Goal: Task Accomplishment & Management: Use online tool/utility

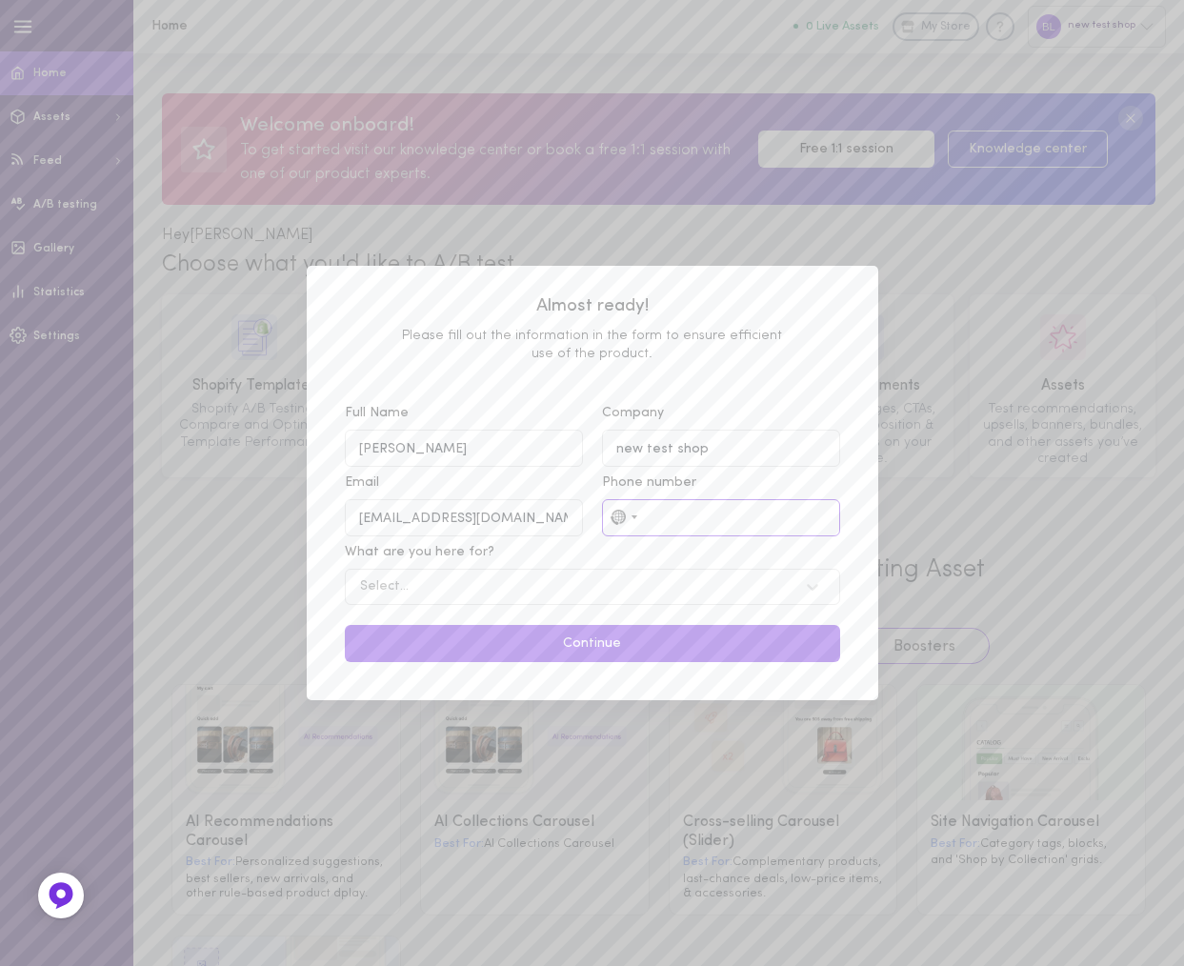
click at [675, 522] on input "Phone number No country selected 244 results found Afghanistan +93 Åland Island…" at bounding box center [721, 517] width 238 height 37
click at [619, 520] on div "No country selected" at bounding box center [617, 517] width 15 height 18
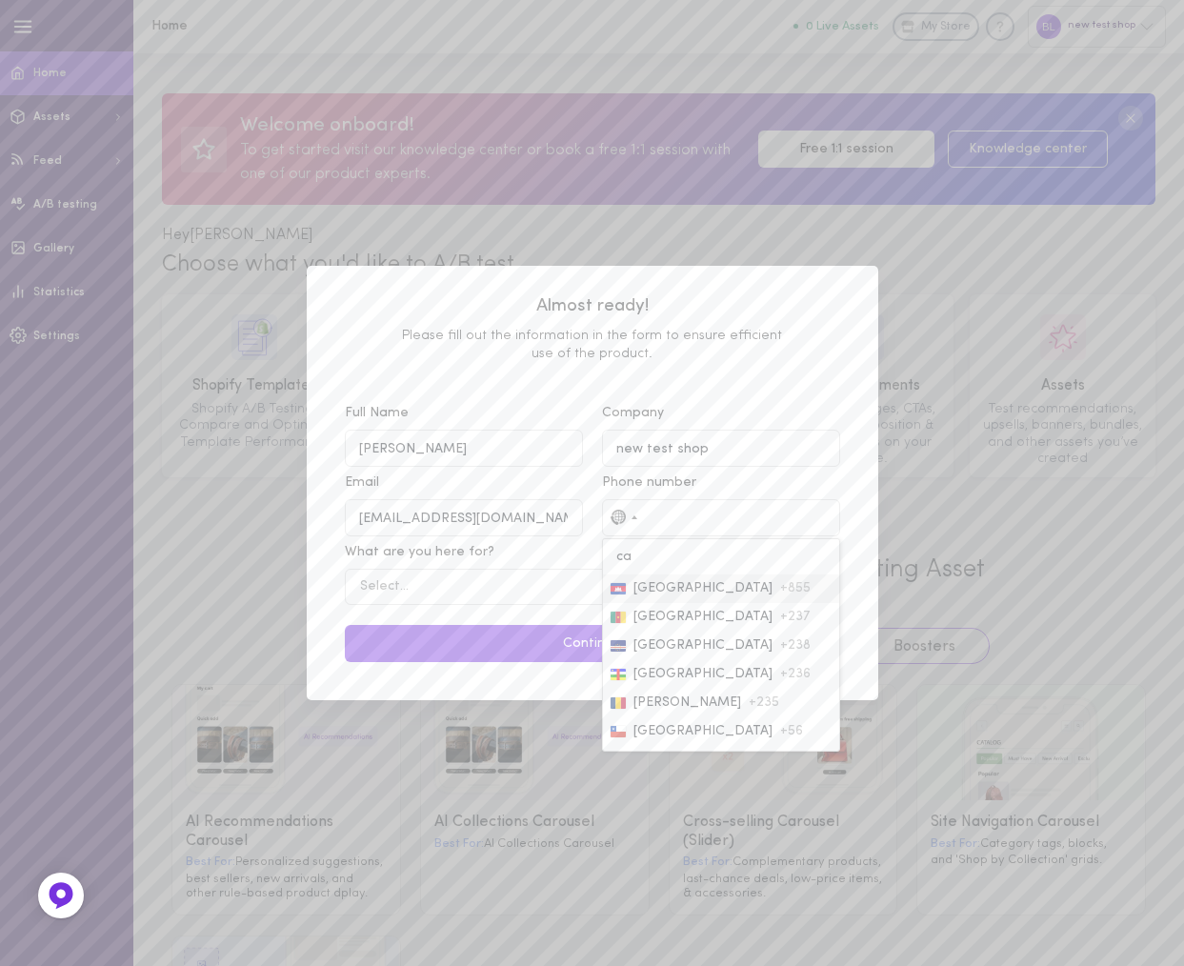
type input "can"
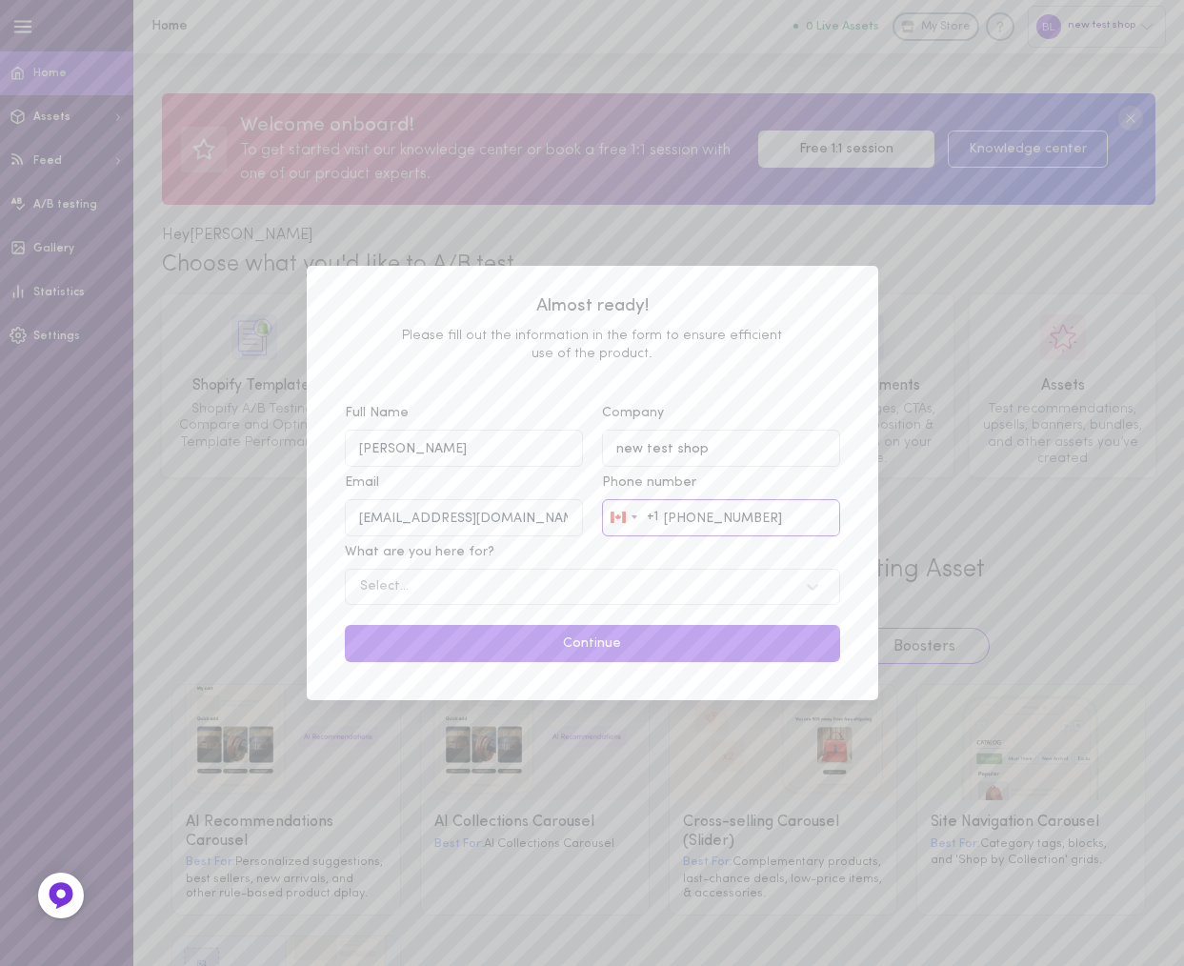
type input "250-816-1000"
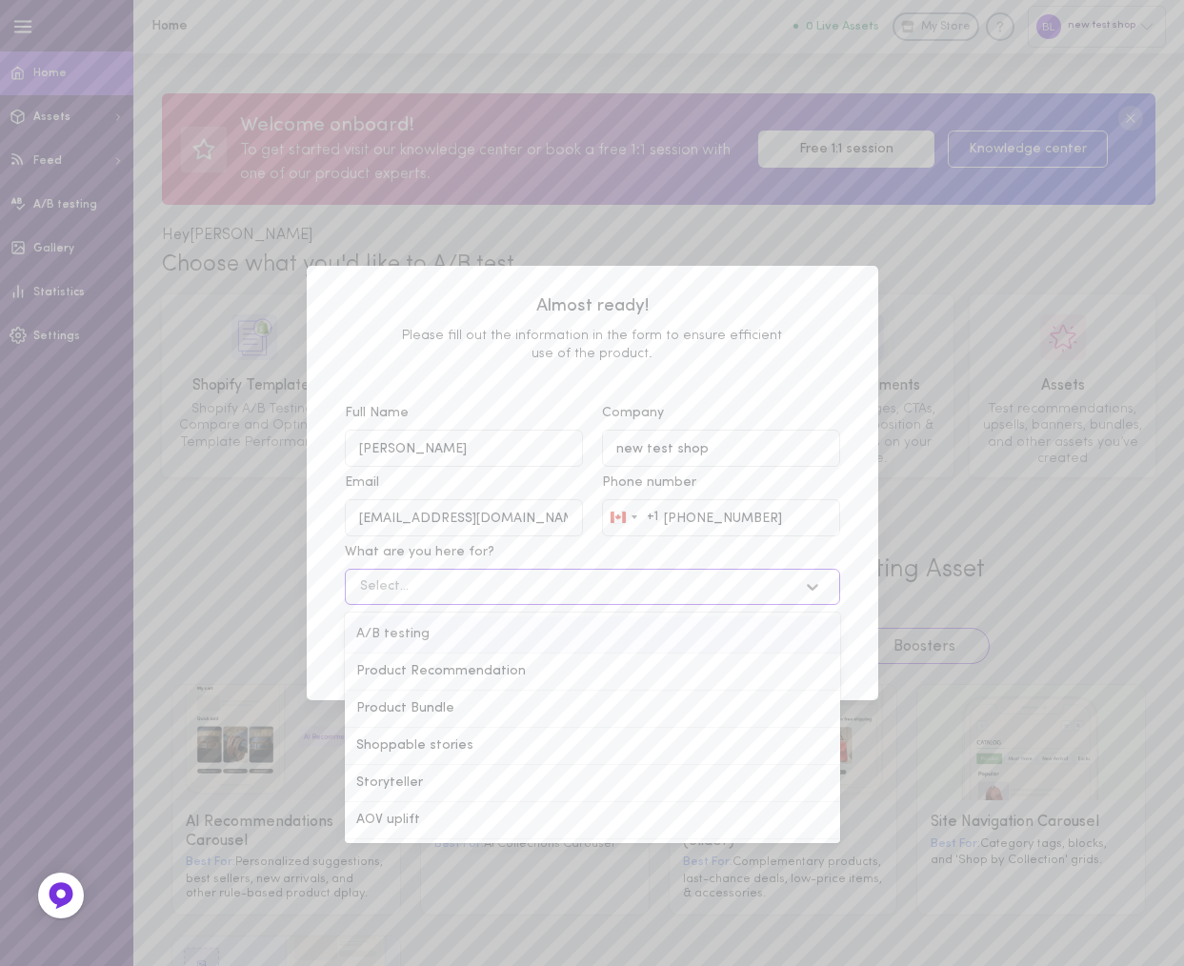
click at [542, 577] on div "Select..." at bounding box center [573, 586] width 447 height 18
click at [263, 587] on input "What are you here for? option A/B testing focused, 1 of 6. 6 results available.…" at bounding box center [263, 587] width 0 height 0
click at [413, 821] on div "AOV uplift" at bounding box center [592, 820] width 495 height 37
click at [263, 587] on input "What are you here for? option AOV uplift focused, 6 of 6. 6 results available. …" at bounding box center [263, 587] width 0 height 0
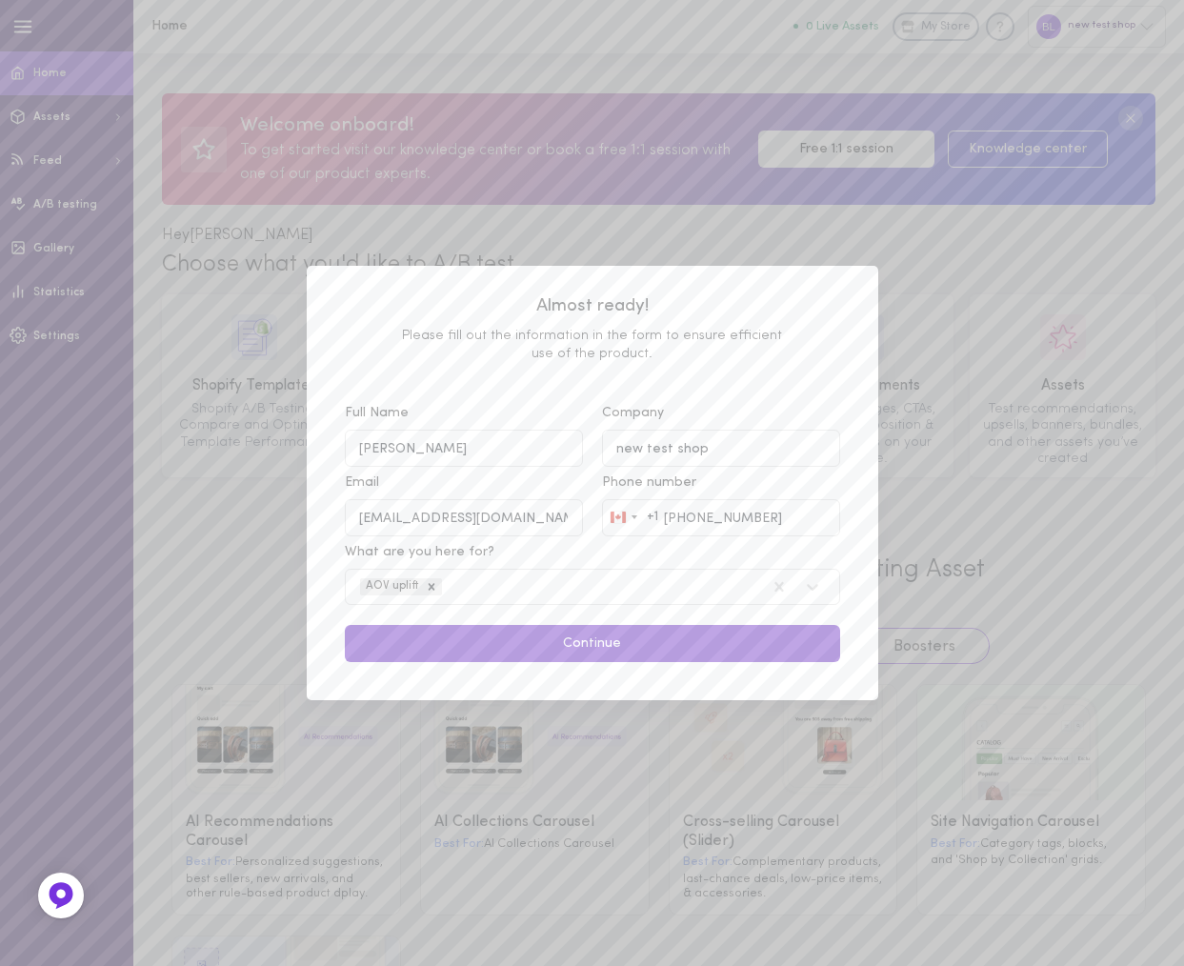
click at [627, 645] on button "Continue" at bounding box center [592, 643] width 495 height 37
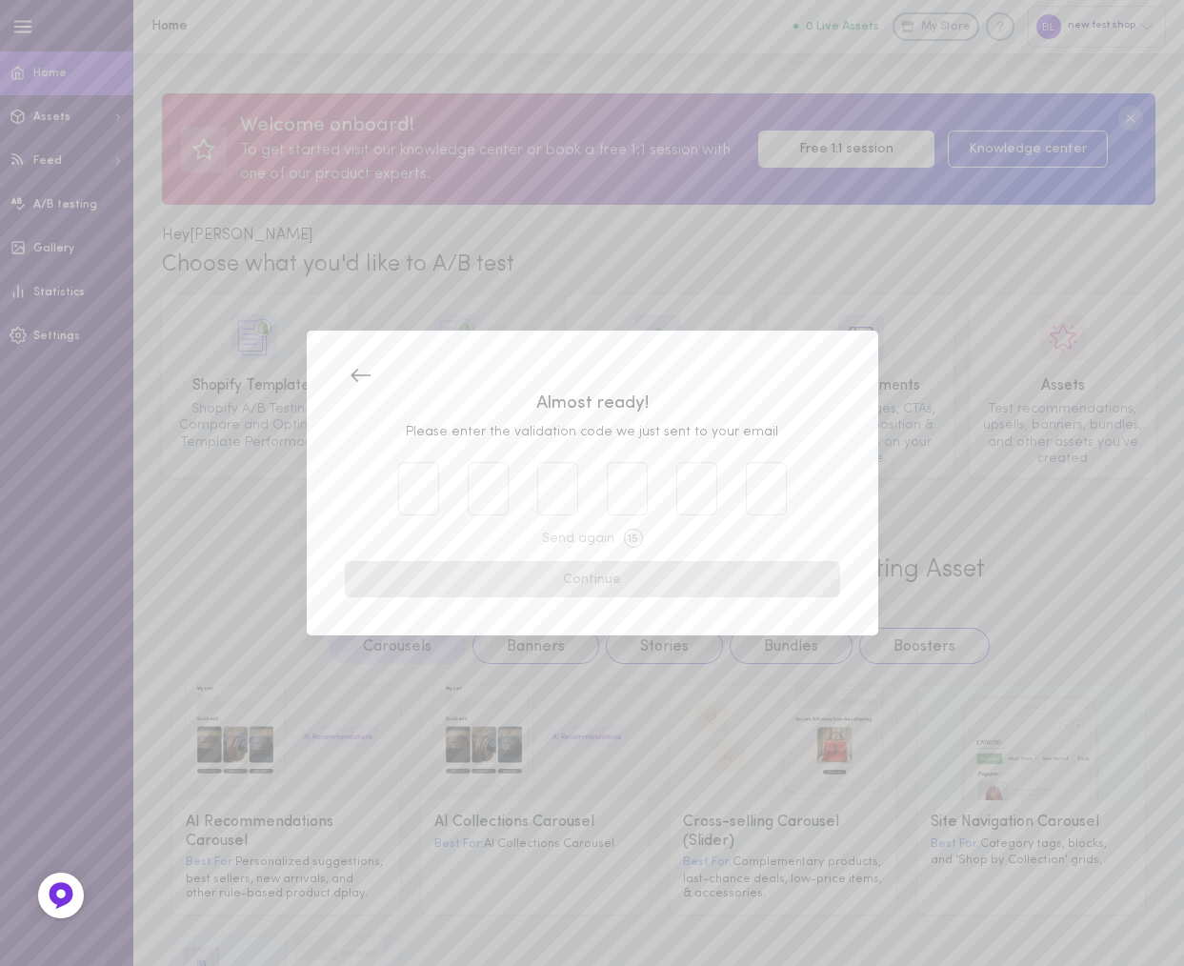
type input "6"
type input "8"
type input "9"
type input "8"
type input "7"
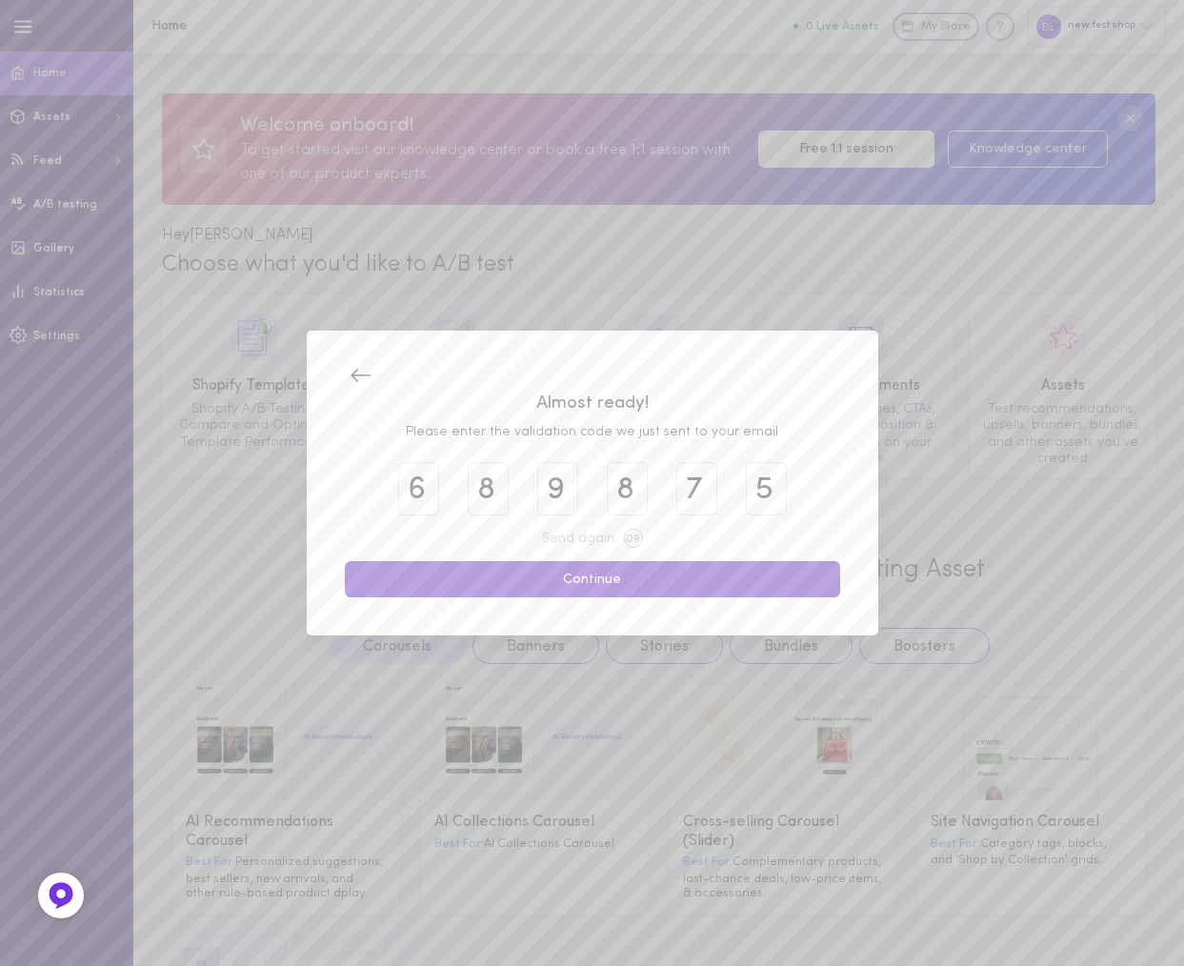
type input "5"
click at [565, 582] on button "Continue" at bounding box center [592, 579] width 495 height 37
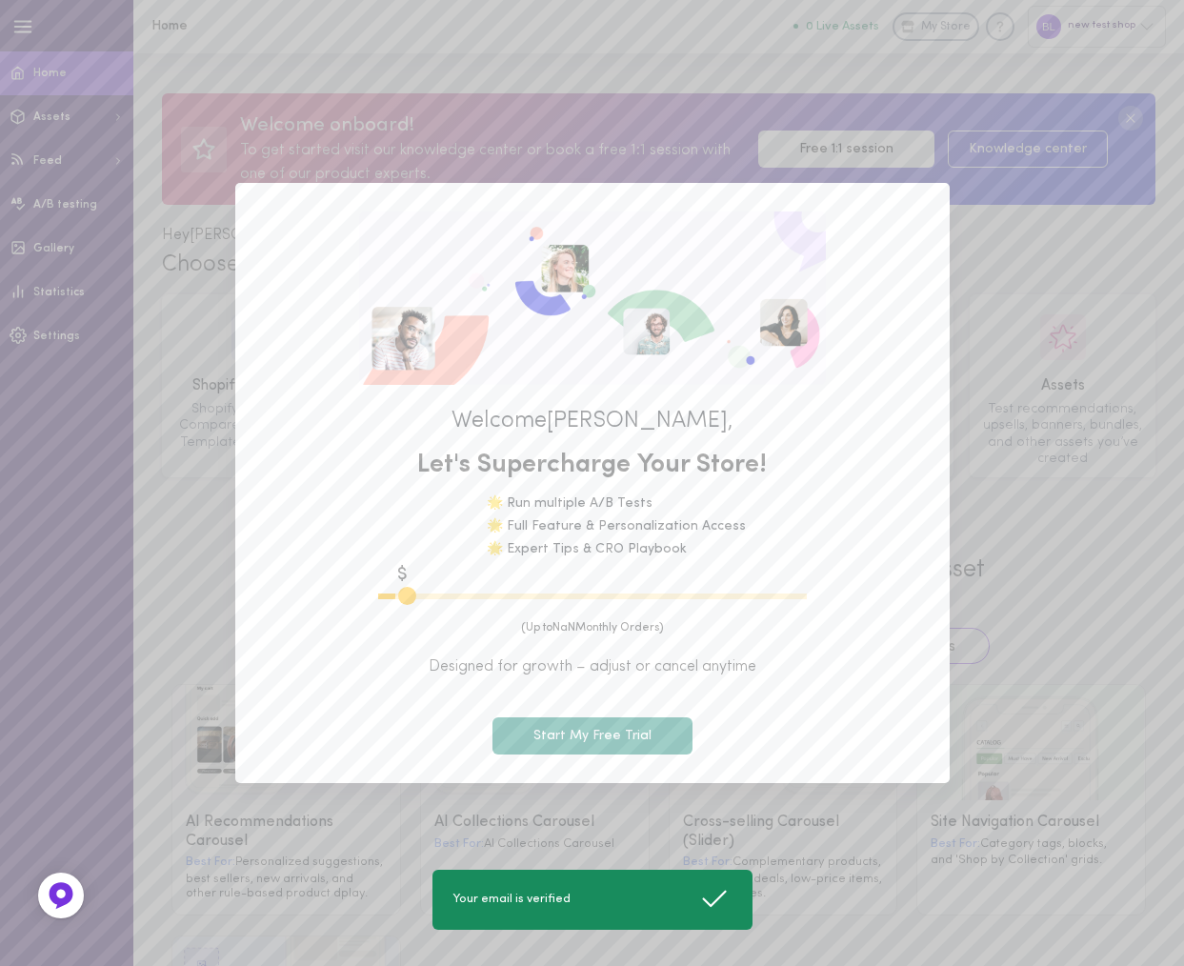
type input "600"
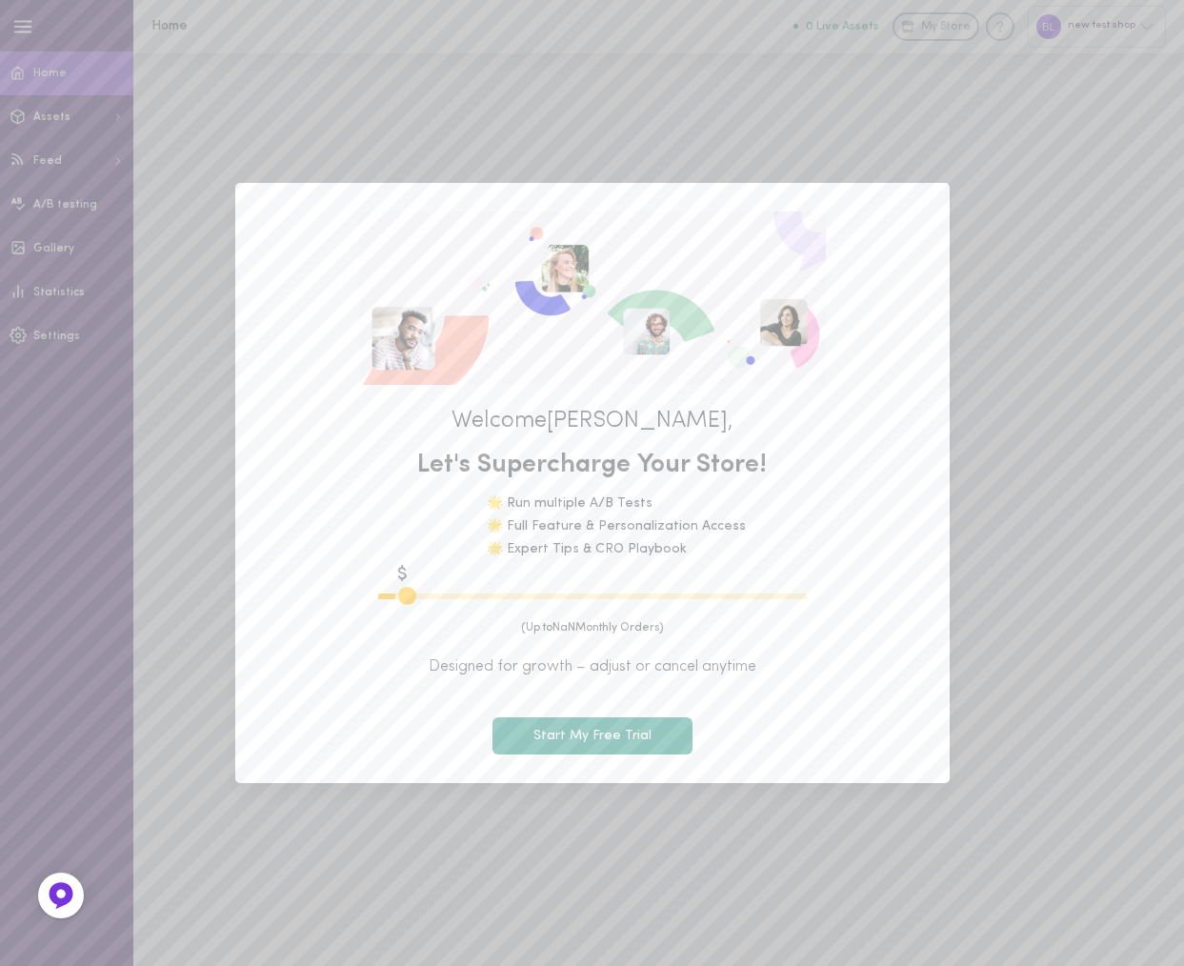
type input "600"
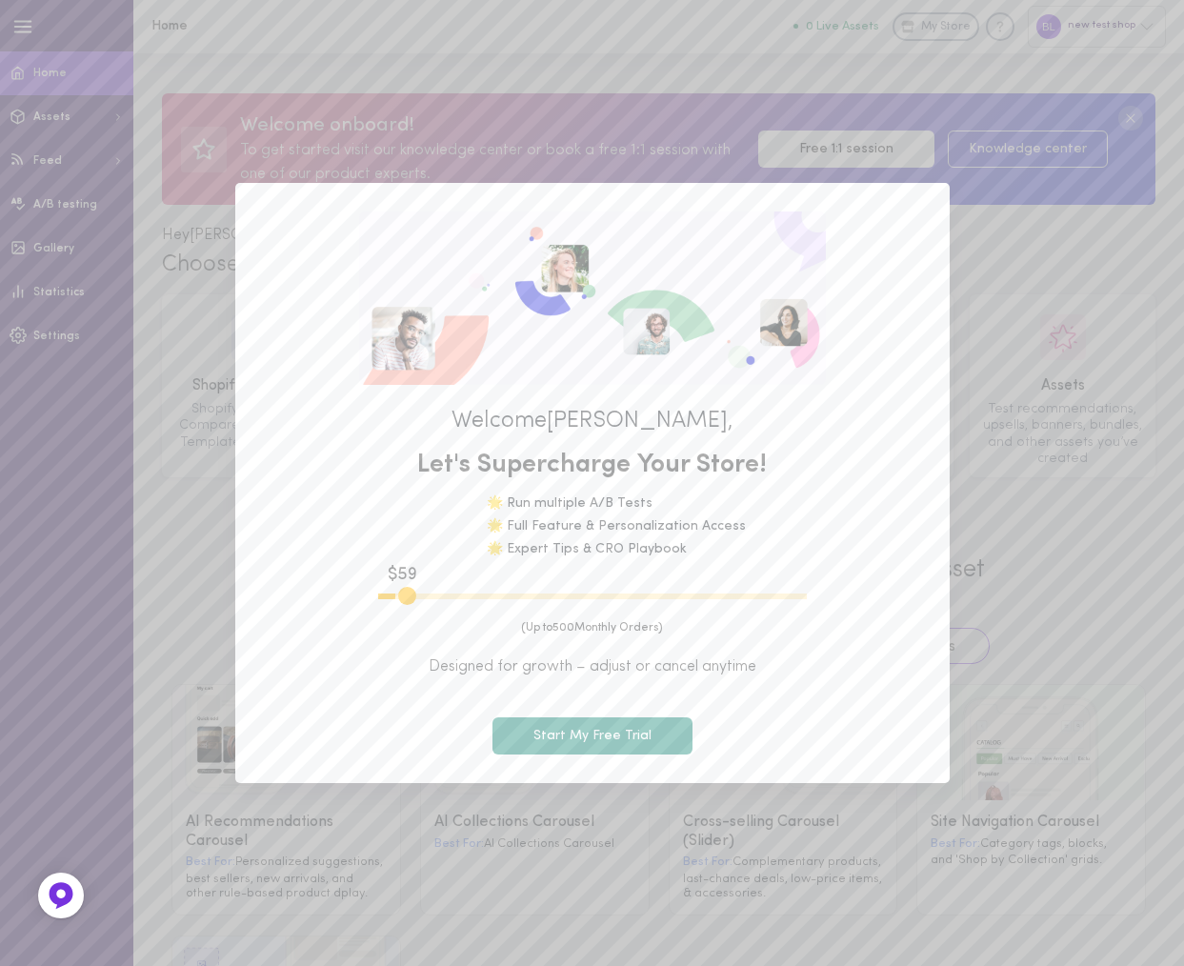
click at [588, 731] on button "Start My Free Trial" at bounding box center [592, 735] width 200 height 37
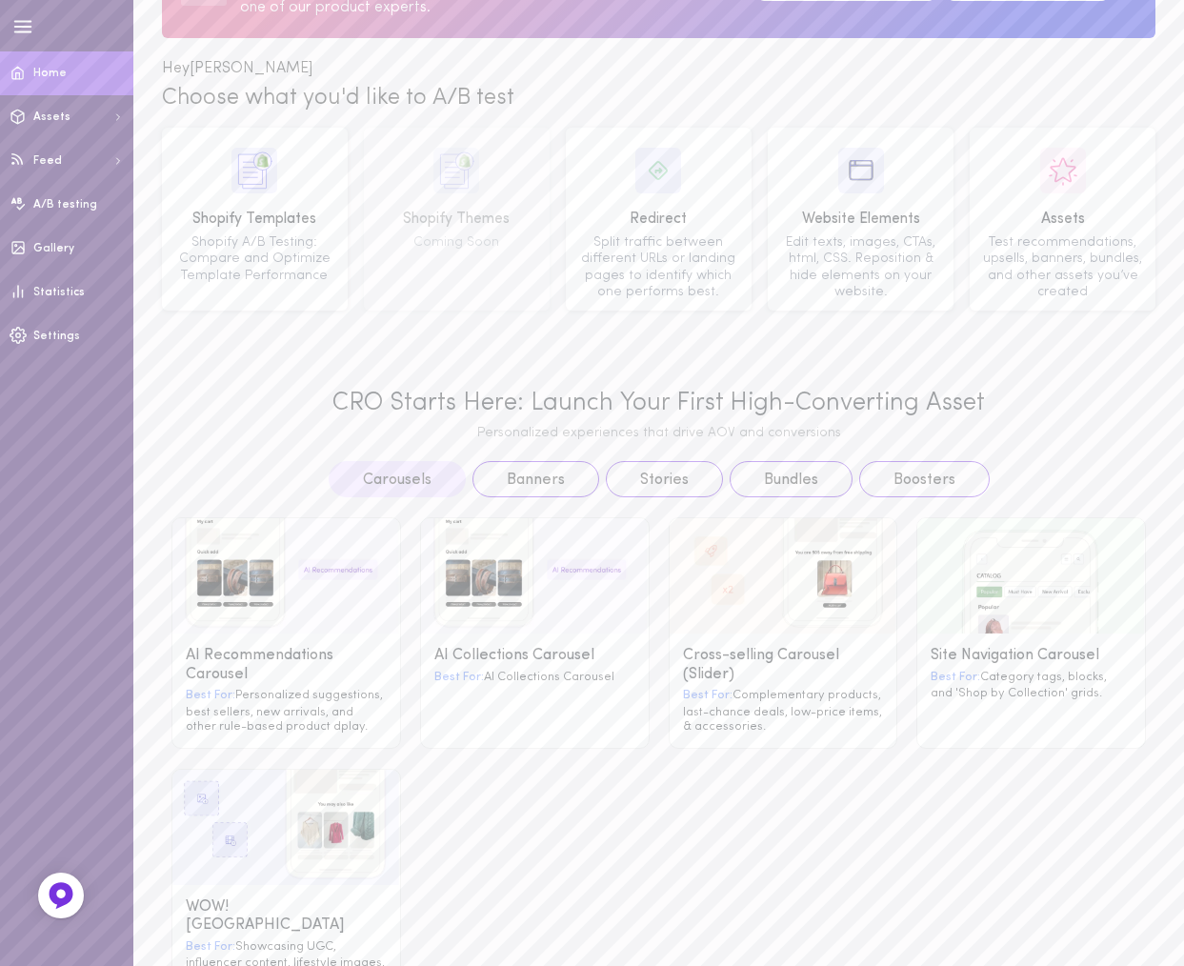
scroll to position [122, 0]
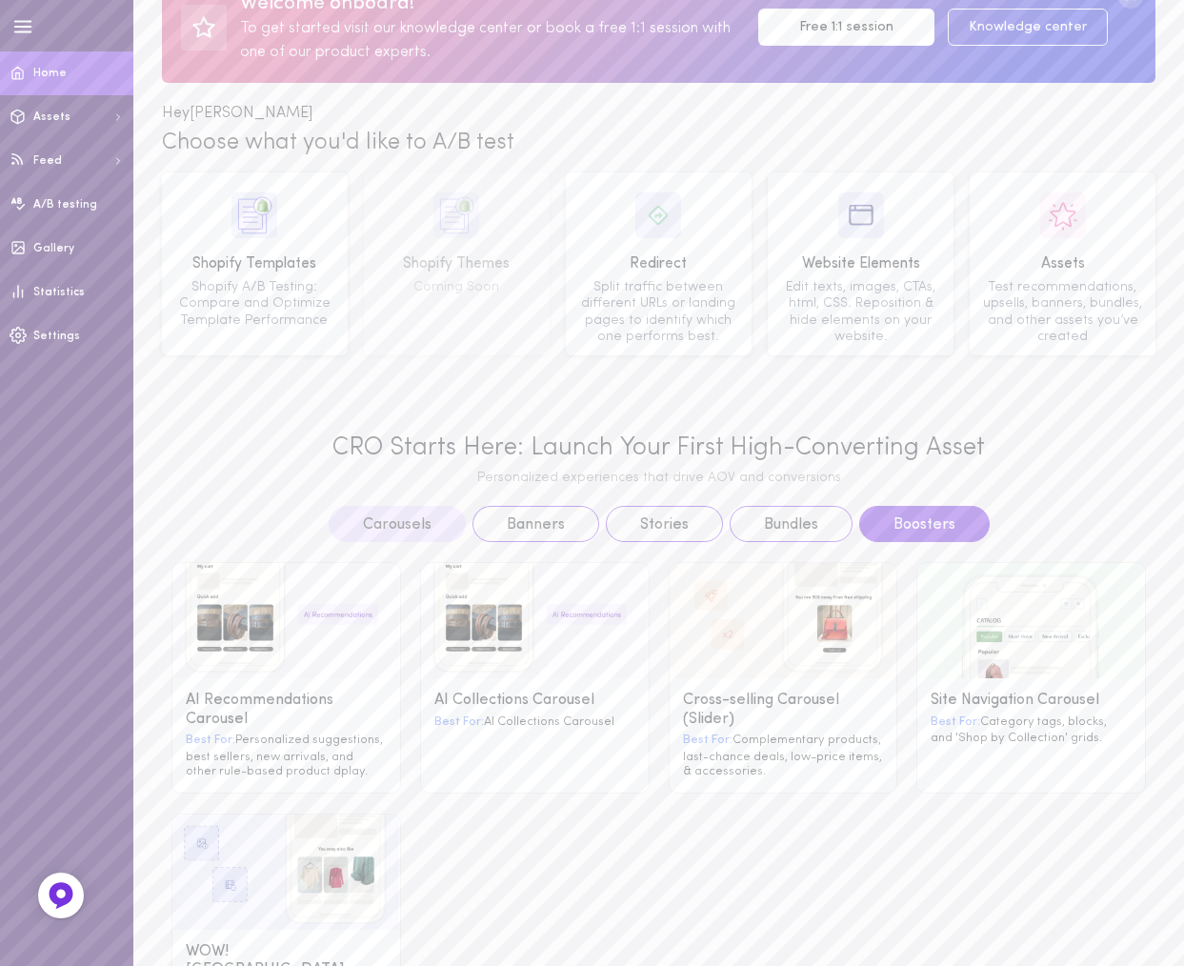
click at [911, 521] on button "Boosters" at bounding box center [924, 524] width 130 height 36
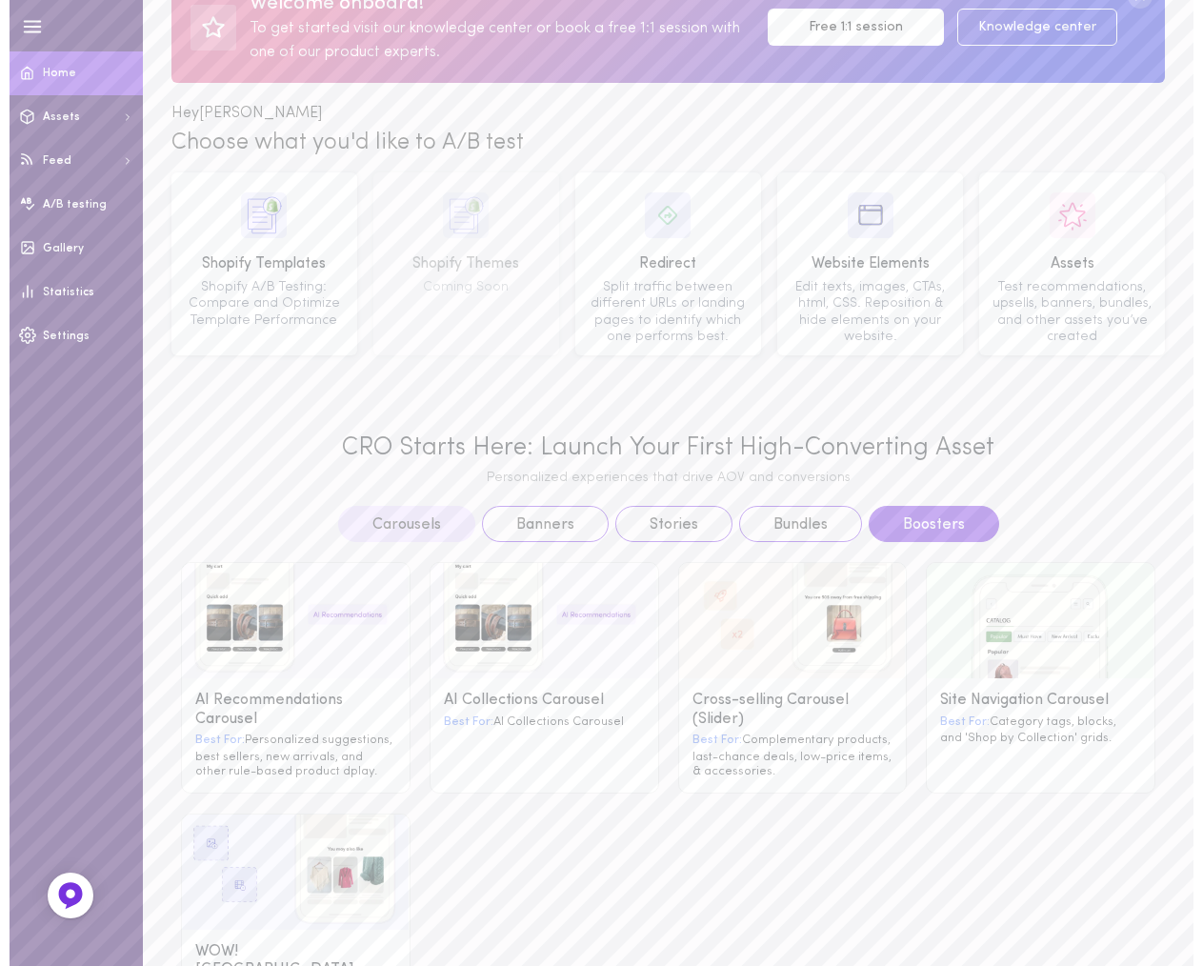
scroll to position [0, 0]
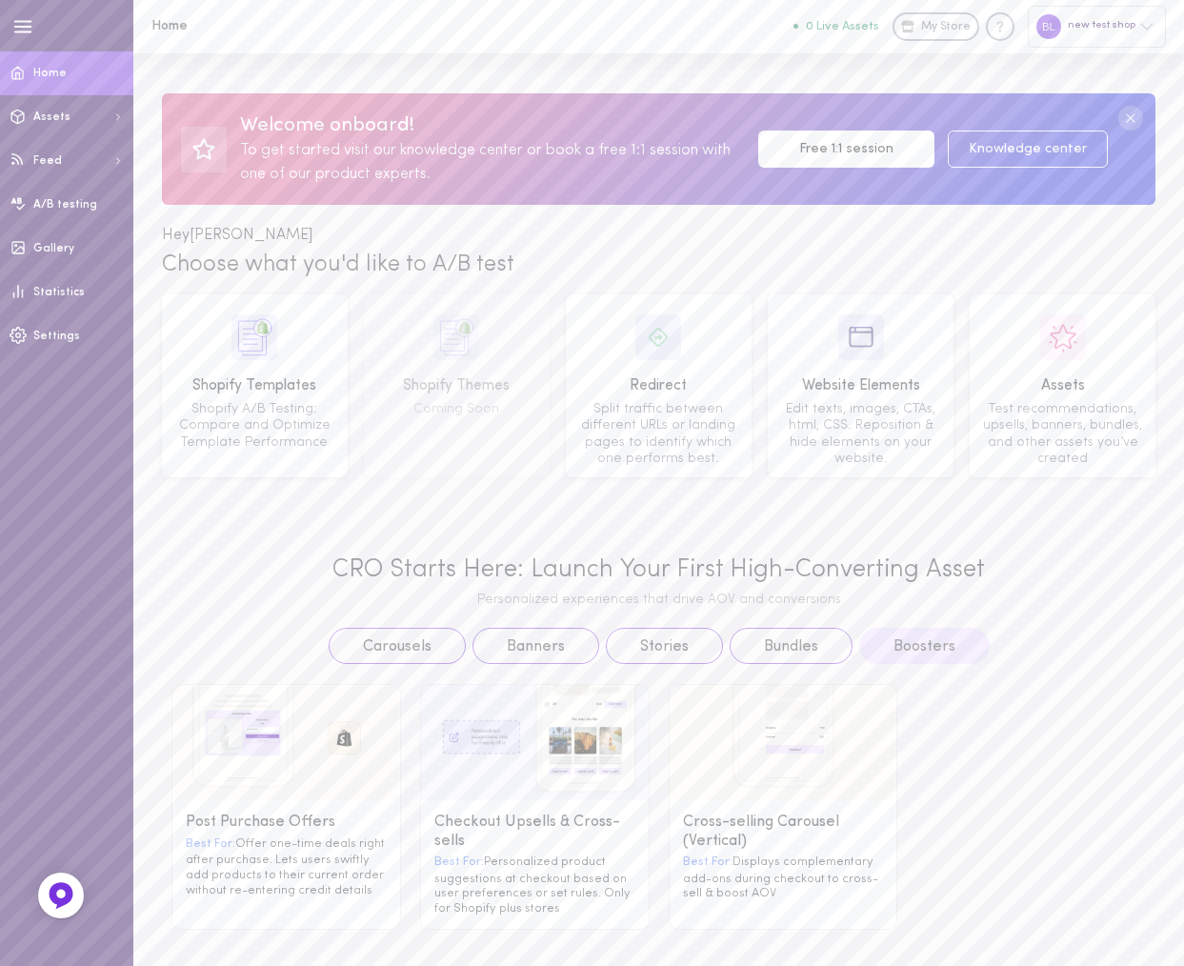
click at [508, 789] on g at bounding box center [535, 742] width 228 height 115
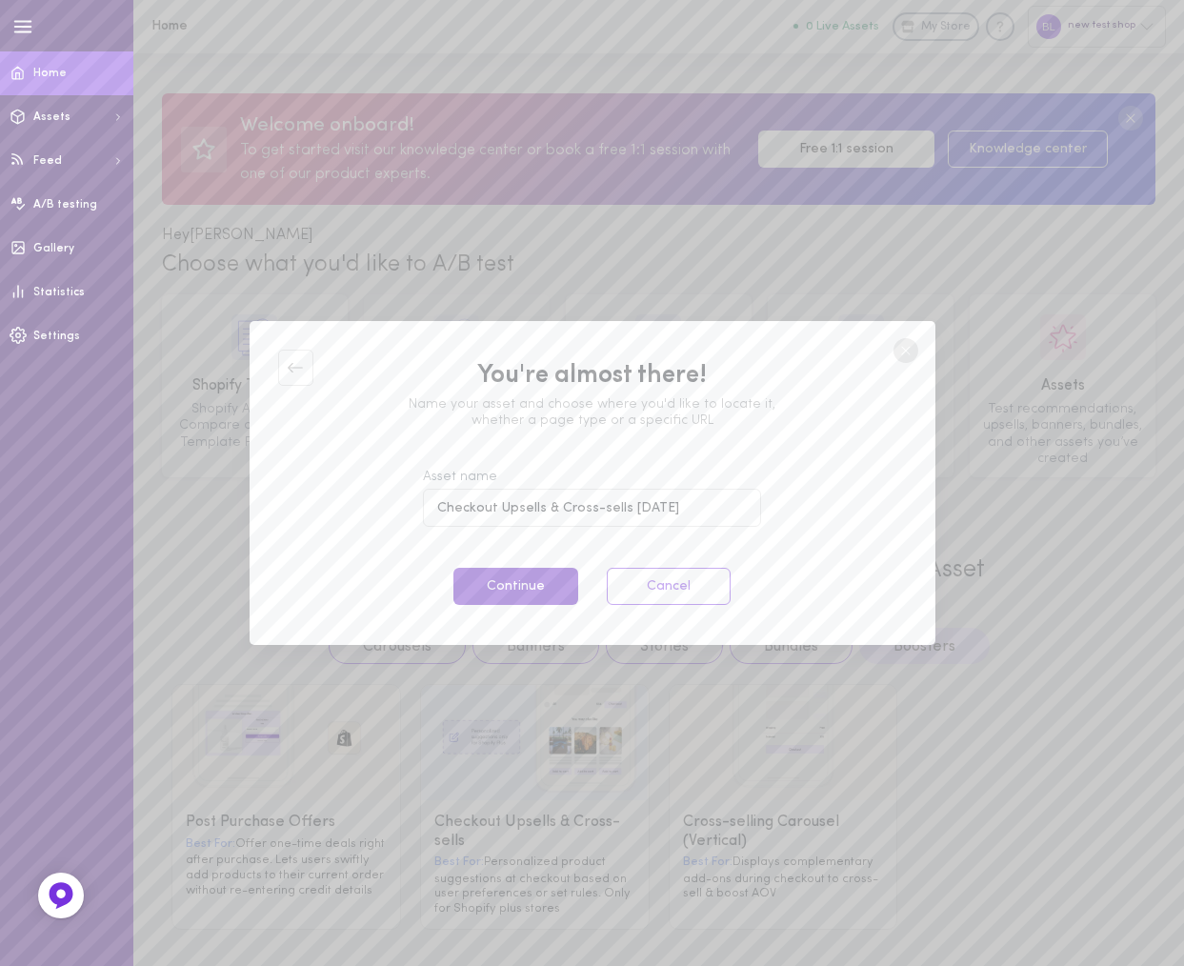
click at [520, 588] on button "Continue" at bounding box center [515, 586] width 124 height 37
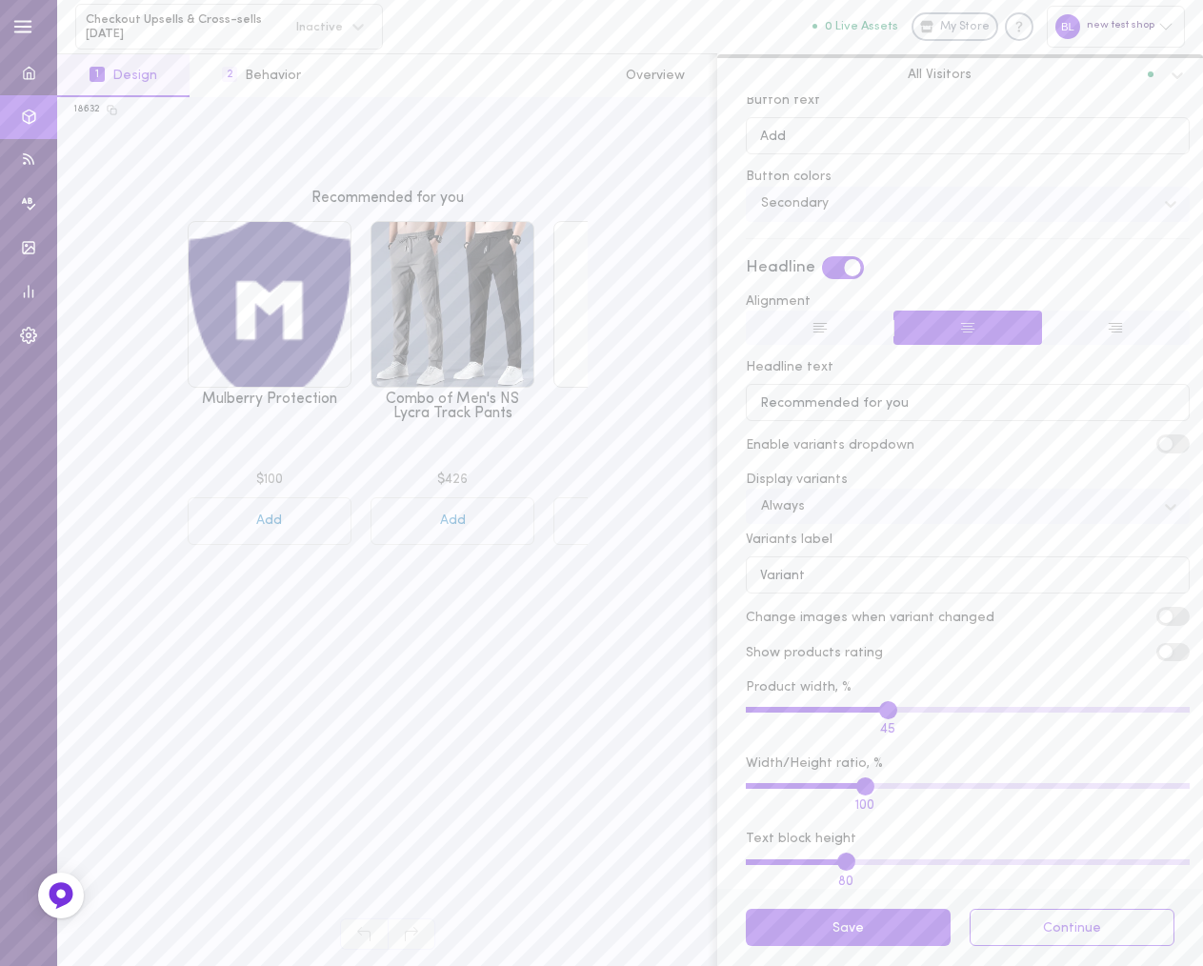
scroll to position [731, 0]
click at [883, 934] on button "Save" at bounding box center [848, 926] width 205 height 37
click at [857, 928] on button "Save" at bounding box center [848, 926] width 205 height 37
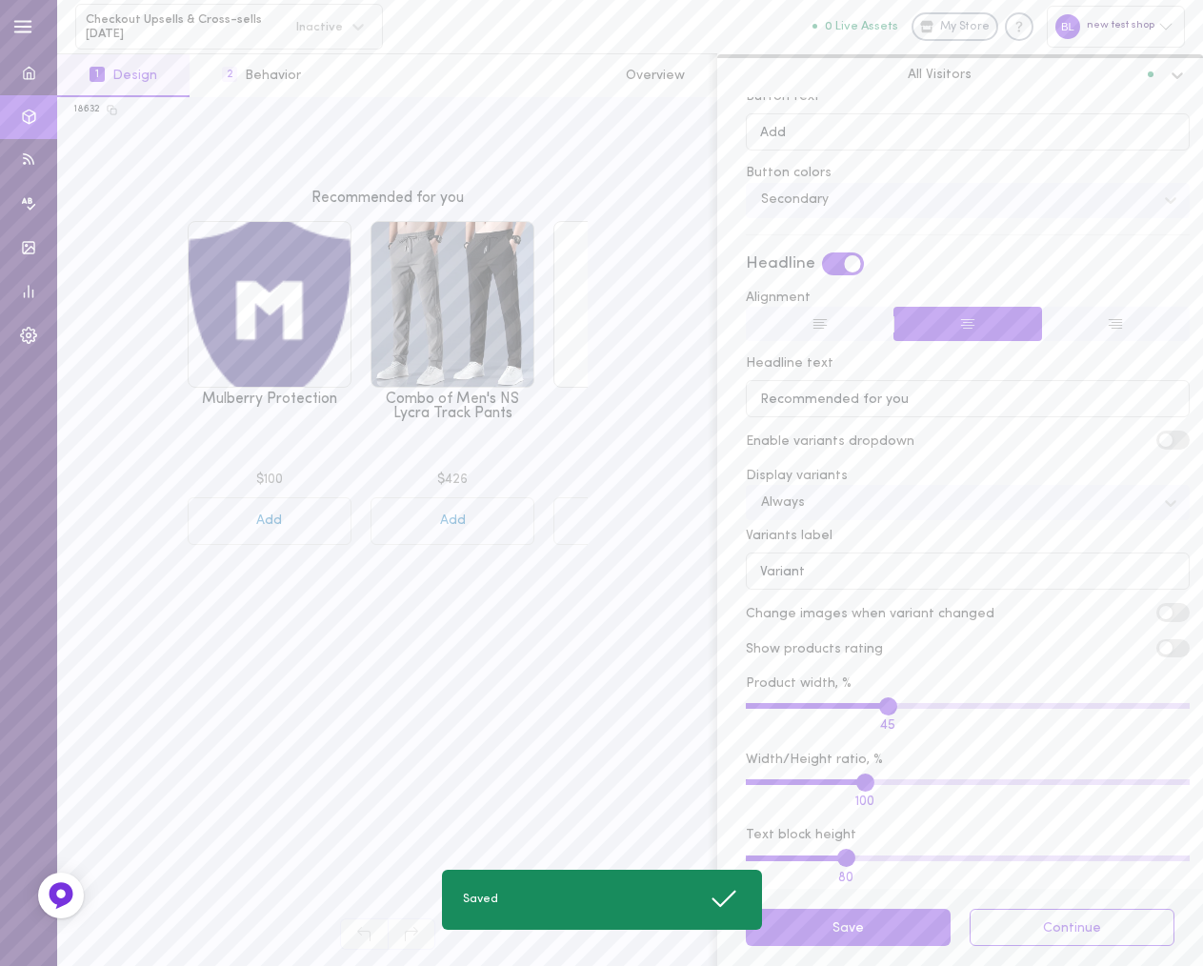
click at [1179, 74] on icon at bounding box center [1176, 75] width 11 height 7
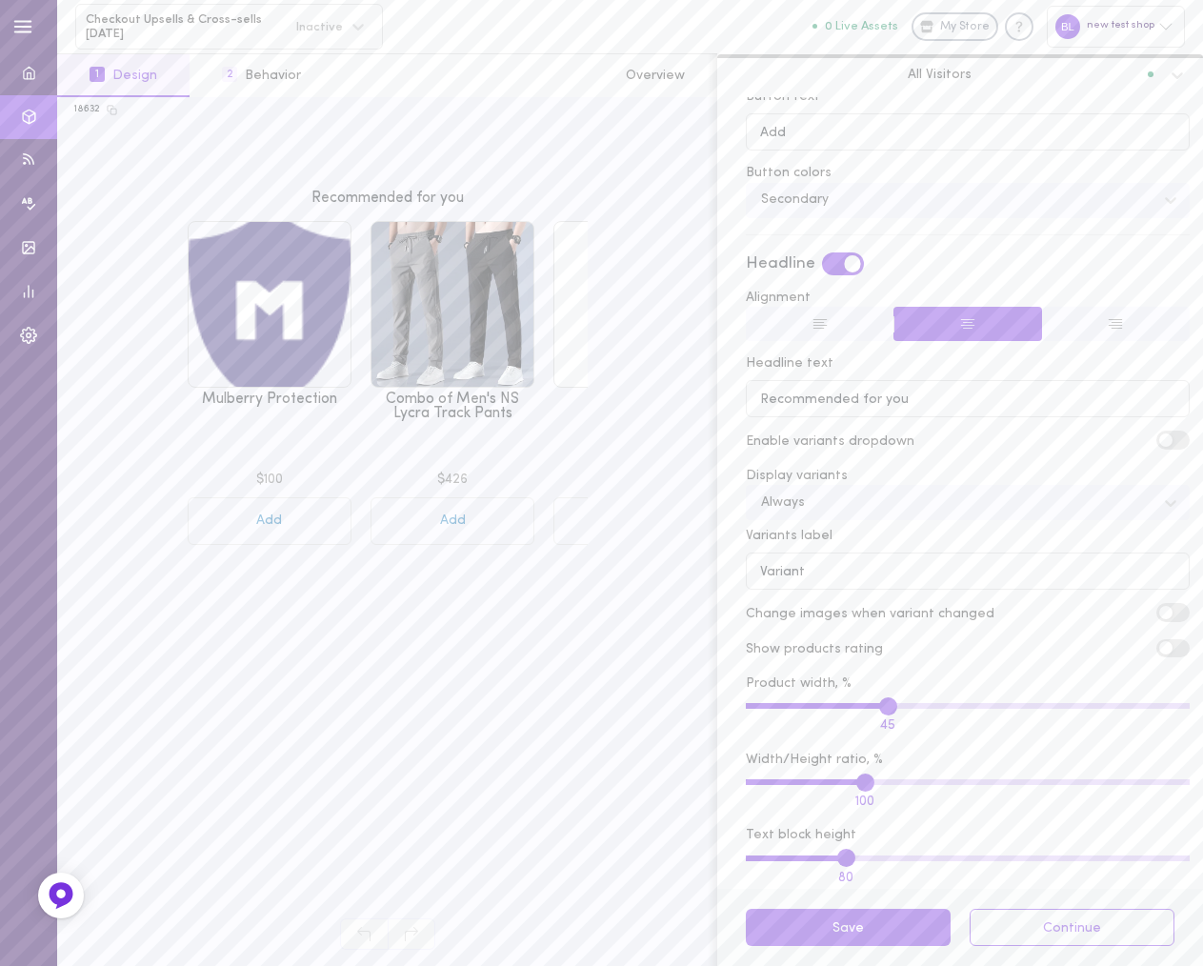
click at [525, 906] on div "18632 Browser Asset Recommended for you Mulberry Protection $100 Add Combo of M…" at bounding box center [387, 531] width 660 height 868
click at [1062, 925] on button "Continue" at bounding box center [1071, 926] width 205 height 37
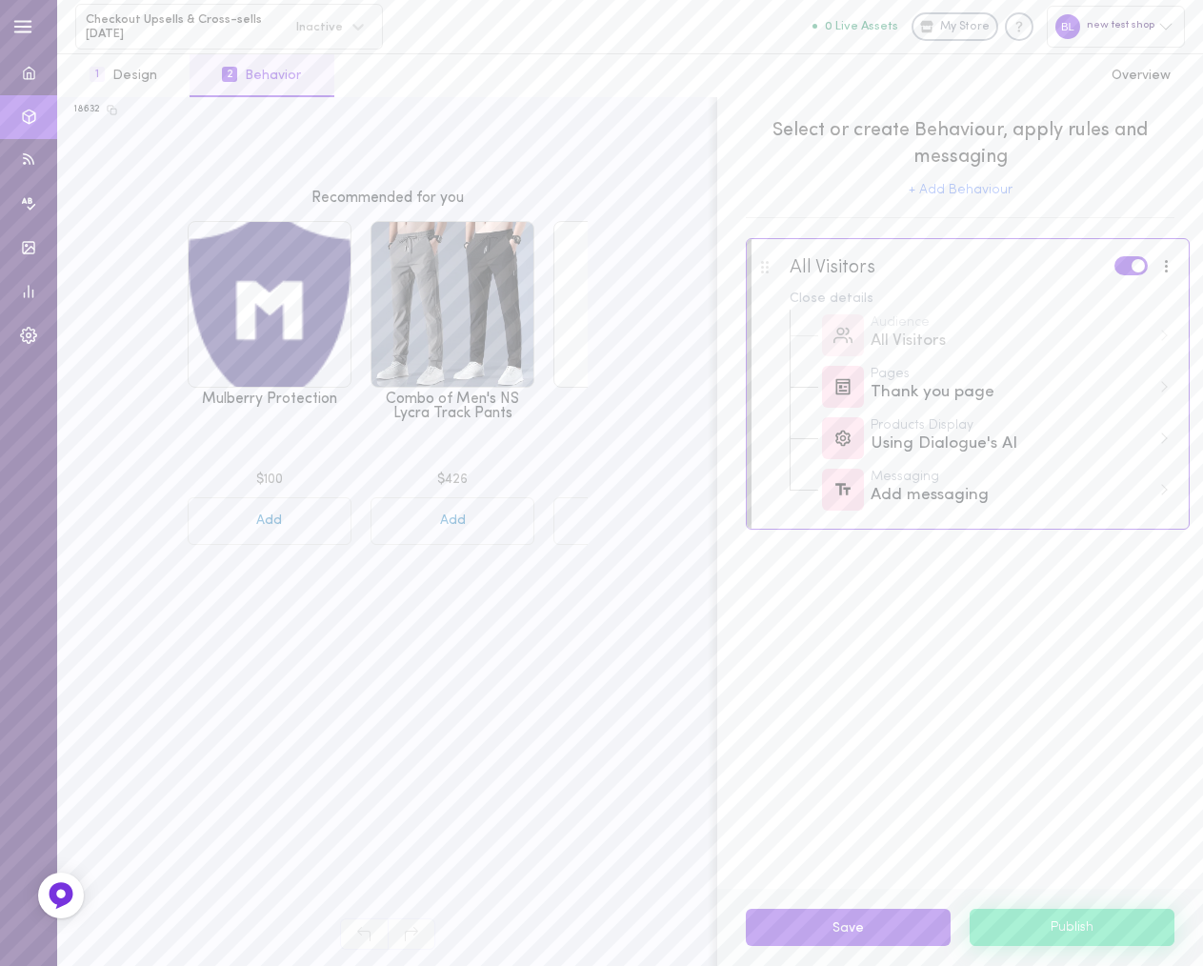
click at [1086, 926] on button "Publish" at bounding box center [1071, 926] width 205 height 36
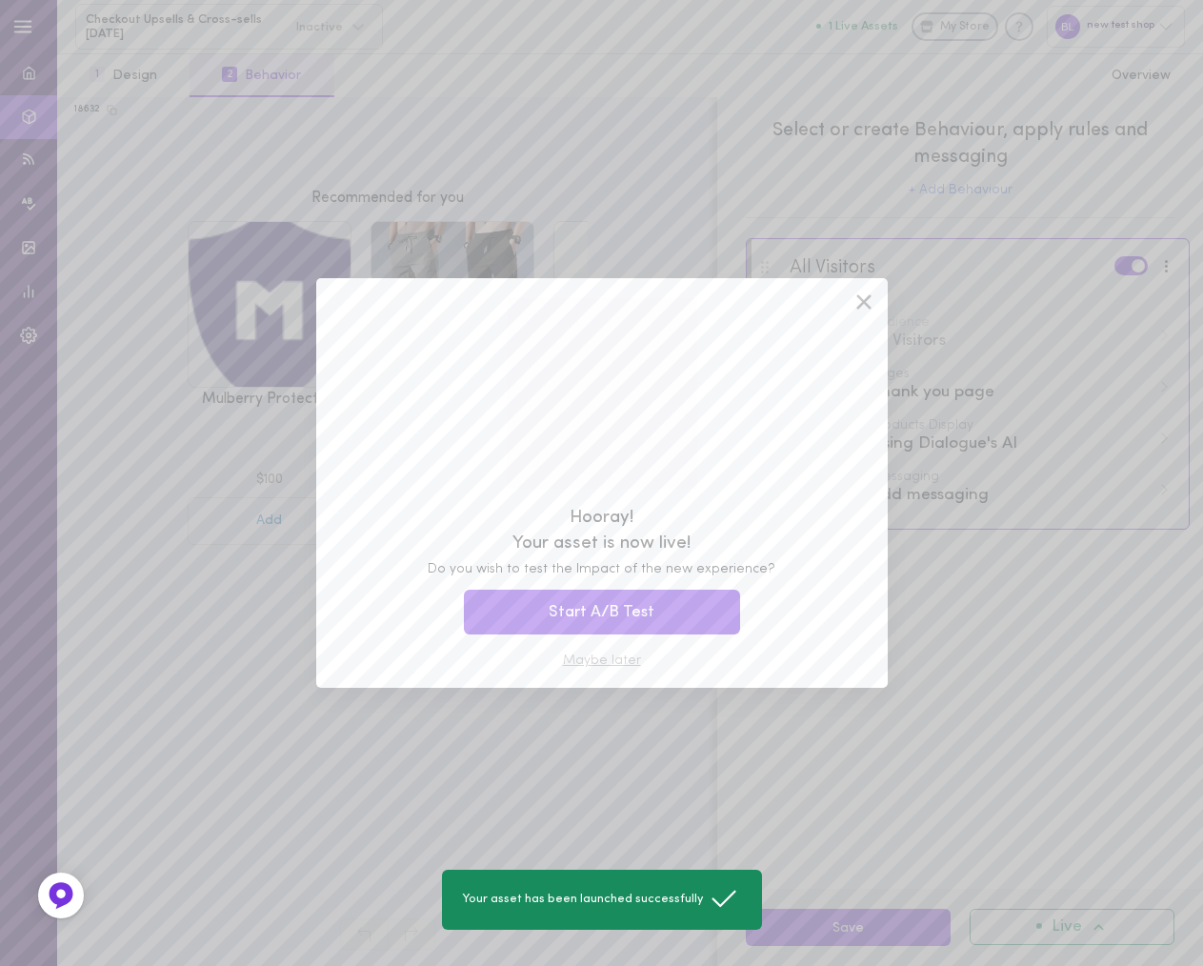
click at [605, 658] on button "Maybe later" at bounding box center [602, 660] width 78 height 13
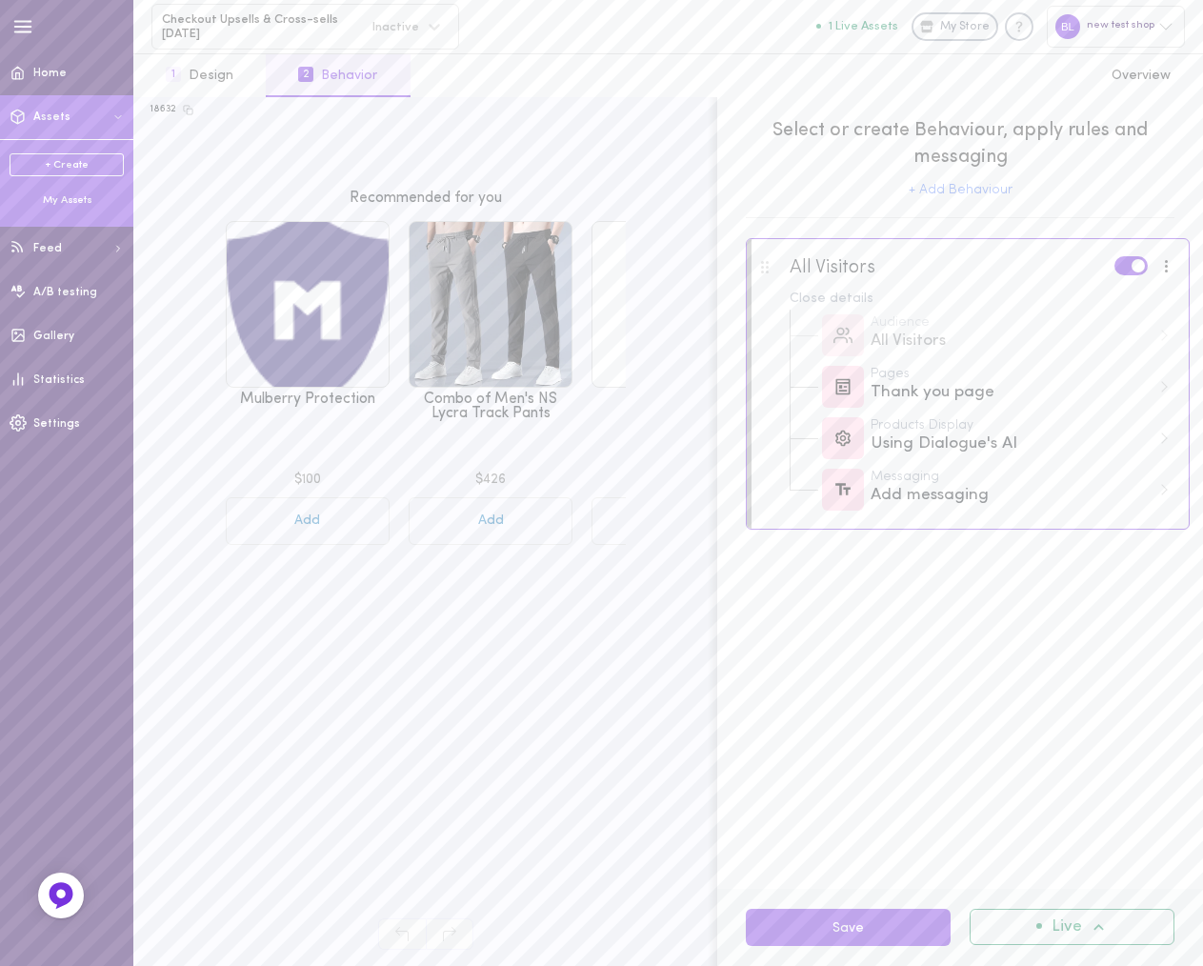
click at [65, 165] on link "+ Create" at bounding box center [67, 164] width 114 height 23
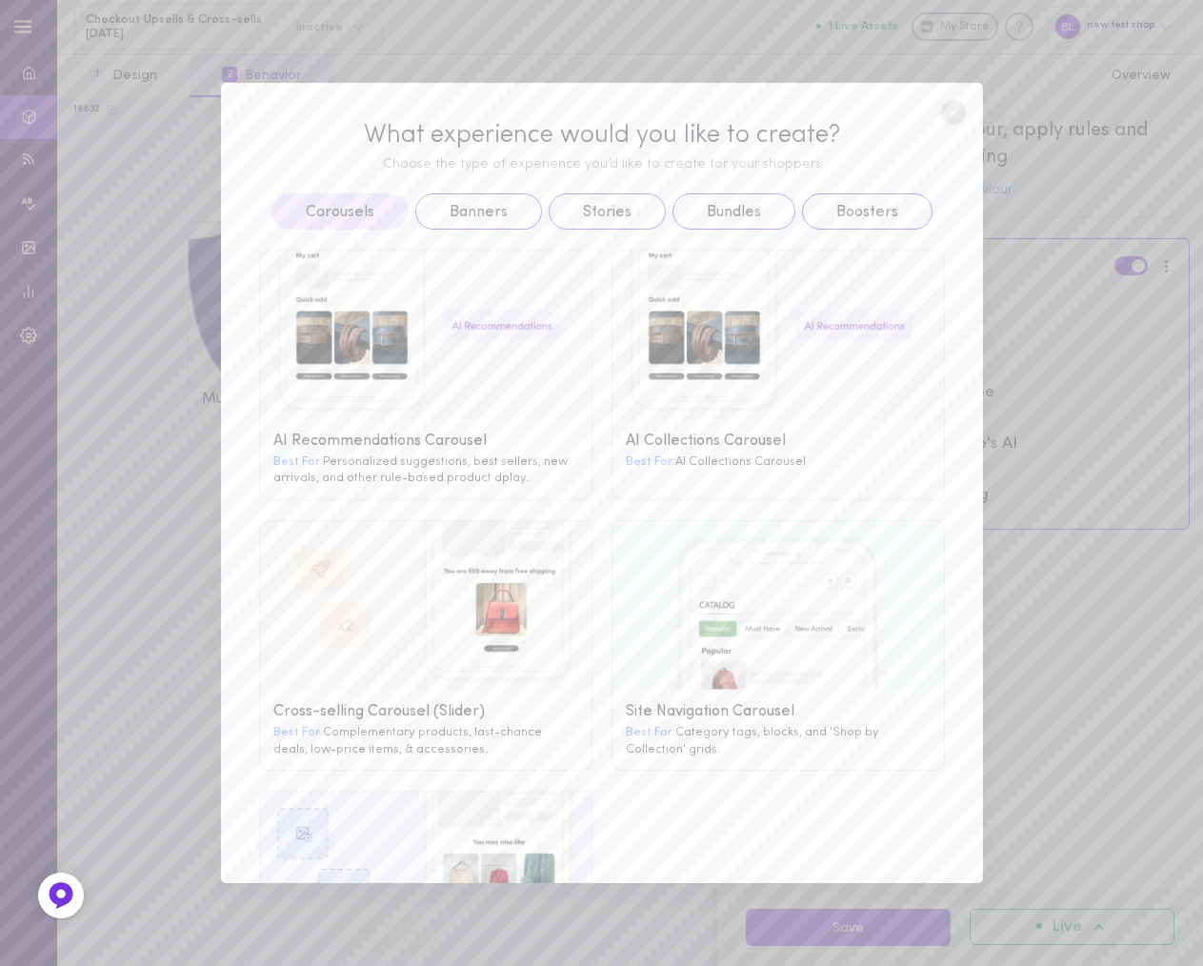
click at [953, 109] on circle at bounding box center [953, 112] width 25 height 25
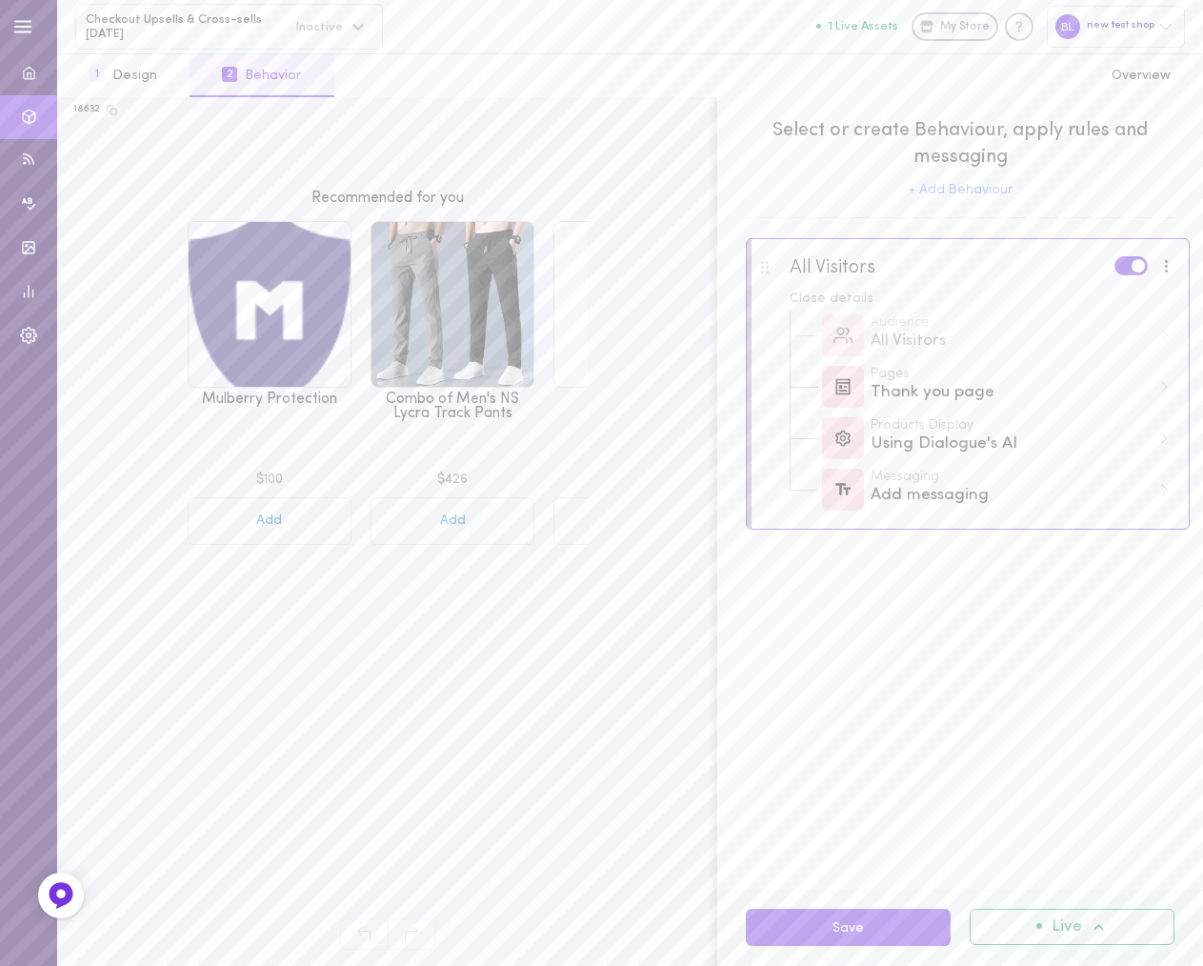
click at [365, 28] on icon at bounding box center [358, 26] width 19 height 19
click at [945, 725] on div "All Visitors Close details Audience All Visitors Pages Thank you page Products …" at bounding box center [960, 563] width 486 height 650
click at [586, 26] on div "Checkout Upsells & Cross-sells 27.08.2025 Inactive All assets 1 Live Assets My …" at bounding box center [629, 26] width 1145 height 53
click at [146, 17] on span "Checkout Upsells & Cross-sells [DATE]" at bounding box center [185, 27] width 198 height 30
click at [226, 87] on span "Checkout Upsells & Cross-sells [DATE]" at bounding box center [200, 79] width 226 height 14
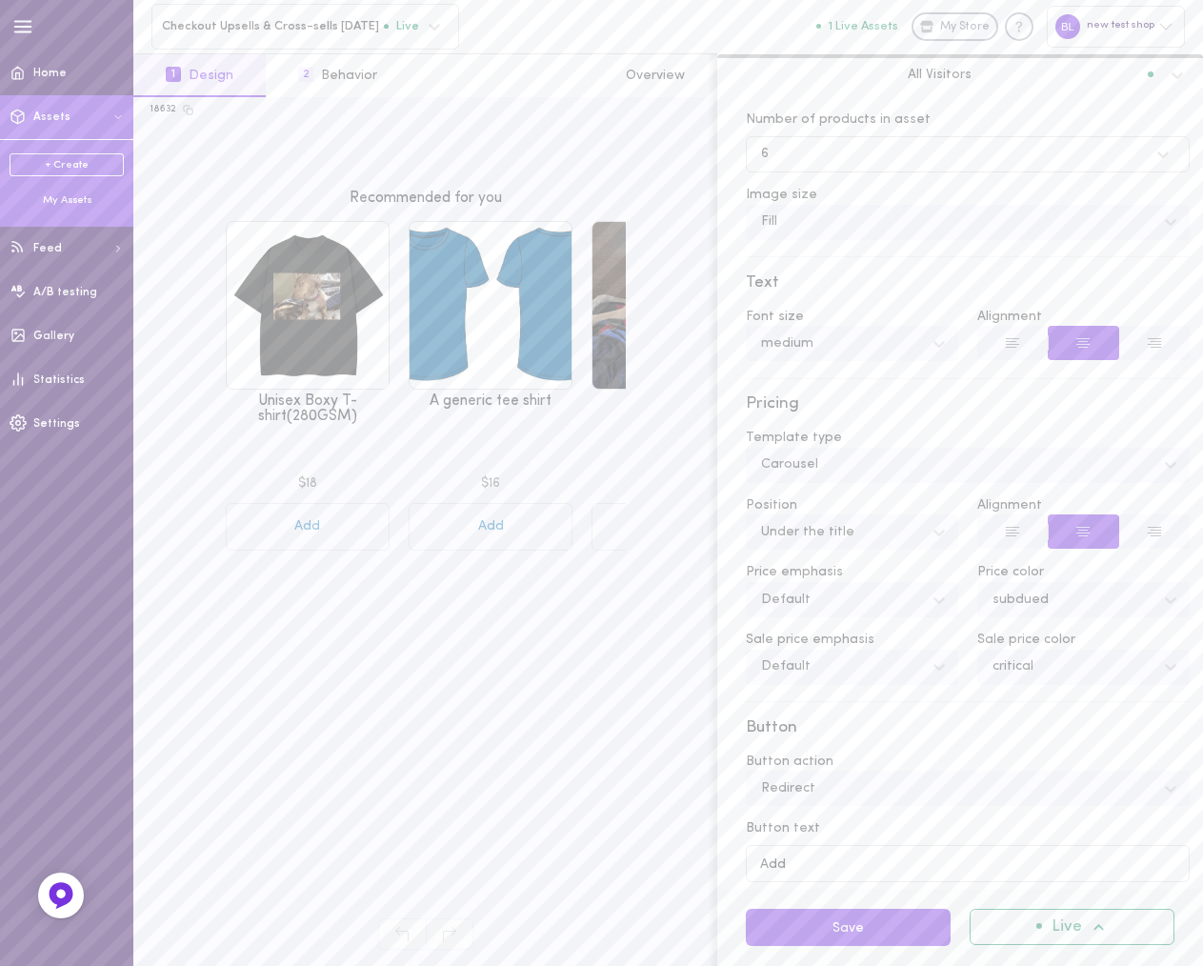
click at [61, 199] on div "My Assets" at bounding box center [67, 200] width 114 height 15
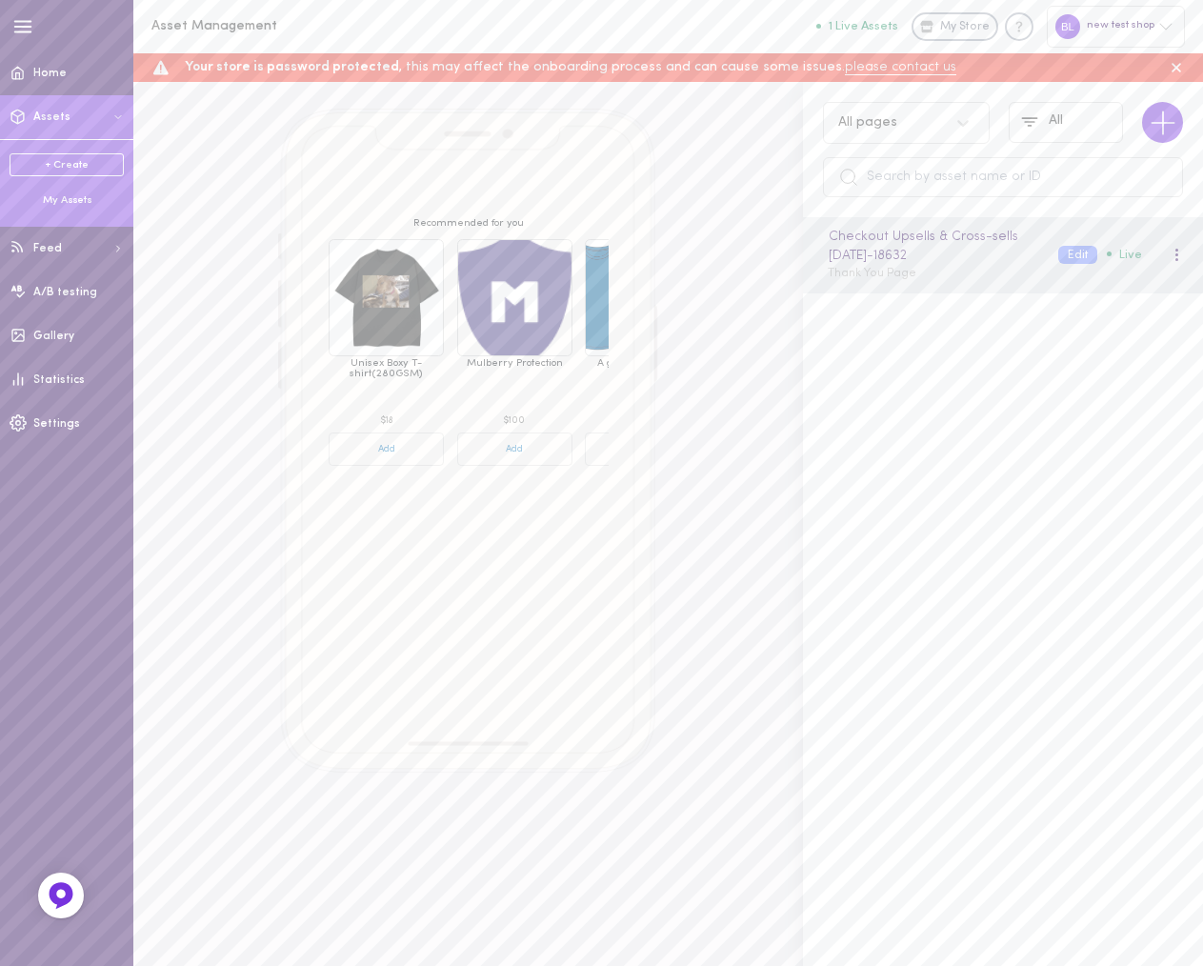
click at [1143, 19] on div "new test shop" at bounding box center [1115, 26] width 138 height 41
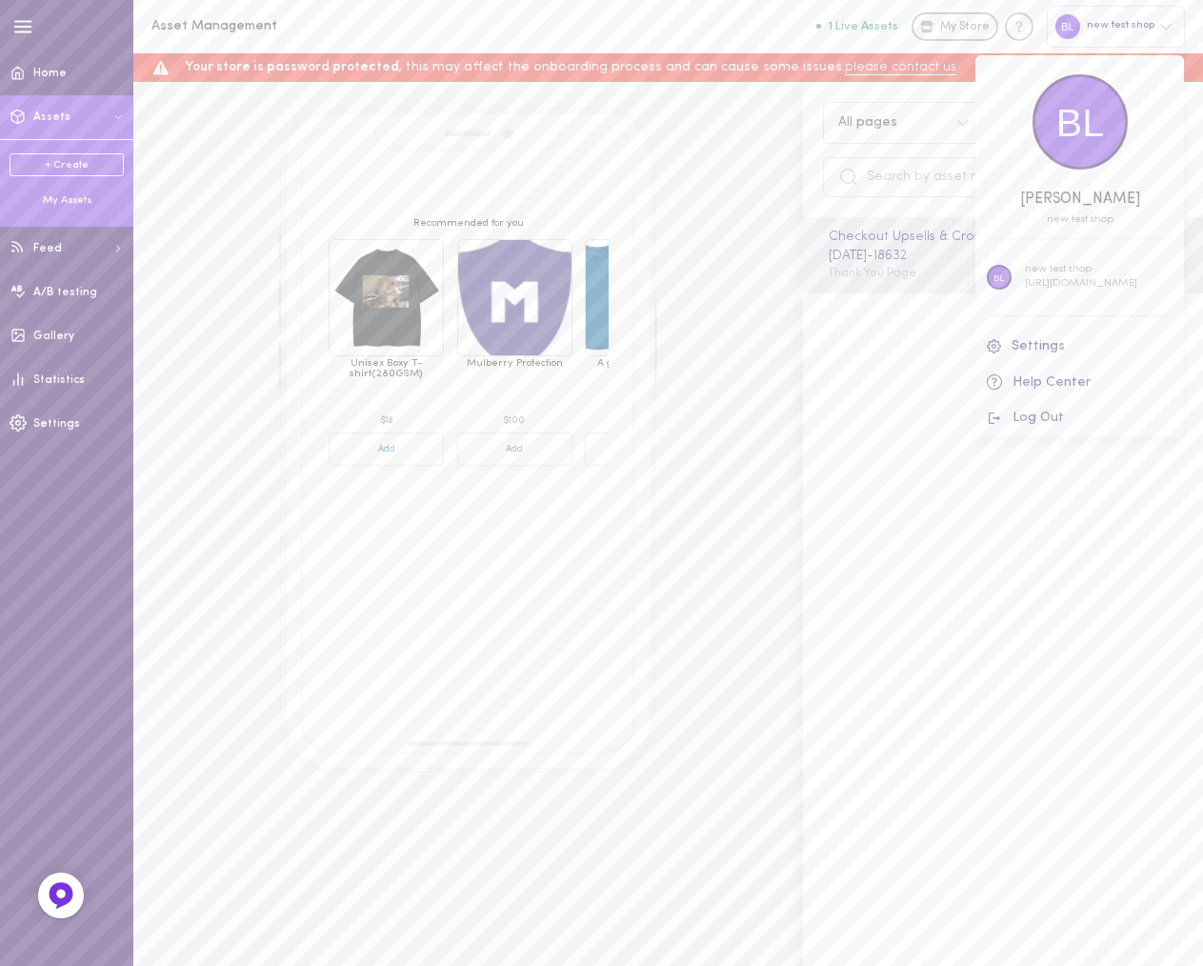
click at [1139, 28] on div at bounding box center [601, 483] width 1203 height 966
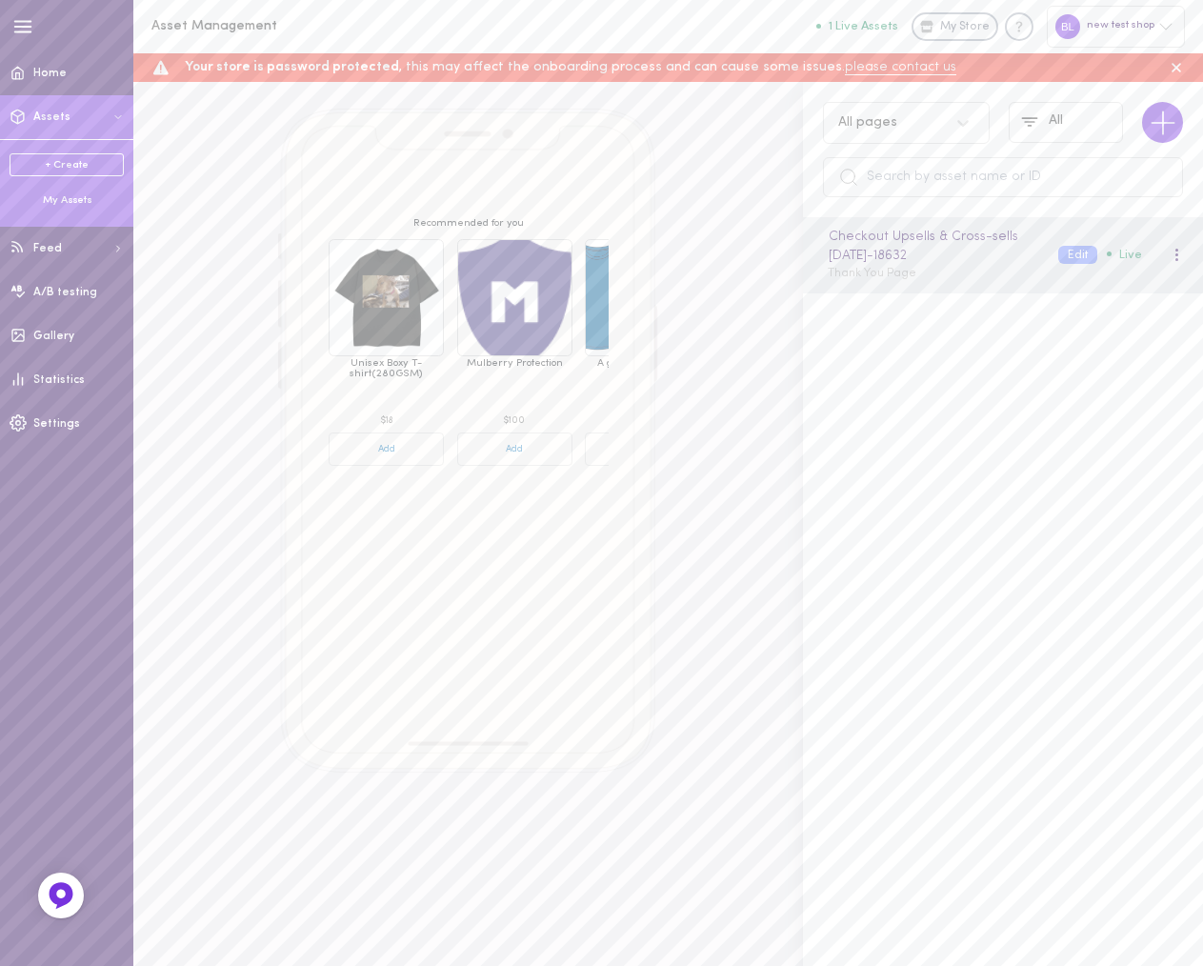
click at [749, 466] on div "Recommended for you Unisex Boxy T-shirt(280GSM) $18 Add Mulberry Protection $10…" at bounding box center [468, 441] width 616 height 664
click at [50, 422] on span "Settings" at bounding box center [56, 423] width 47 height 11
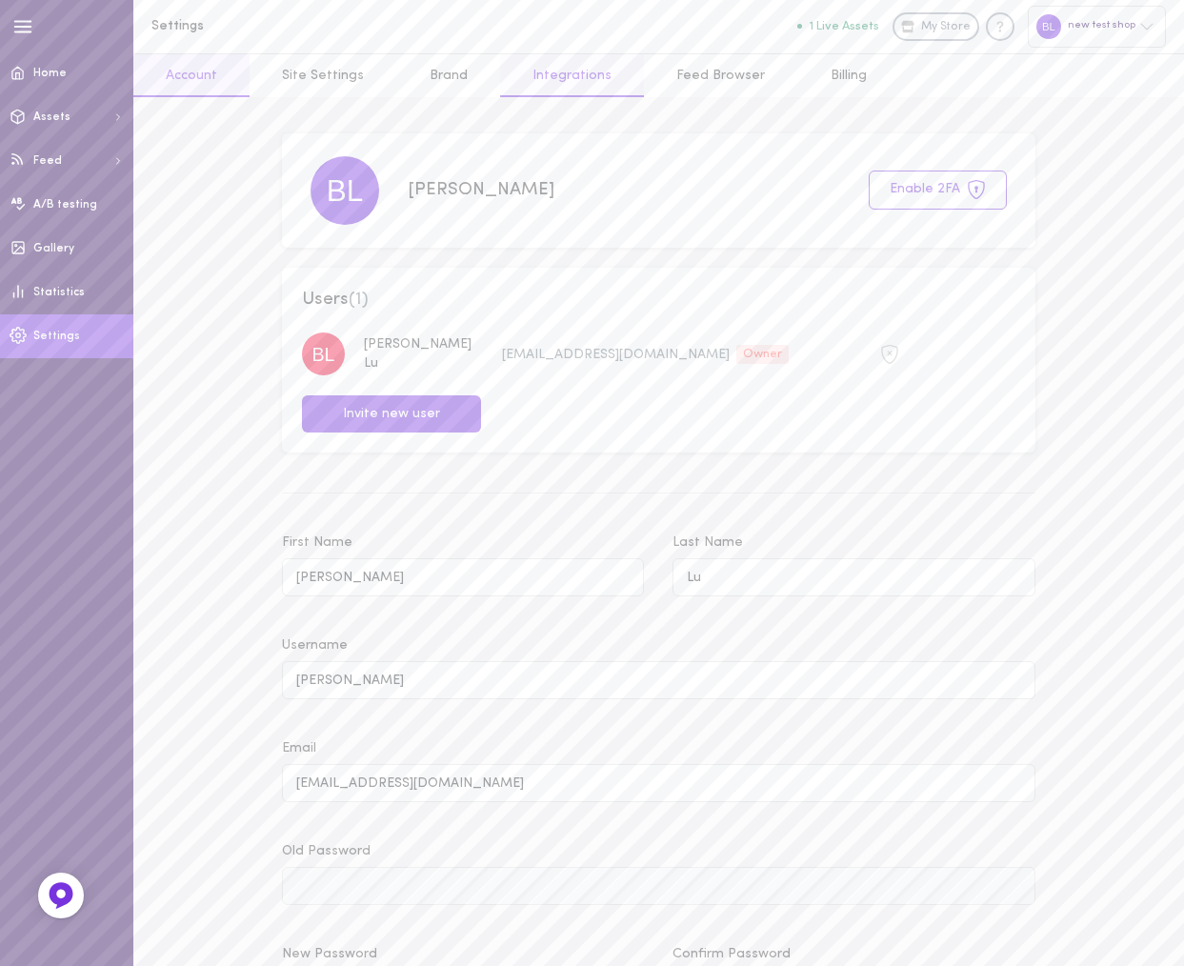
click at [555, 76] on link "Integrations" at bounding box center [572, 75] width 144 height 43
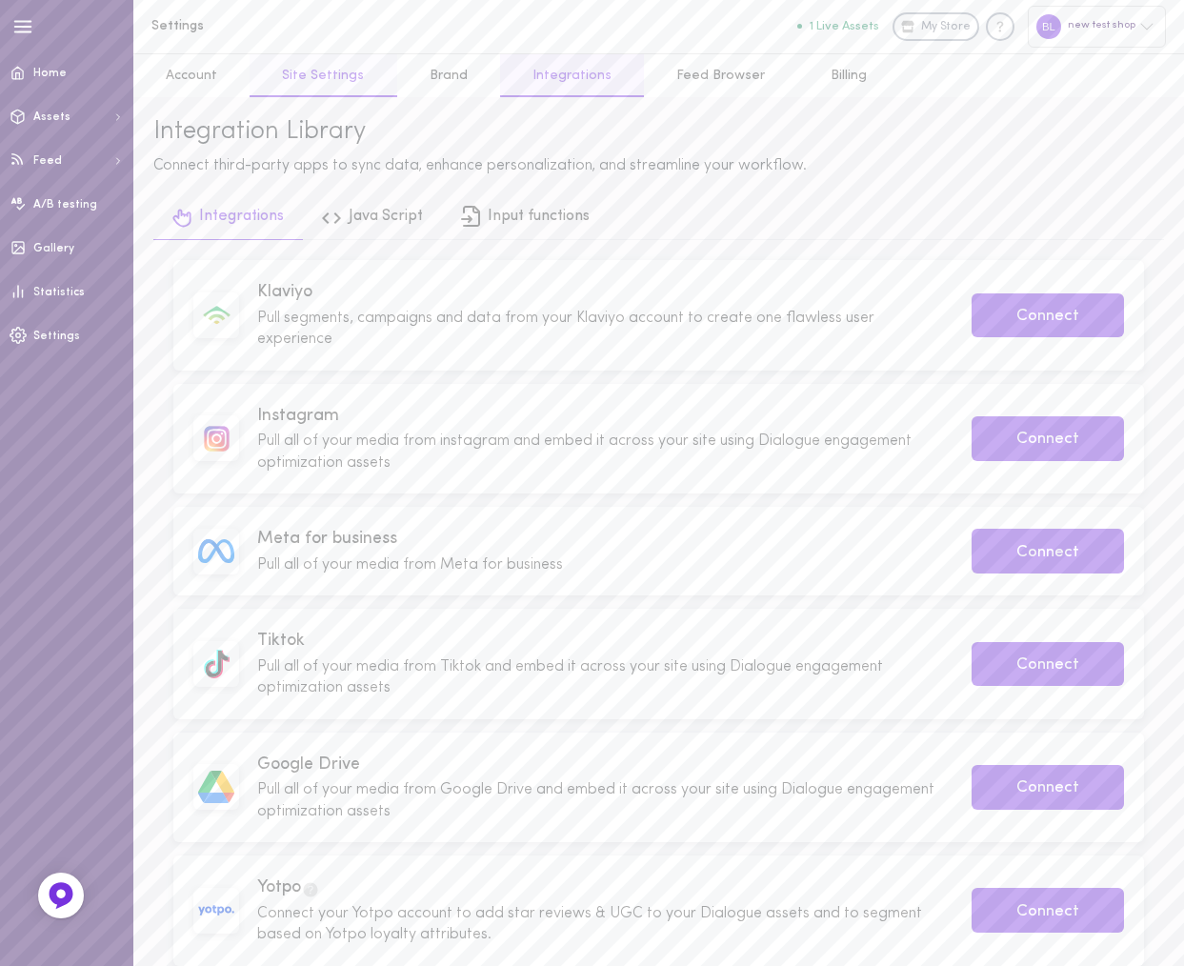
click at [340, 69] on link "Site Settings" at bounding box center [322, 75] width 147 height 43
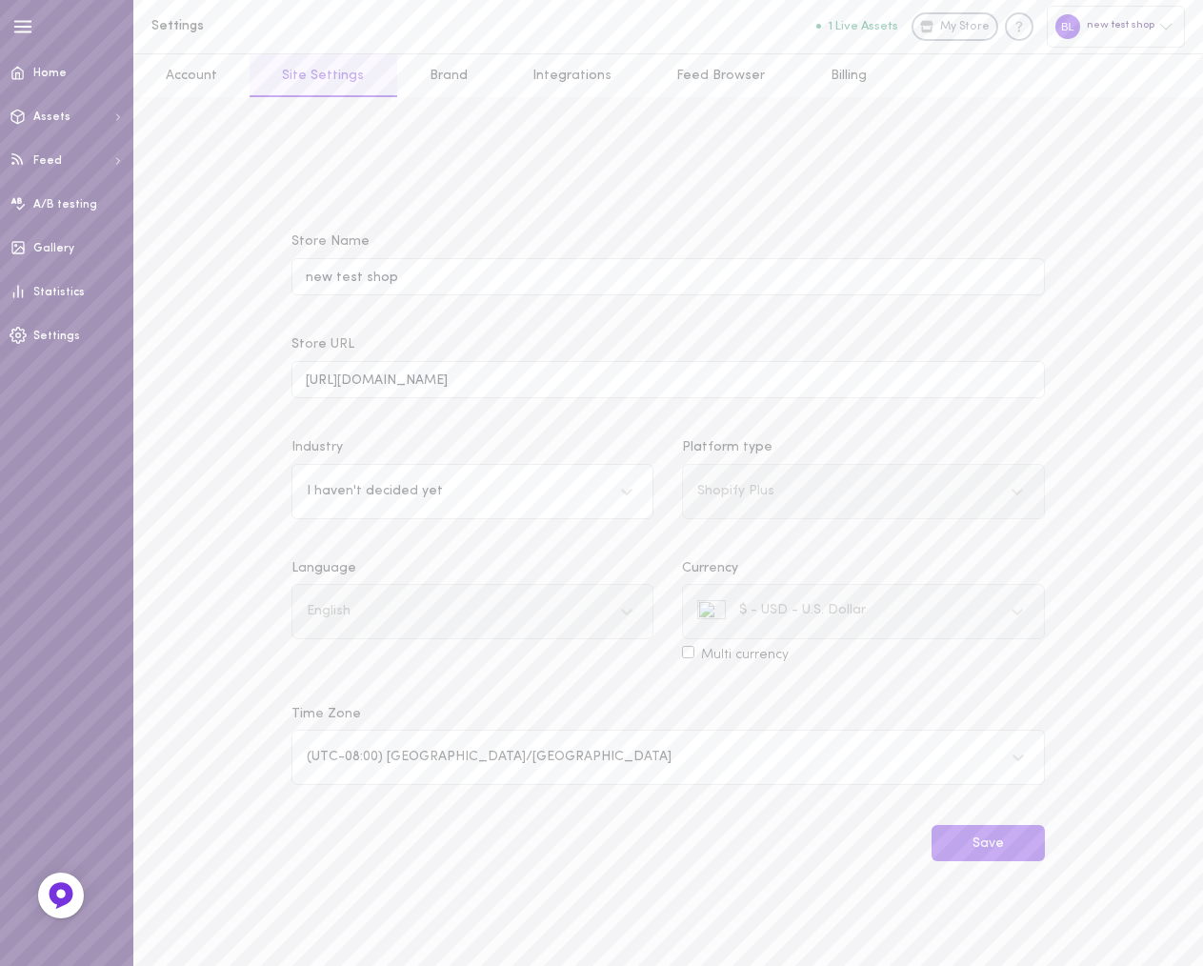
click at [945, 25] on span "My Store" at bounding box center [965, 27] width 50 height 17
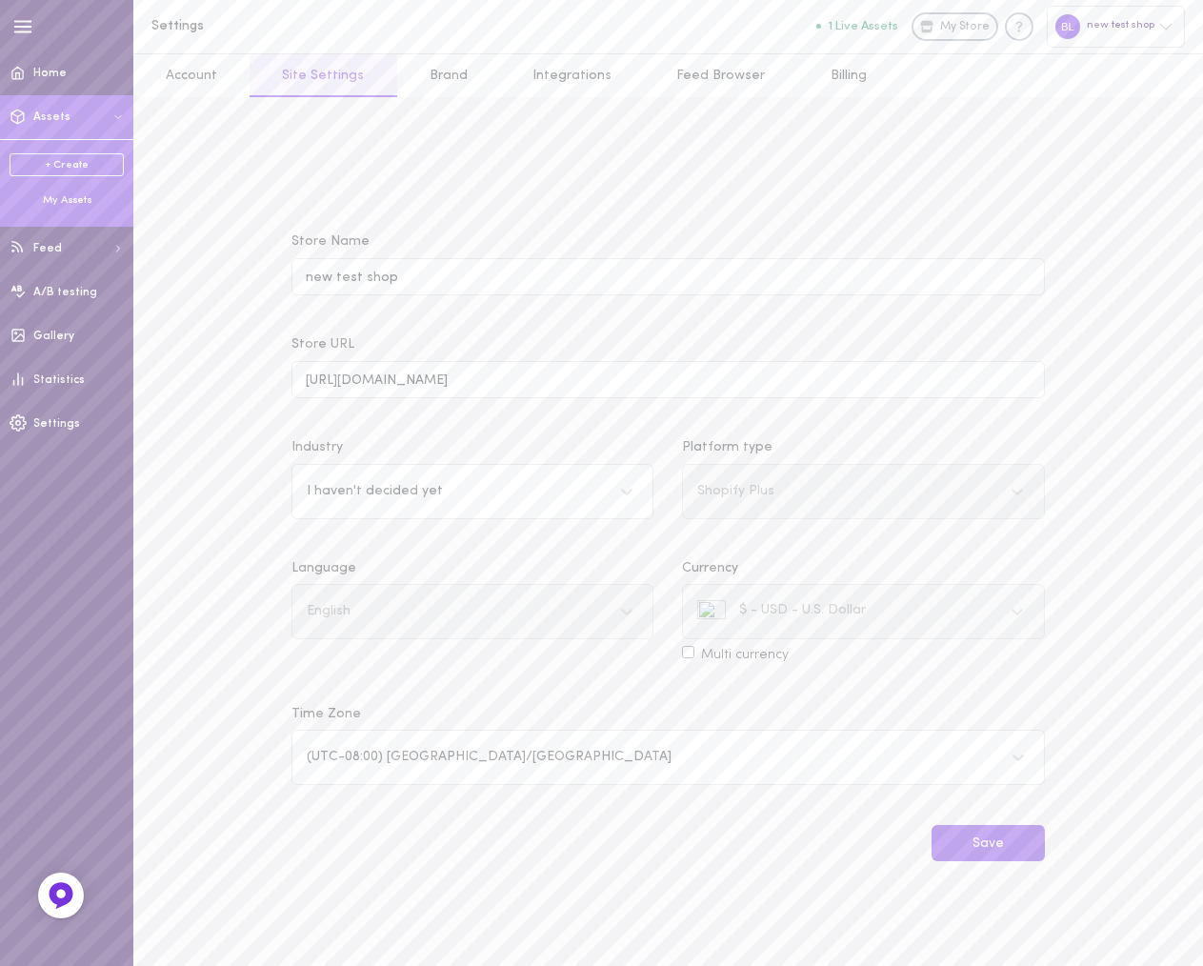
click at [65, 204] on div "My Assets" at bounding box center [67, 200] width 114 height 15
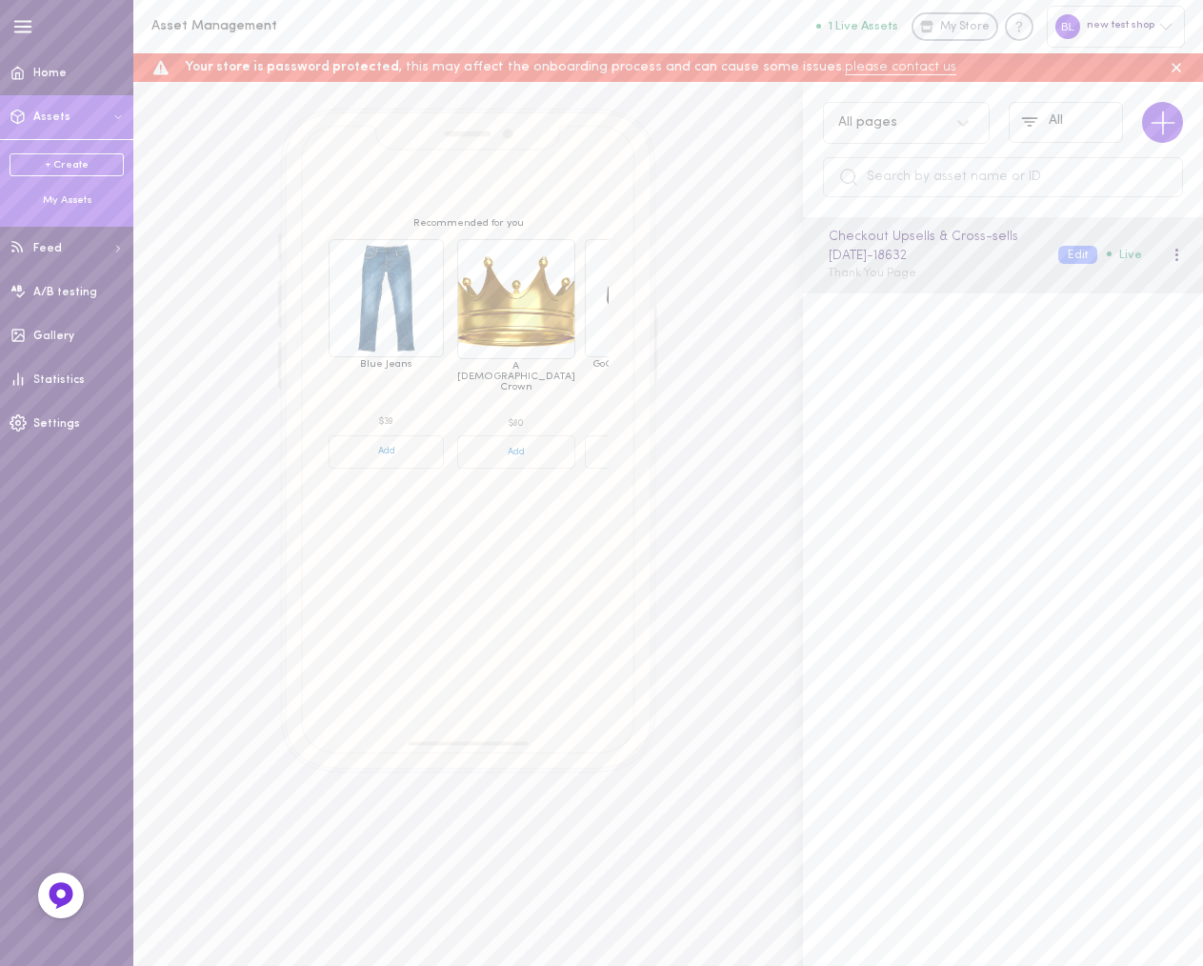
click at [55, 200] on div "My Assets" at bounding box center [67, 200] width 114 height 15
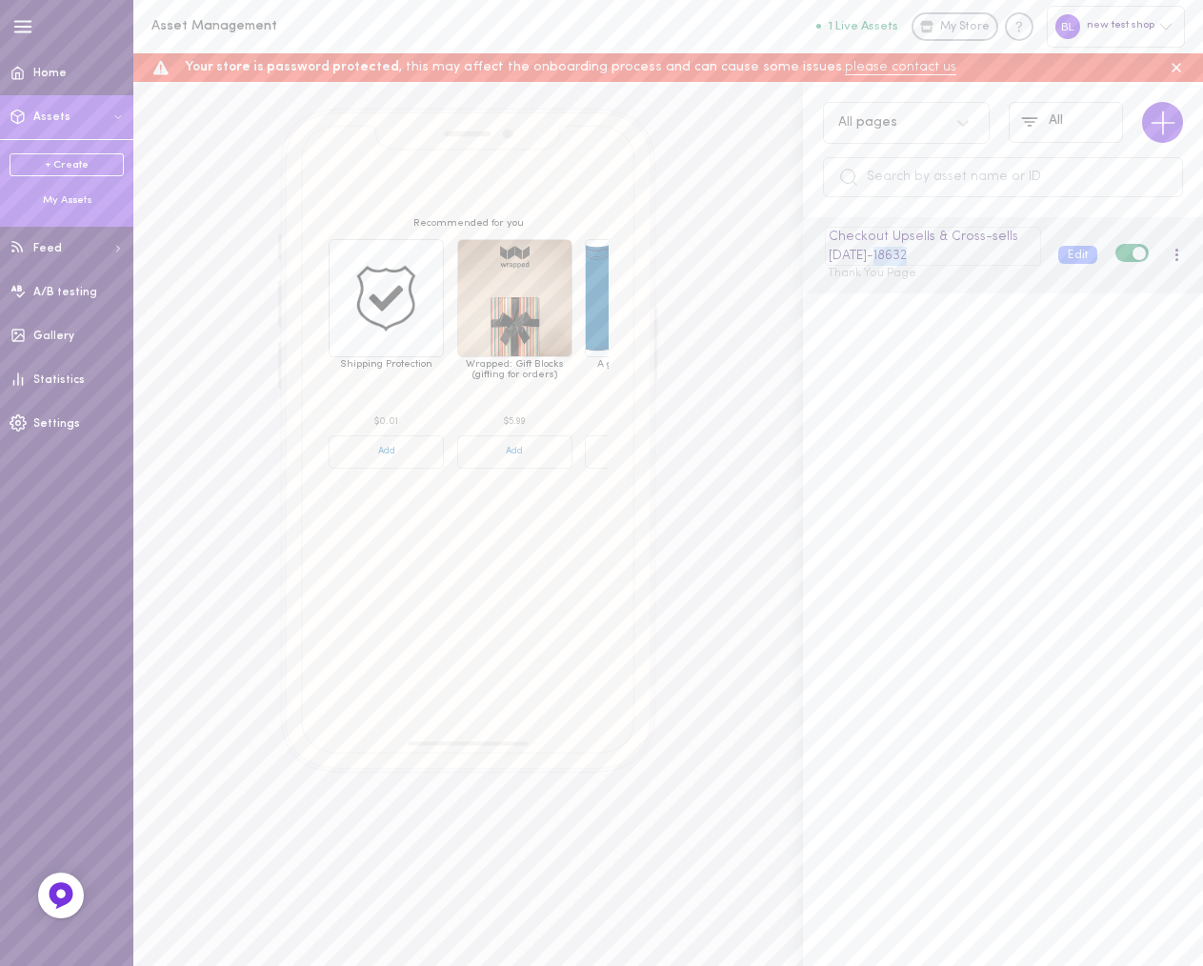
drag, startPoint x: 939, startPoint y: 254, endPoint x: 907, endPoint y: 253, distance: 31.4
click at [907, 253] on div "Checkout Upsells & Cross-sells [DATE] - 18632" at bounding box center [932, 246] width 215 height 39
drag, startPoint x: 966, startPoint y: 234, endPoint x: 1263, endPoint y: 235, distance: 296.1
click at [1202, 235] on html "Get Started 1 Asset Management 1 Live Assets My Store new test shop Your store …" at bounding box center [601, 483] width 1203 height 966
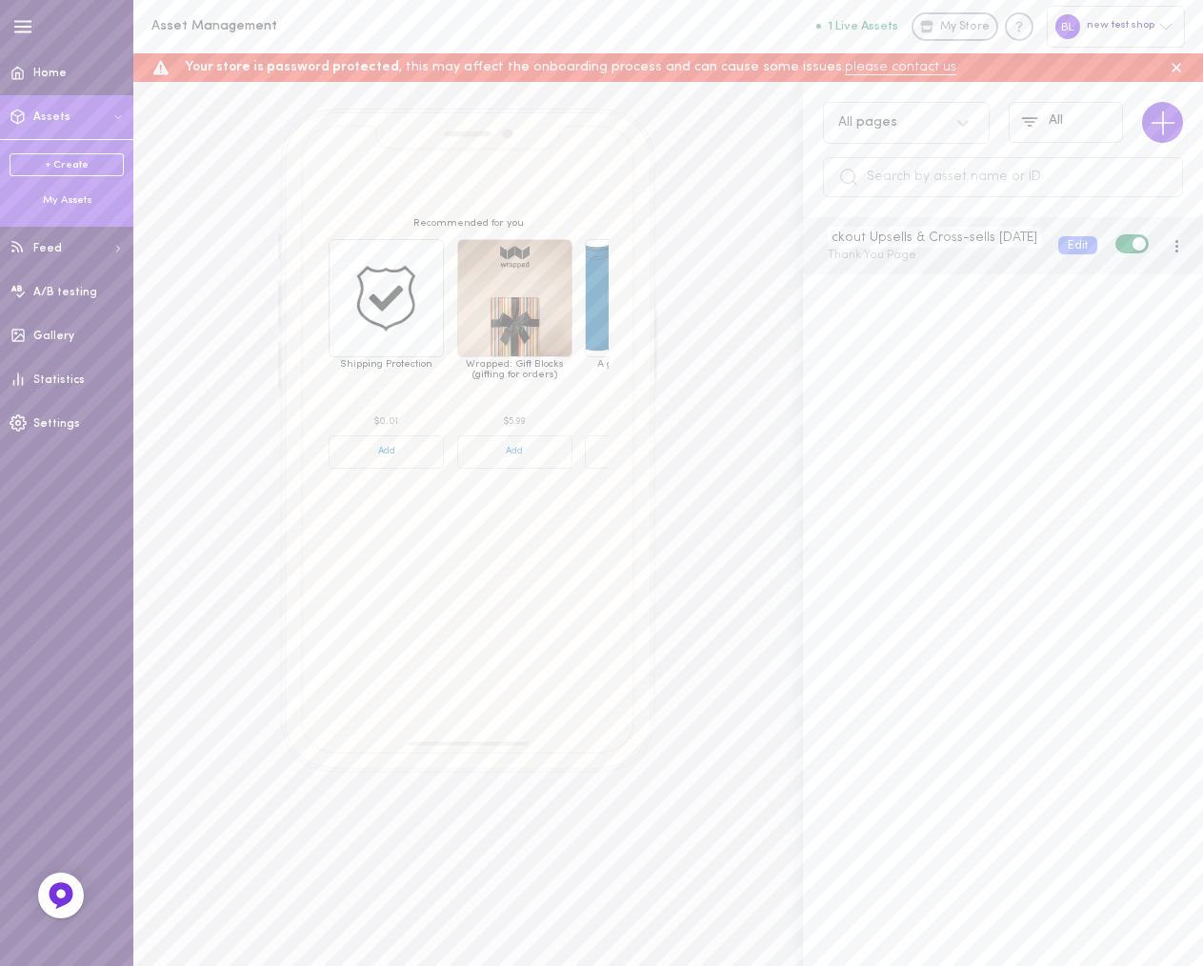
click at [1015, 229] on input "Checkout Upsells & Cross-sells [DATE]" at bounding box center [933, 237] width 212 height 21
click at [1175, 245] on span at bounding box center [1176, 246] width 3 height 3
click at [1020, 508] on div "Checkout Upsells & Cross-sells [DATE] - 18632 Thank You Page Edit Live" at bounding box center [1003, 591] width 400 height 748
click at [925, 251] on div "Checkout Upsells & Cross-sells [DATE] - 18632" at bounding box center [932, 246] width 215 height 39
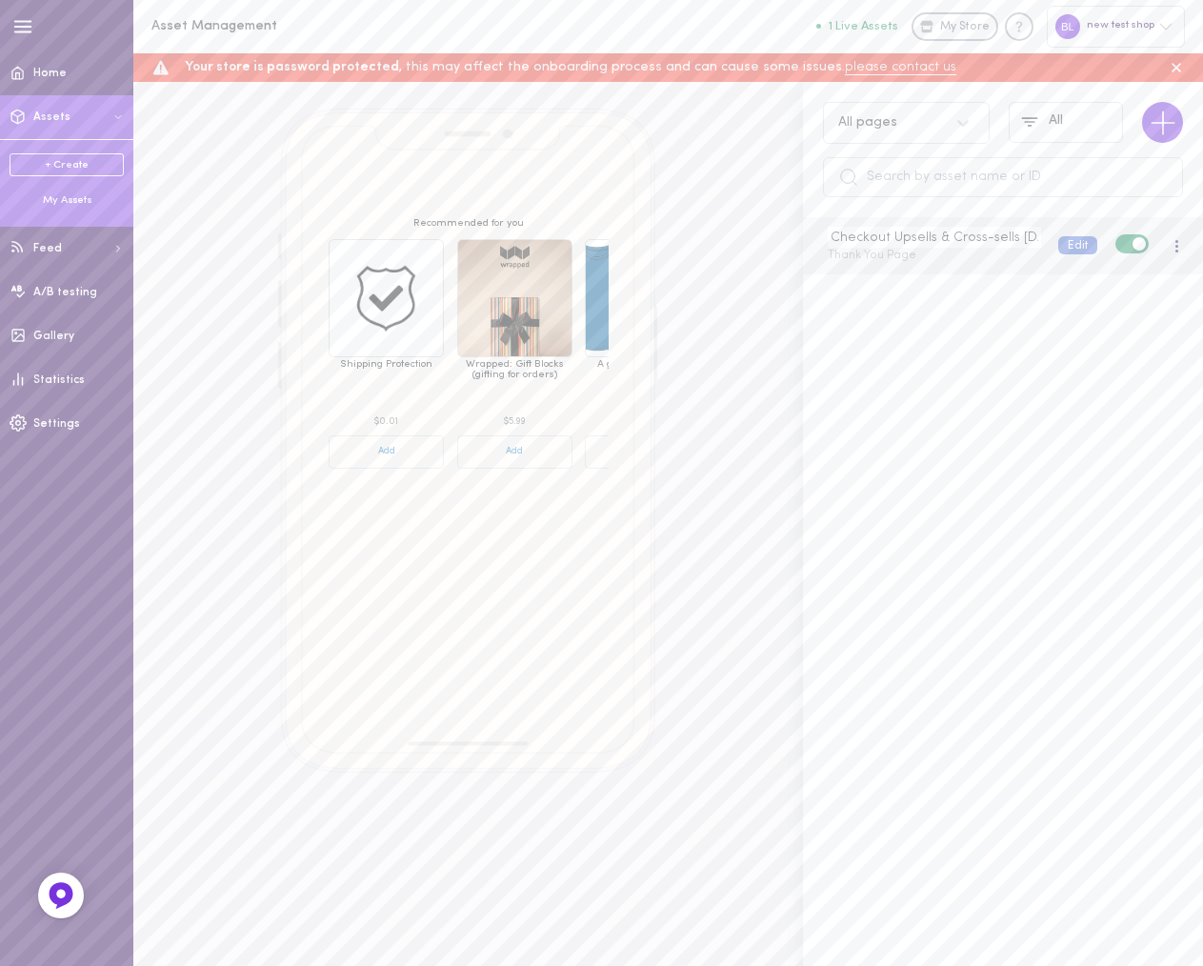
click at [1059, 244] on div "Checkout Upsells & Cross-sells [DATE] Thank You Page Edit Live" at bounding box center [1004, 246] width 383 height 38
click at [927, 254] on div "Checkout Upsells & Cross-sells [DATE] - 18632" at bounding box center [932, 246] width 215 height 39
click at [927, 254] on div "Checkout Upsells & Cross-sells [DATE] Thank You Page" at bounding box center [928, 246] width 230 height 38
click at [747, 566] on div "Recommended for you Shipping Protection $0.01 Add Wrapped: Gift Blocks (gifting…" at bounding box center [468, 441] width 616 height 664
click at [70, 159] on link "+ Create" at bounding box center [67, 164] width 114 height 23
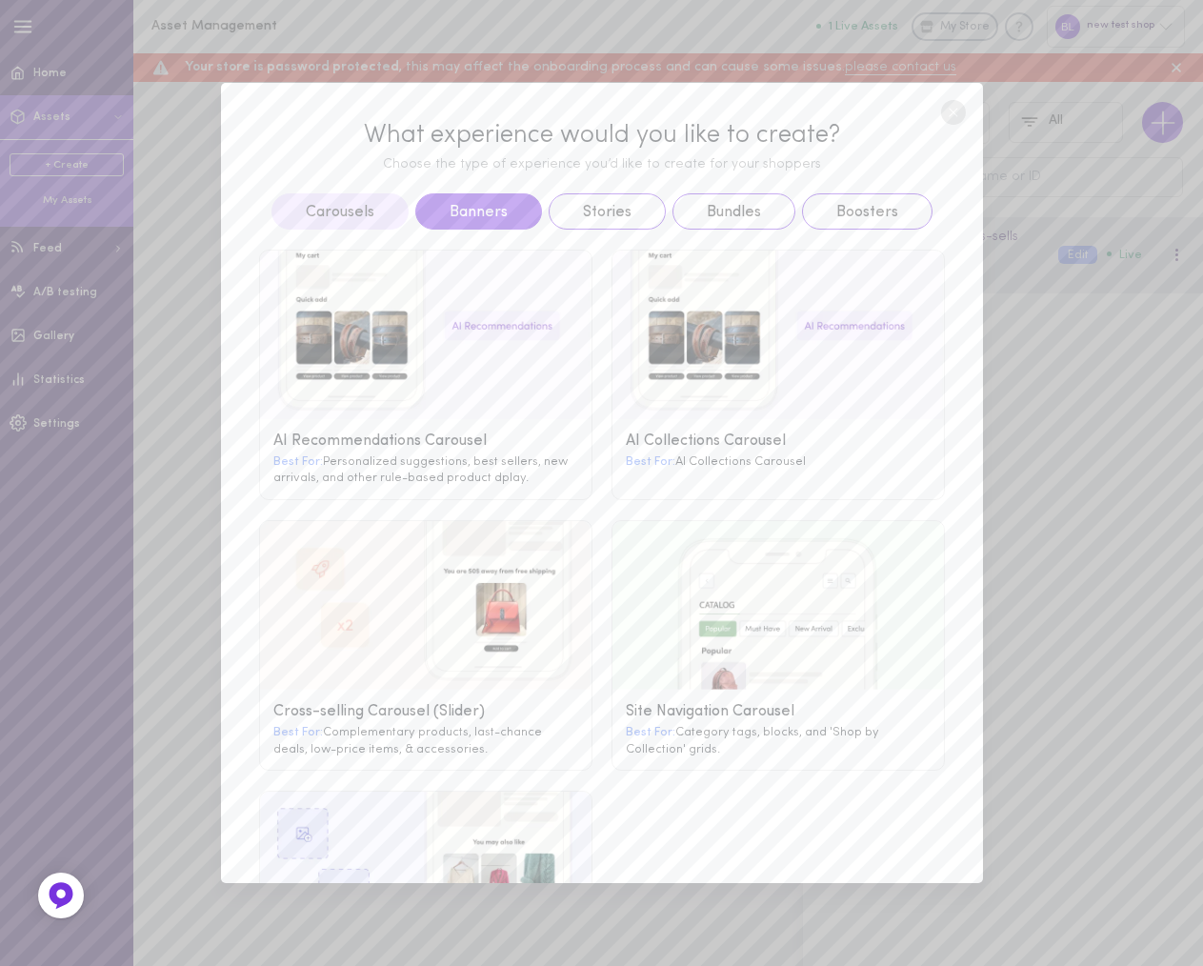
click at [464, 210] on button "Banners" at bounding box center [478, 211] width 127 height 36
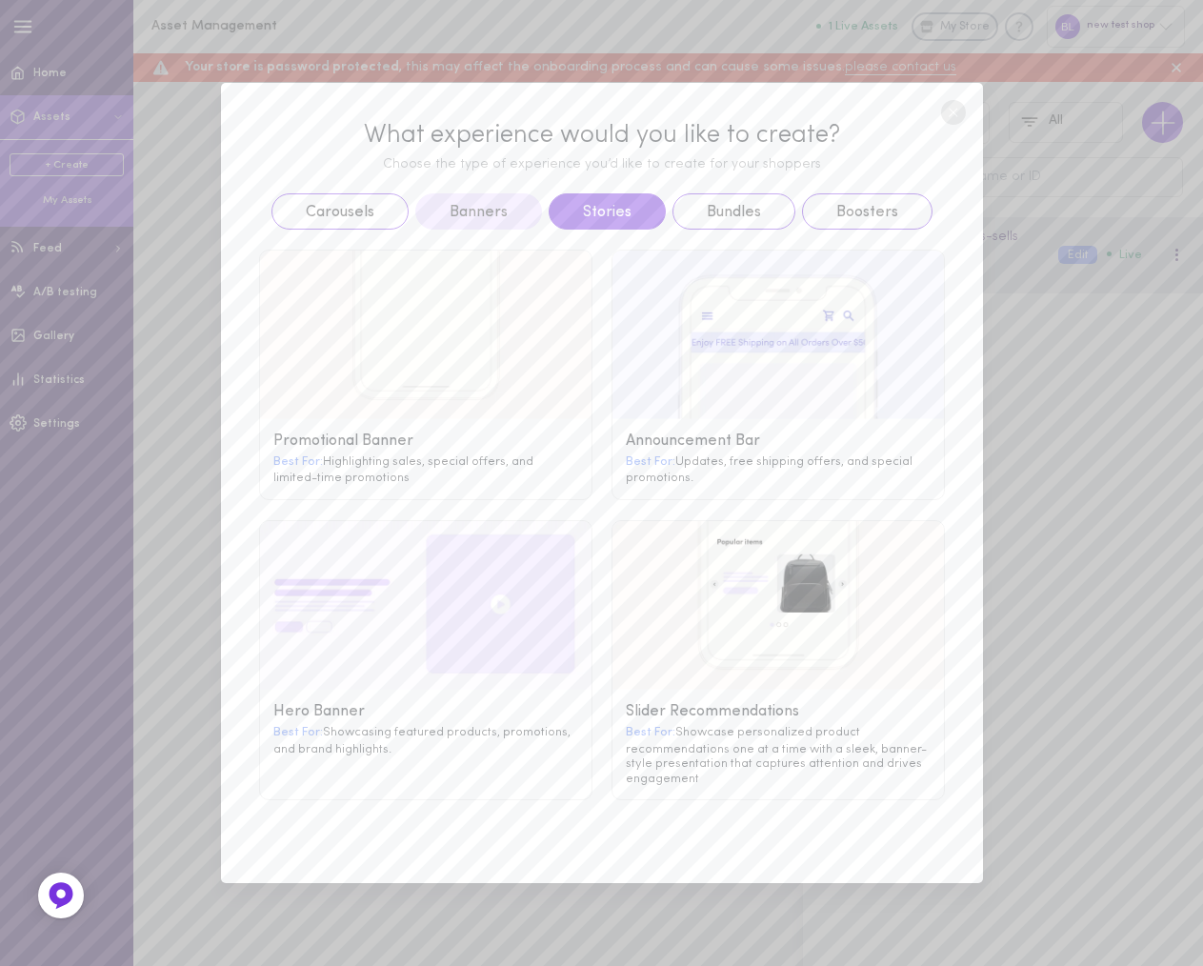
click at [606, 222] on button "Stories" at bounding box center [606, 211] width 117 height 36
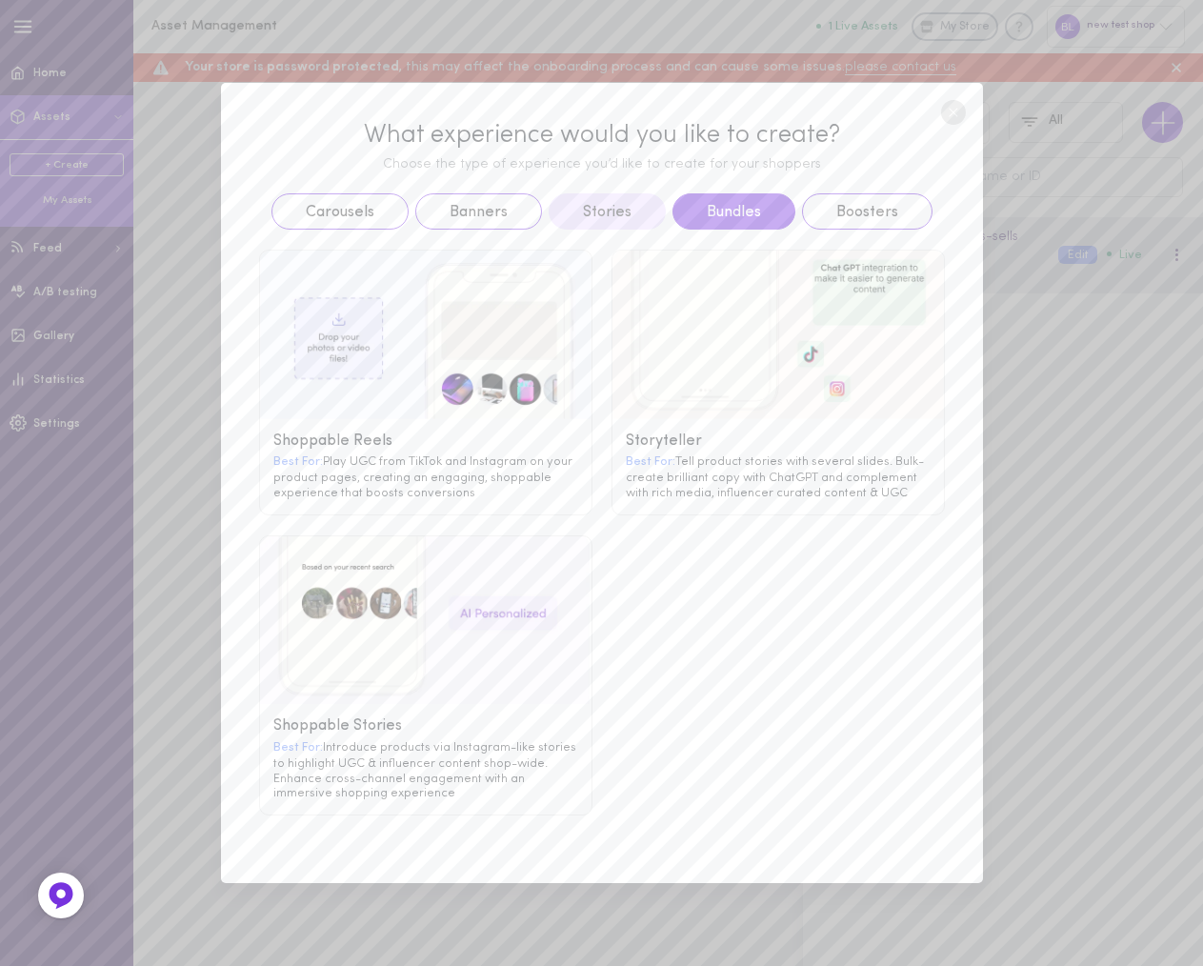
click at [727, 210] on button "Bundles" at bounding box center [733, 211] width 123 height 36
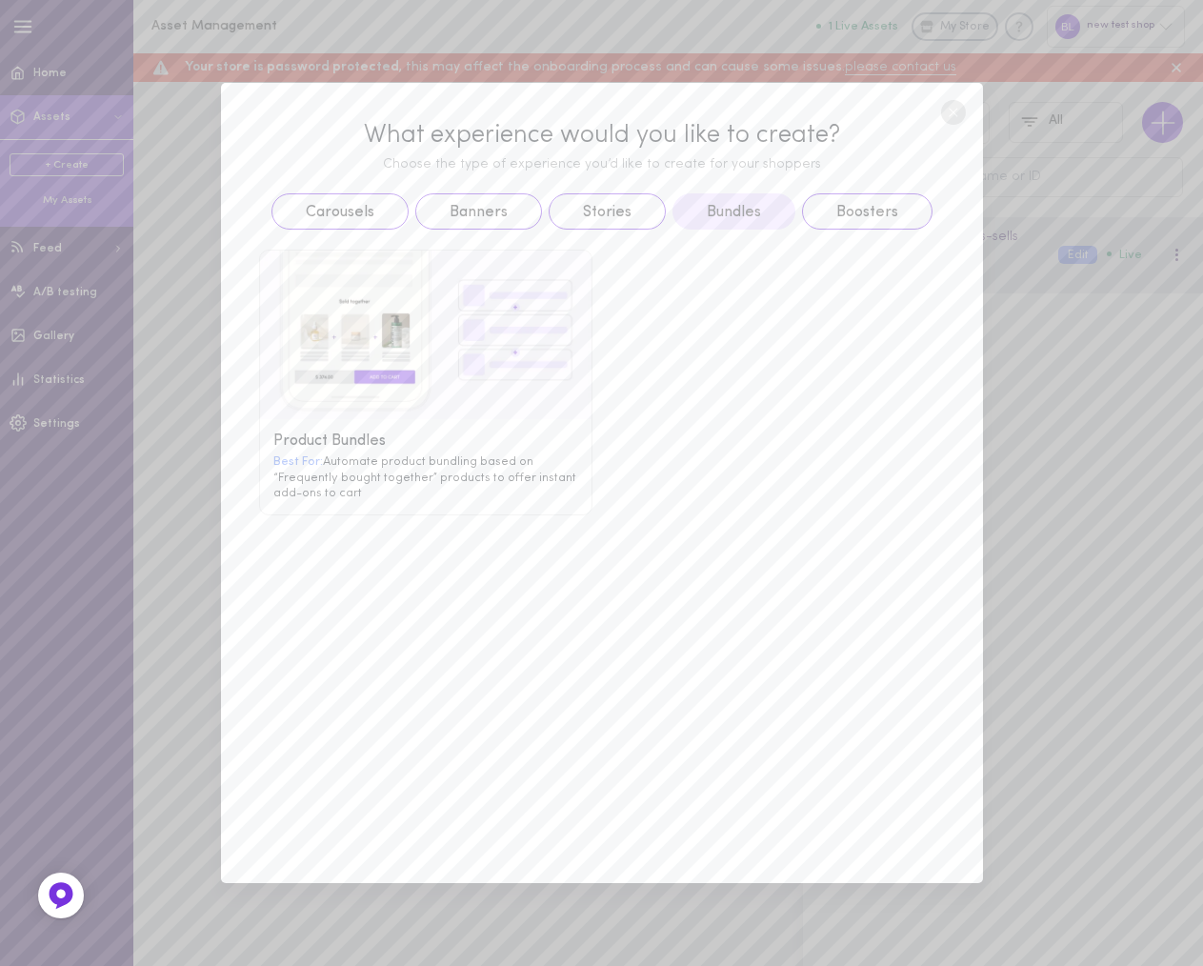
click at [433, 399] on g at bounding box center [425, 334] width 331 height 169
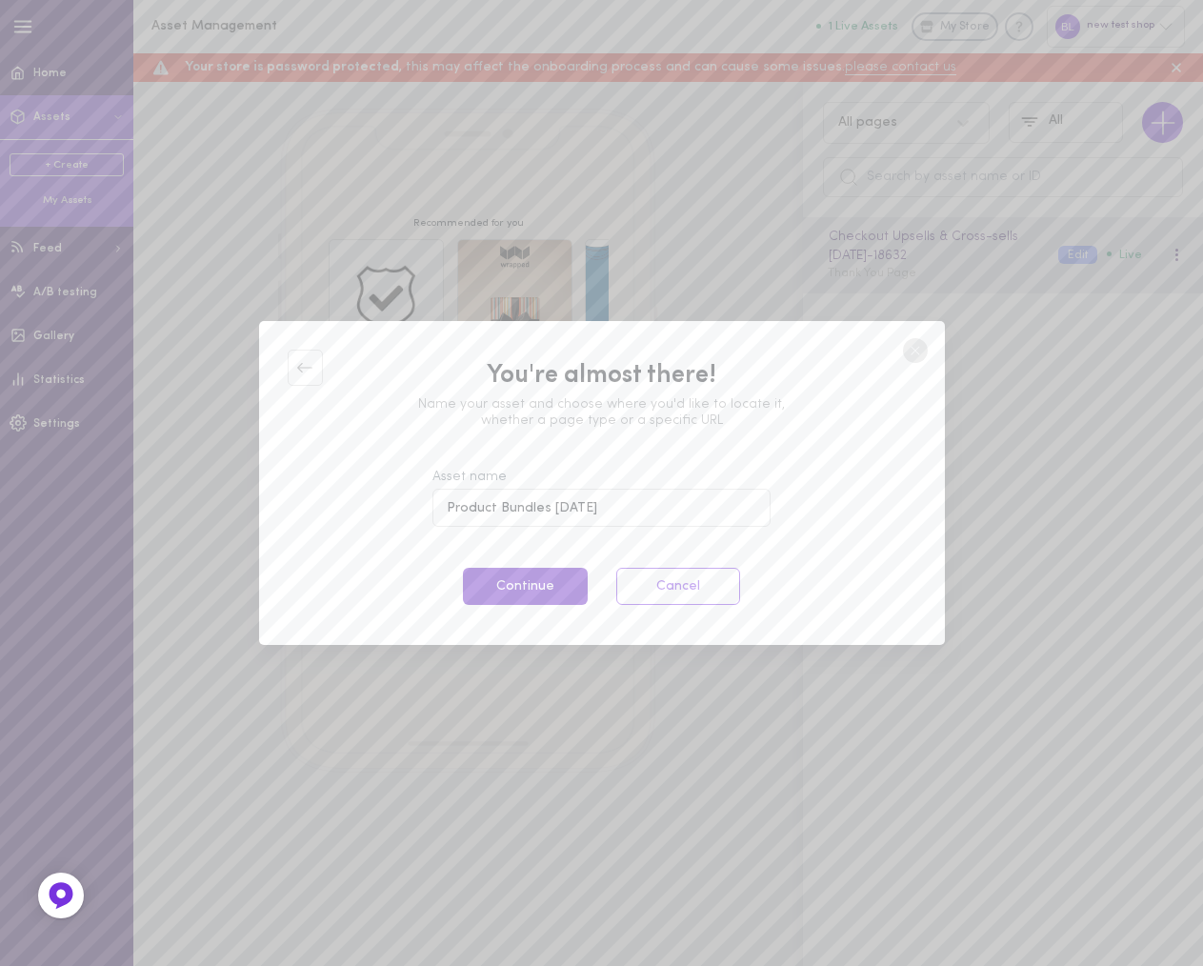
click at [541, 588] on button "Continue" at bounding box center [525, 586] width 124 height 37
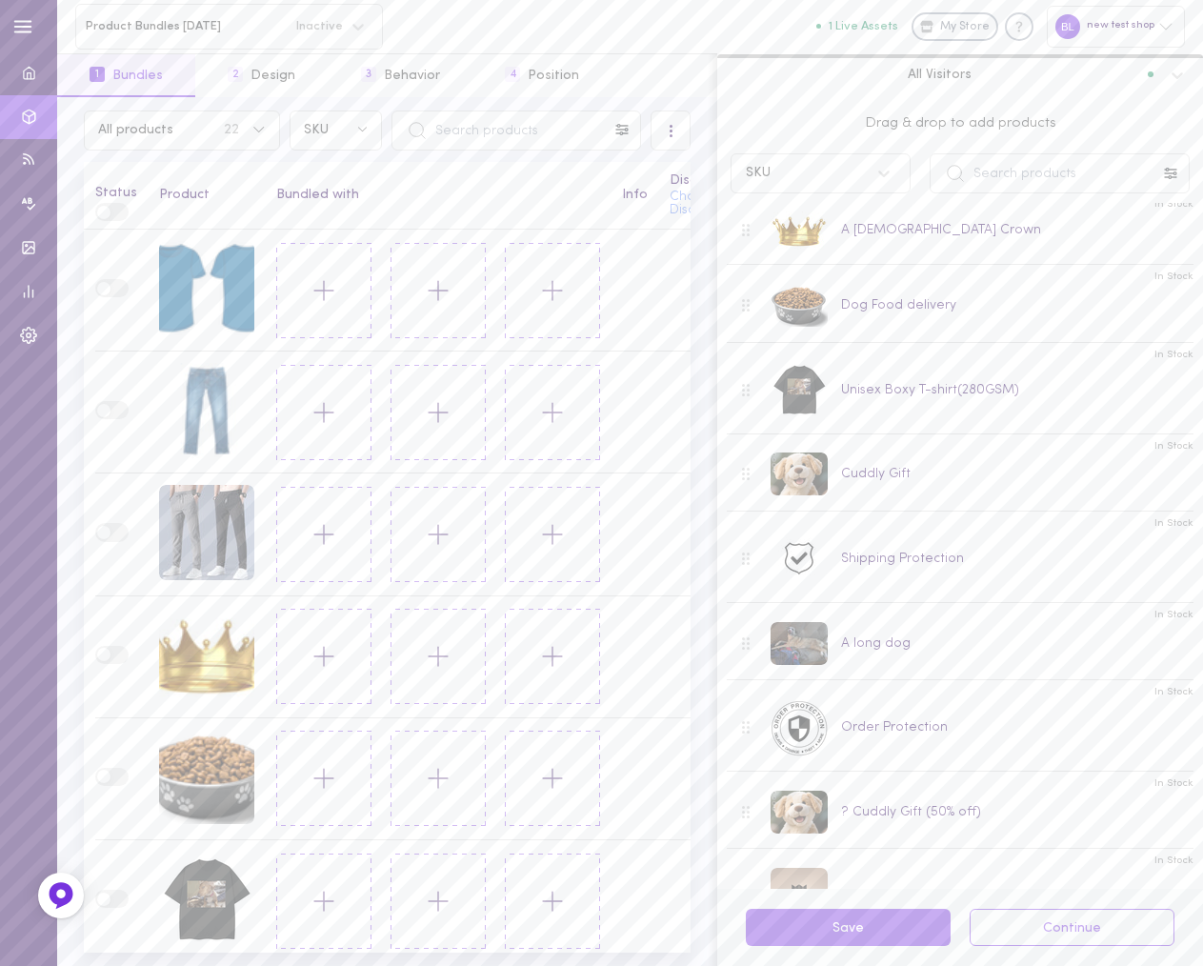
scroll to position [401, 0]
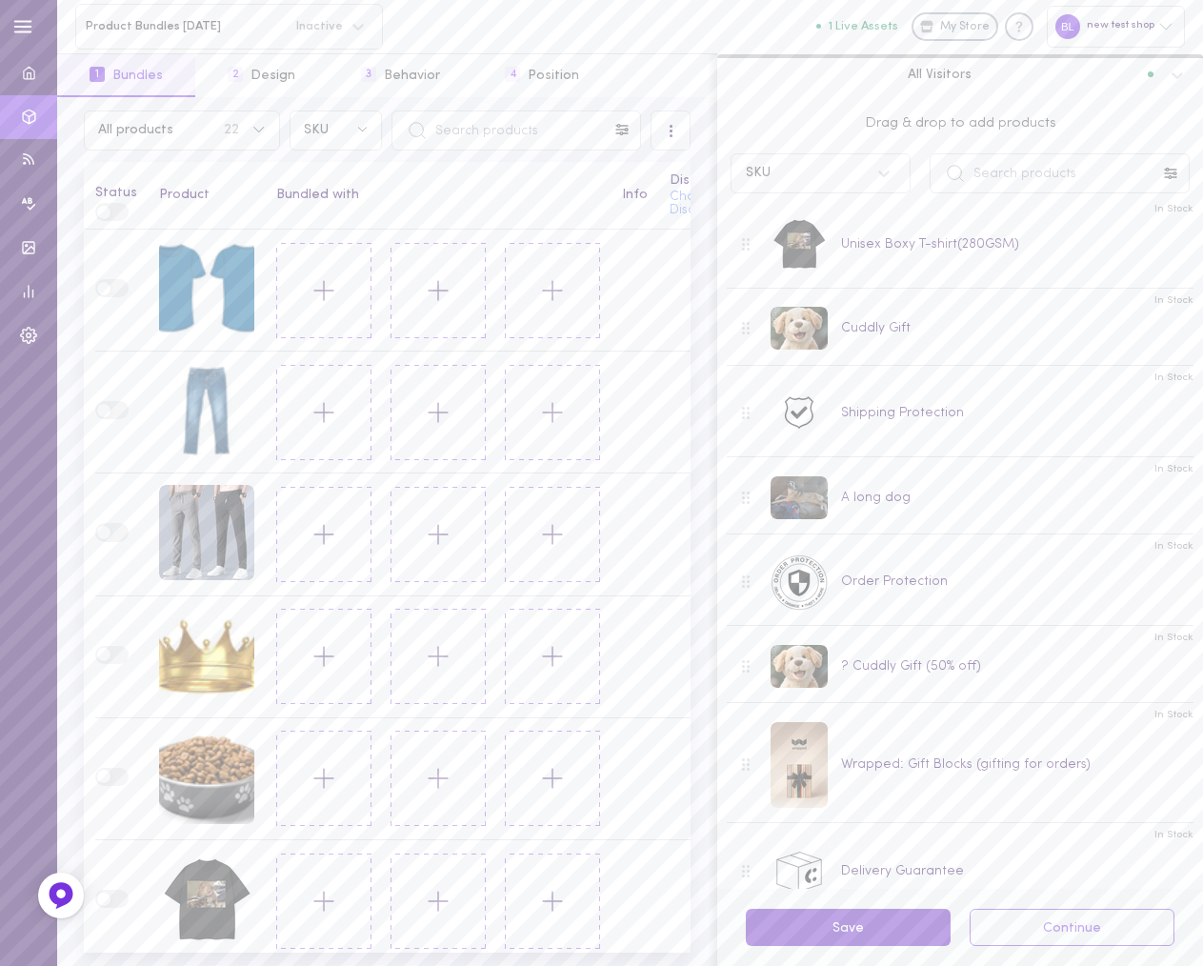
click at [897, 928] on button "Save" at bounding box center [848, 926] width 205 height 37
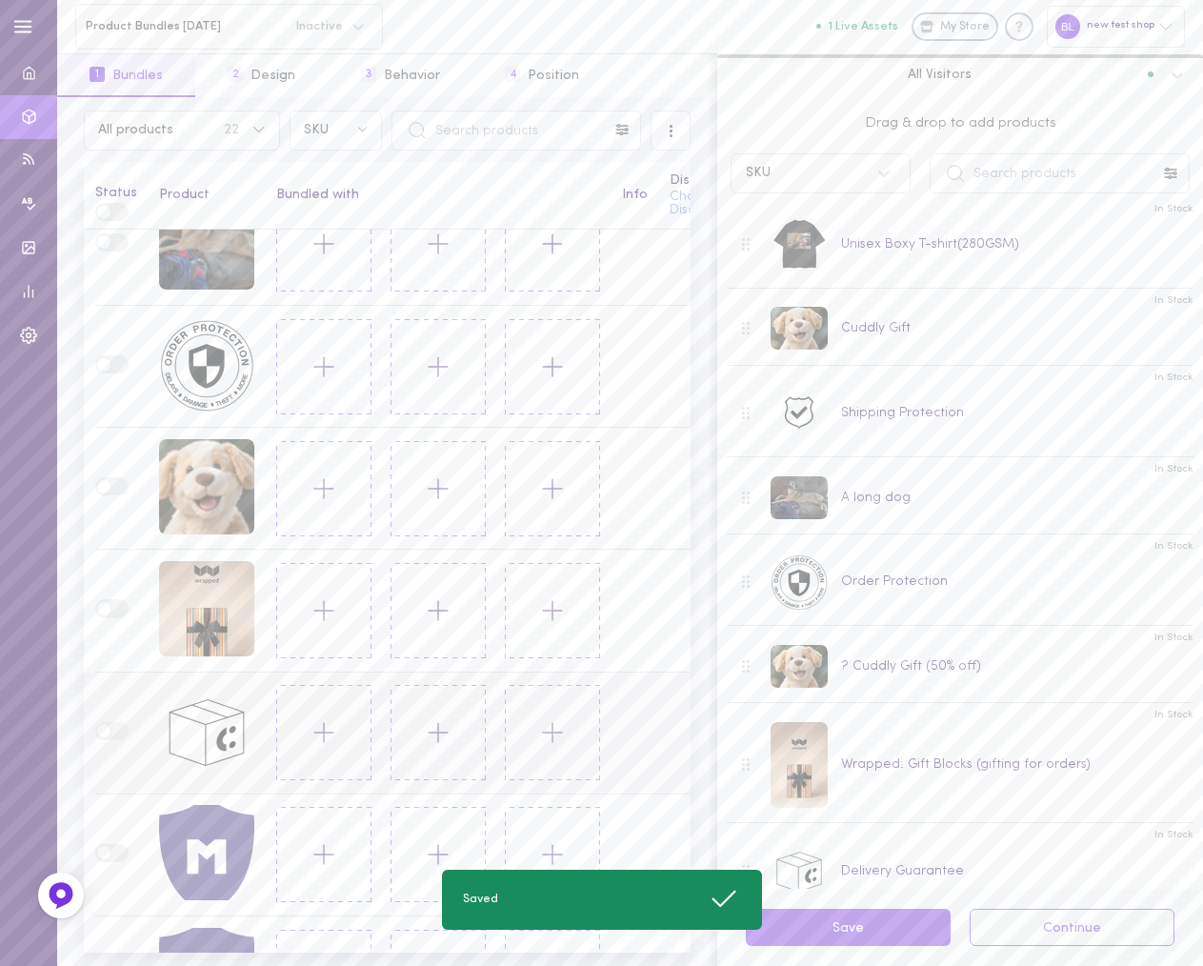
scroll to position [0, 0]
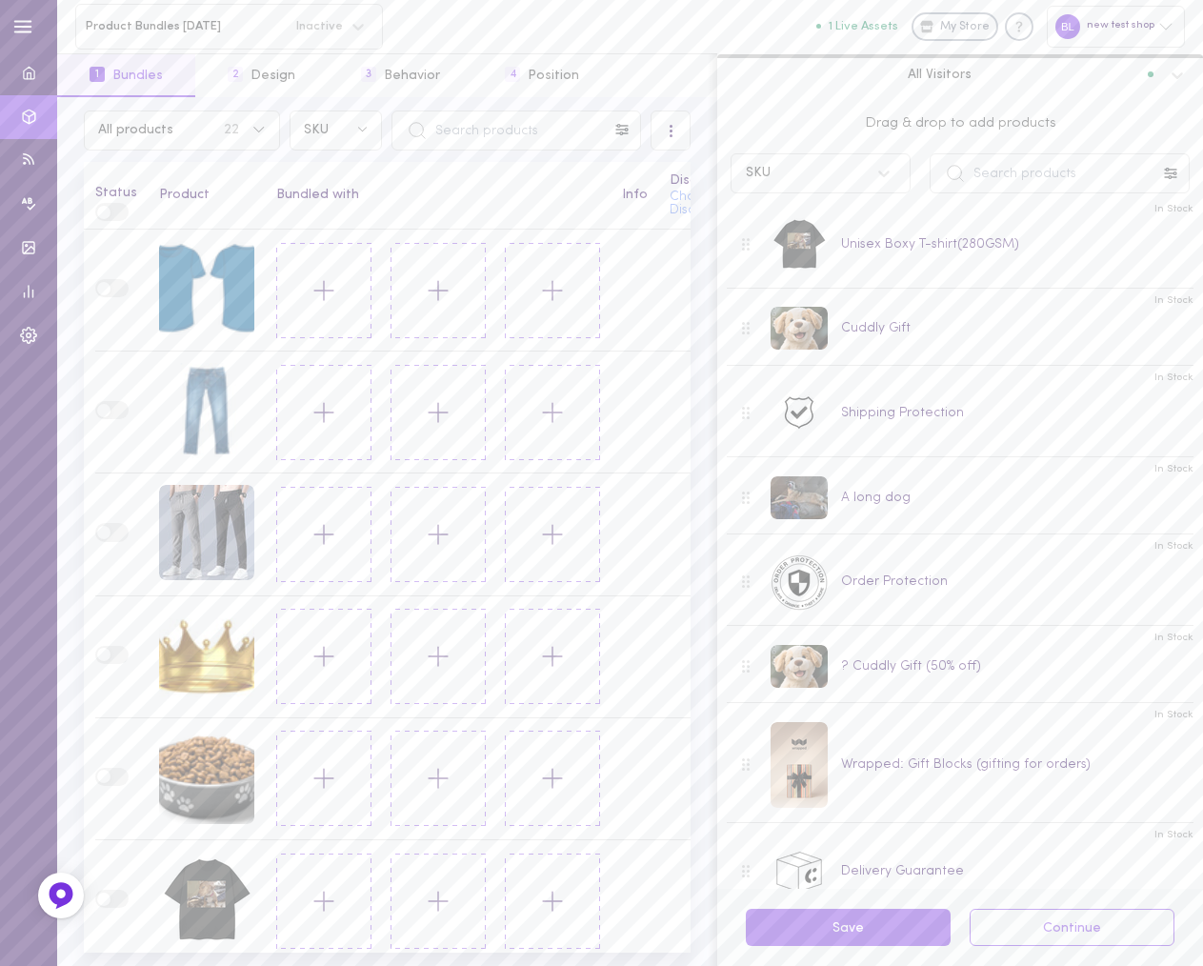
click at [104, 209] on span at bounding box center [103, 212] width 13 height 13
click at [103, 212] on span at bounding box center [103, 212] width 13 height 13
click at [101, 289] on span at bounding box center [103, 288] width 13 height 13
click at [1066, 939] on button "Continue" at bounding box center [1071, 926] width 205 height 37
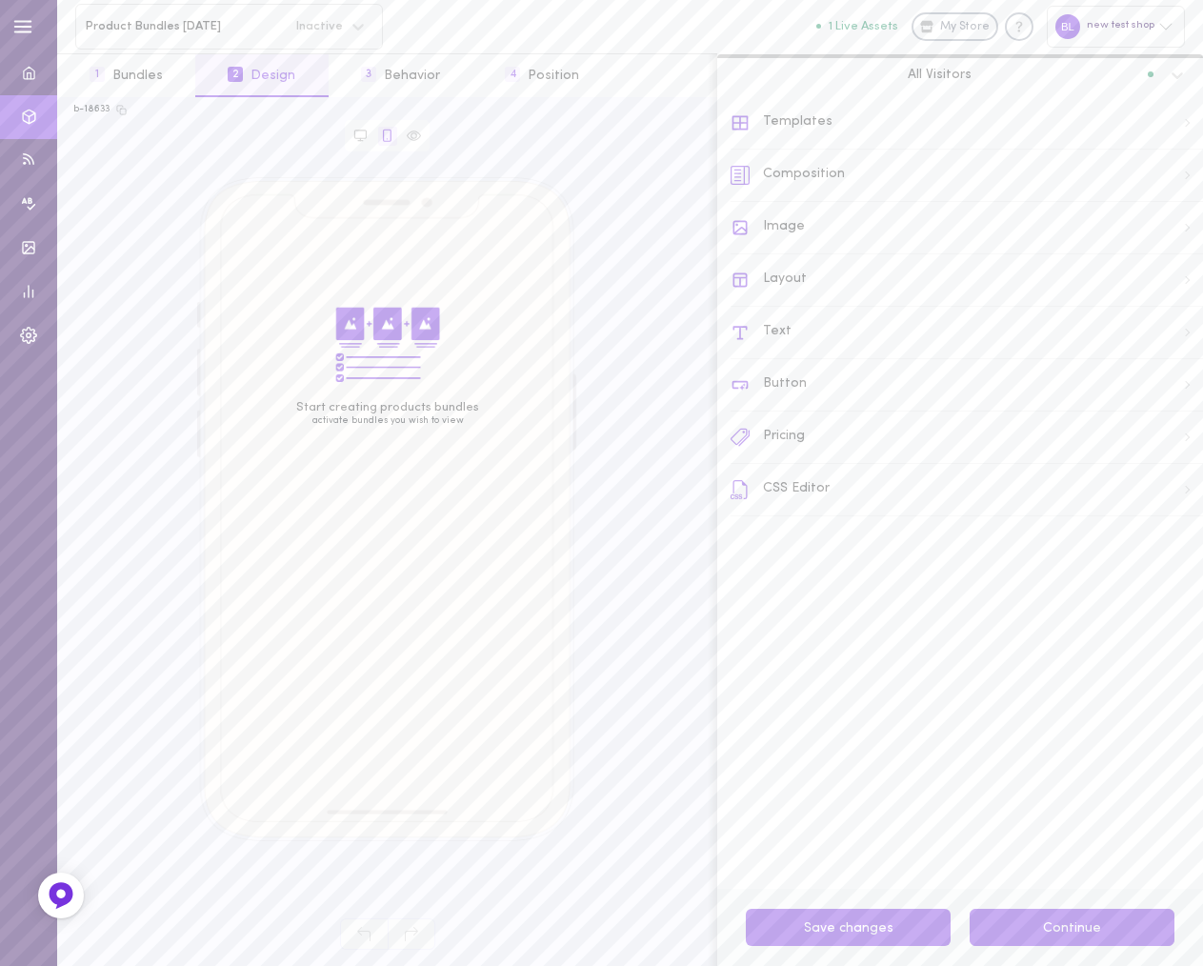
click at [1072, 930] on button "Continue" at bounding box center [1071, 926] width 205 height 37
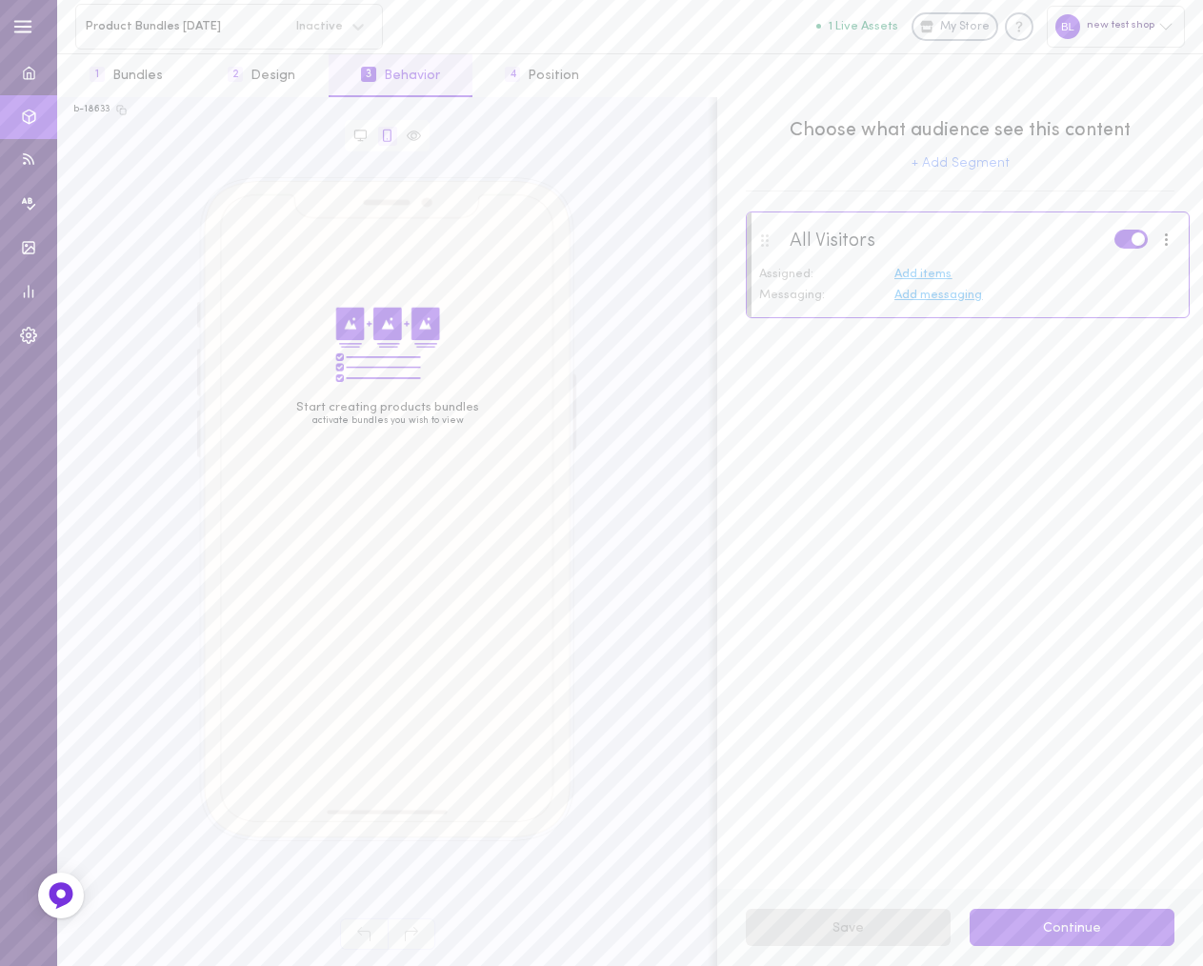
click at [1068, 928] on button "Continue" at bounding box center [1071, 926] width 205 height 37
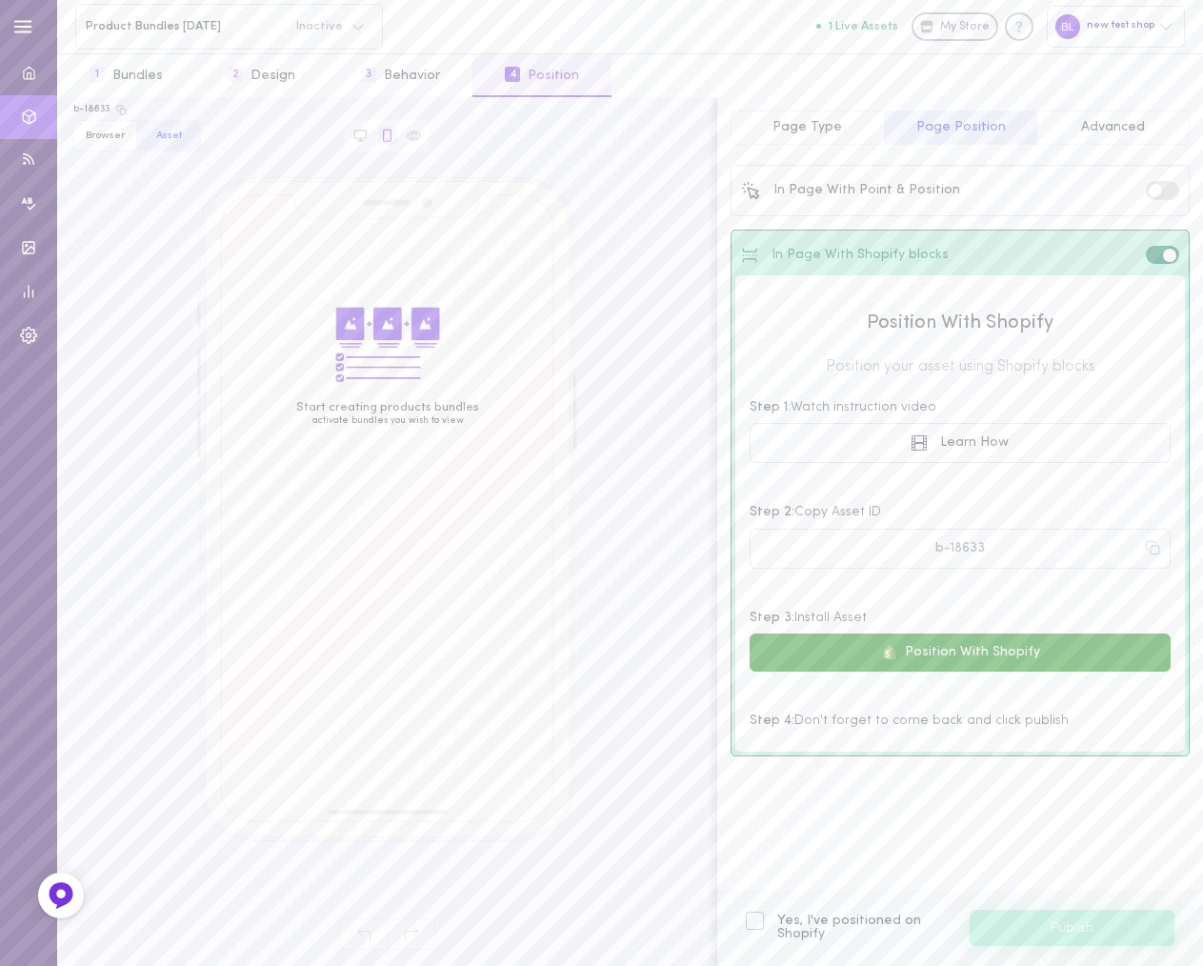
click at [934, 653] on button "Position With Shopify" at bounding box center [959, 652] width 421 height 38
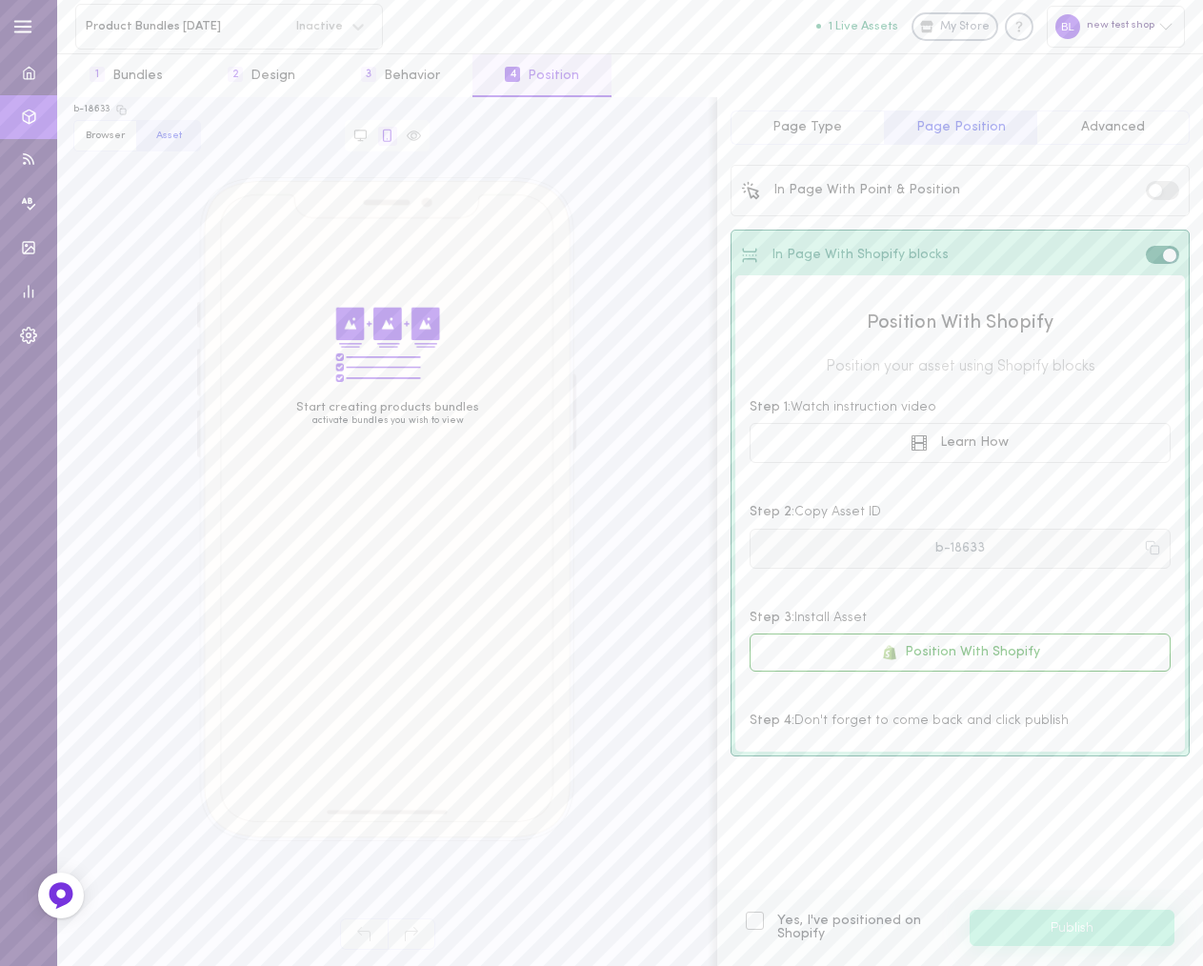
click at [1154, 548] on icon at bounding box center [1152, 547] width 15 height 15
click at [756, 922] on div at bounding box center [755, 920] width 18 height 18
click at [0, 0] on input "Yes, I've positioned on Shopify" at bounding box center [0, 0] width 0 height 0
click at [1061, 932] on button "Publish" at bounding box center [1071, 927] width 205 height 36
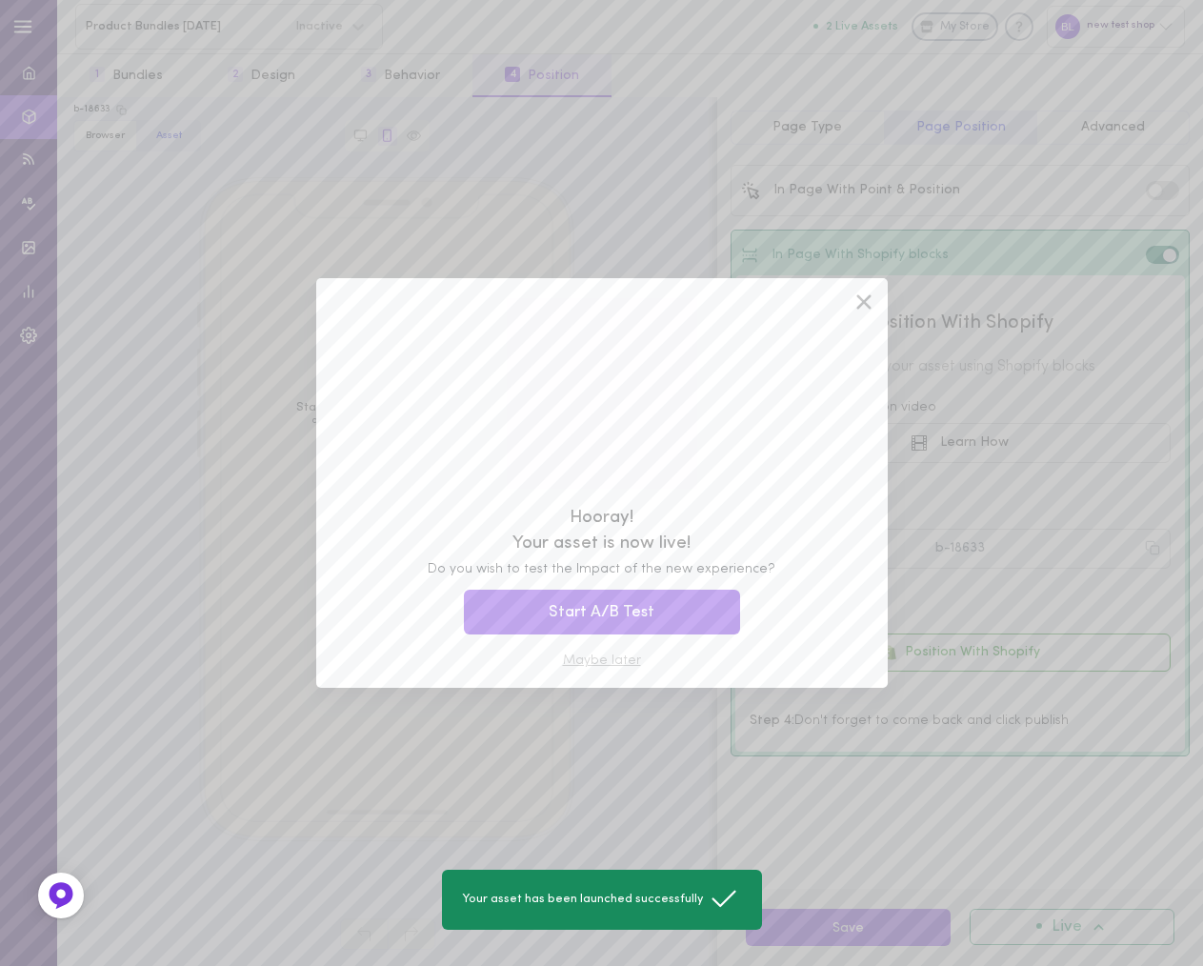
click at [618, 658] on button "Maybe later" at bounding box center [602, 660] width 78 height 13
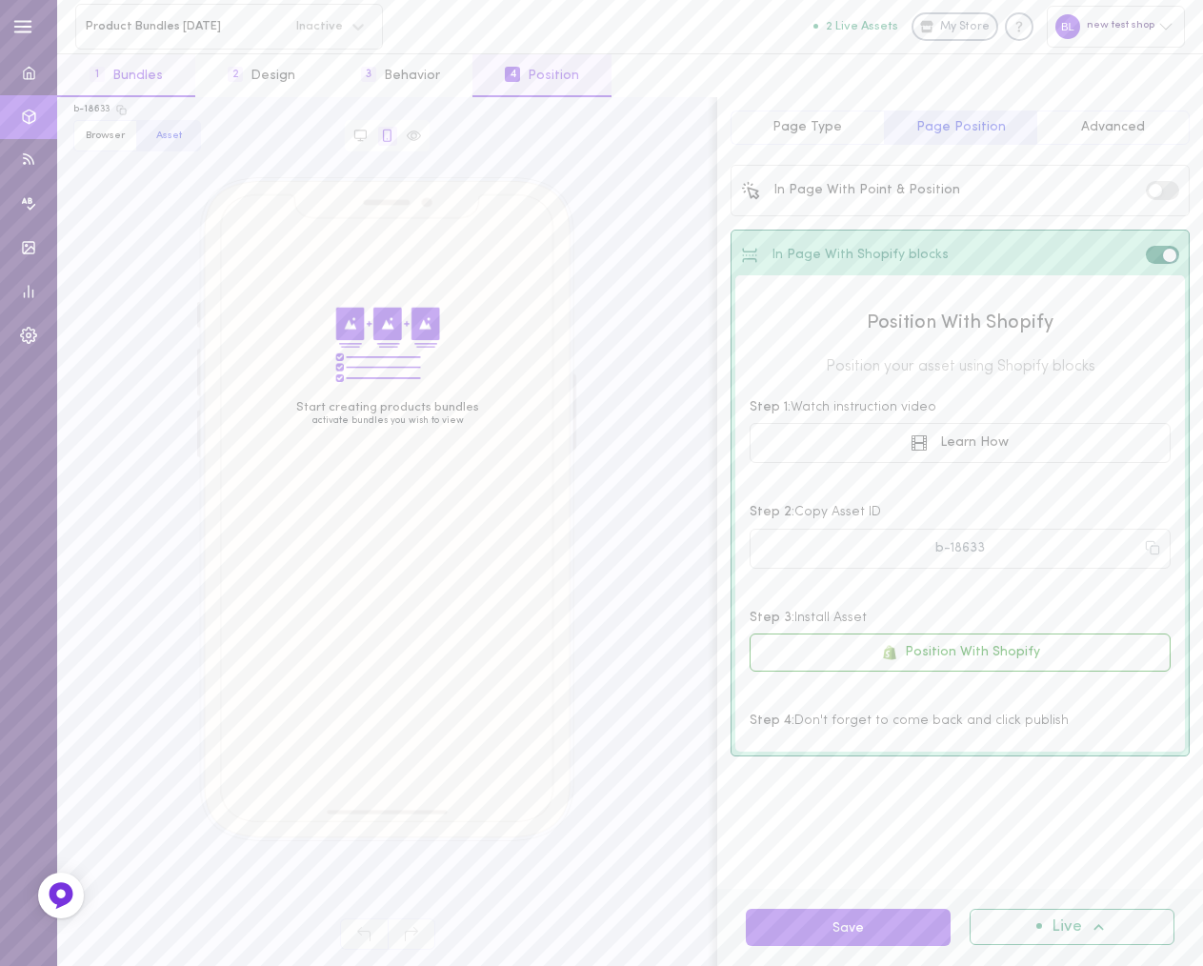
click at [140, 71] on button "1 Bundles" at bounding box center [126, 75] width 138 height 43
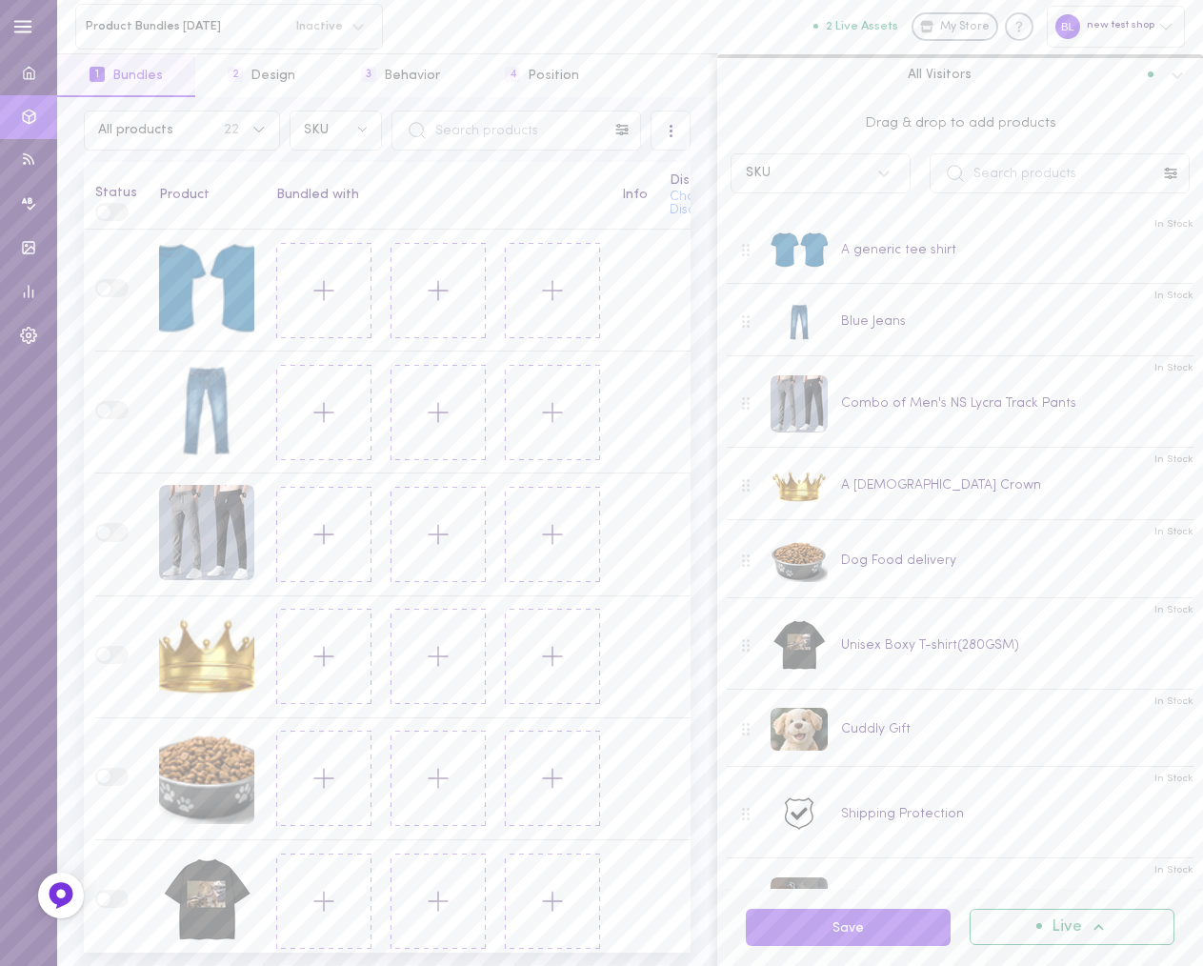
click at [107, 206] on span at bounding box center [103, 212] width 13 height 13
click at [106, 211] on span at bounding box center [103, 212] width 13 height 13
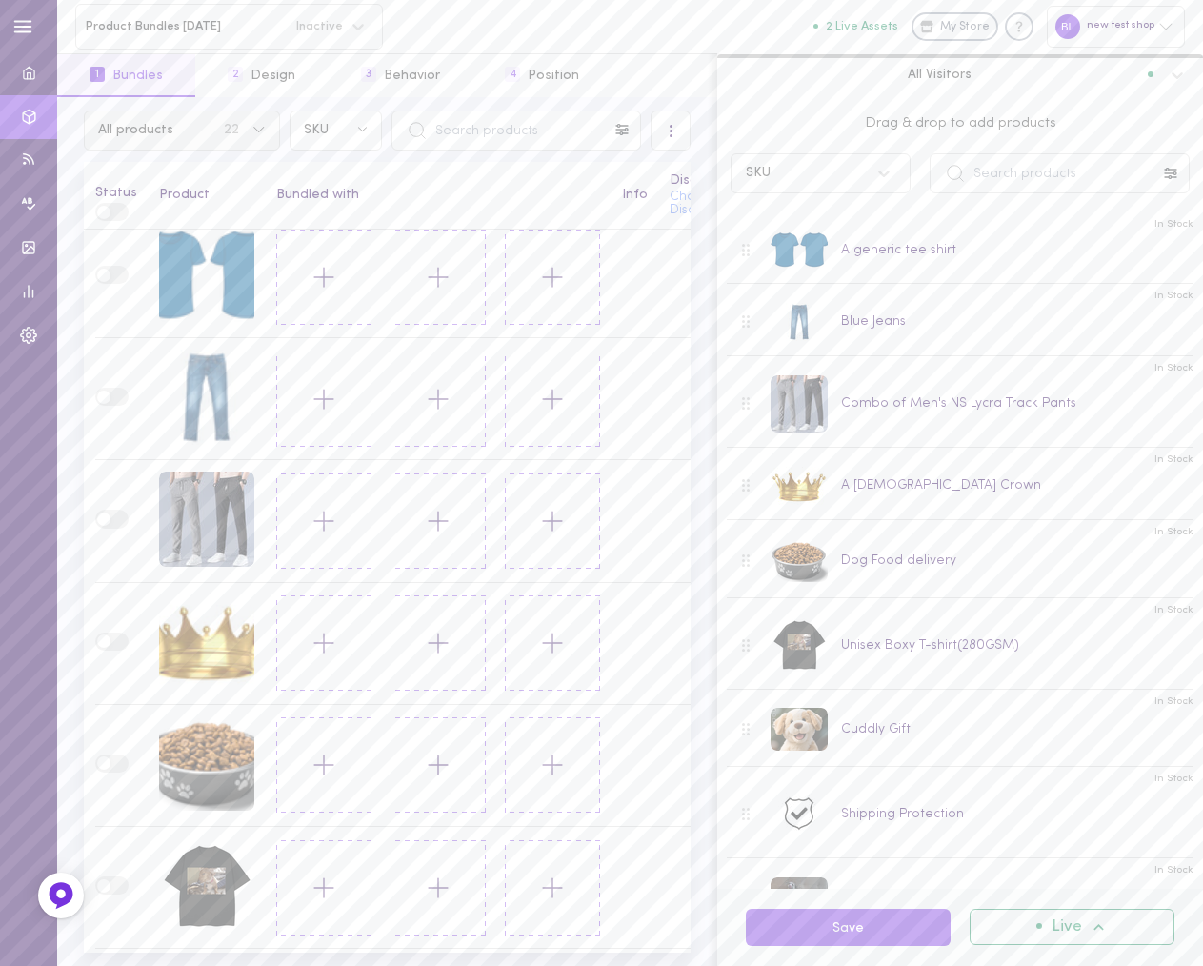
scroll to position [33, 0]
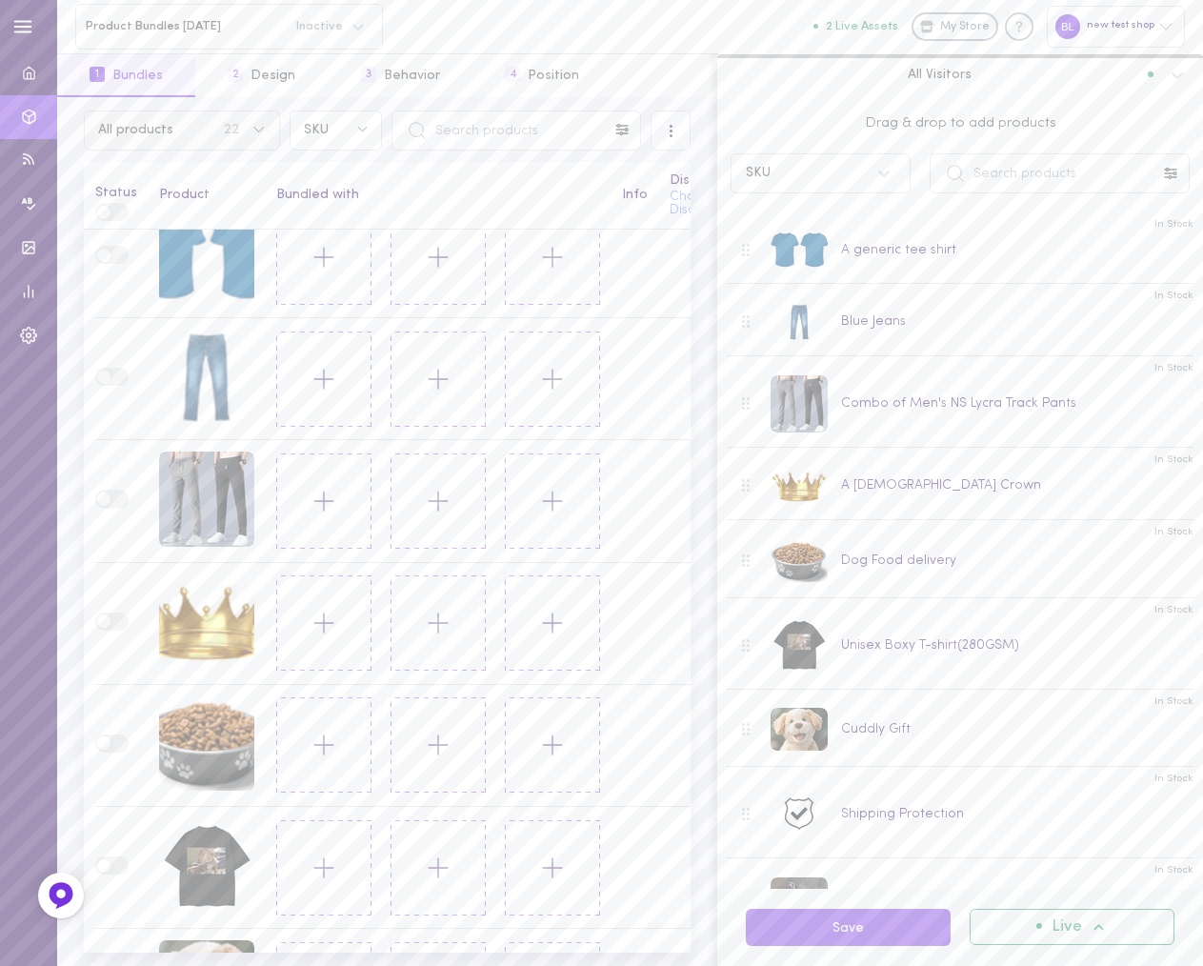
click at [221, 142] on button "All products 22" at bounding box center [182, 130] width 196 height 40
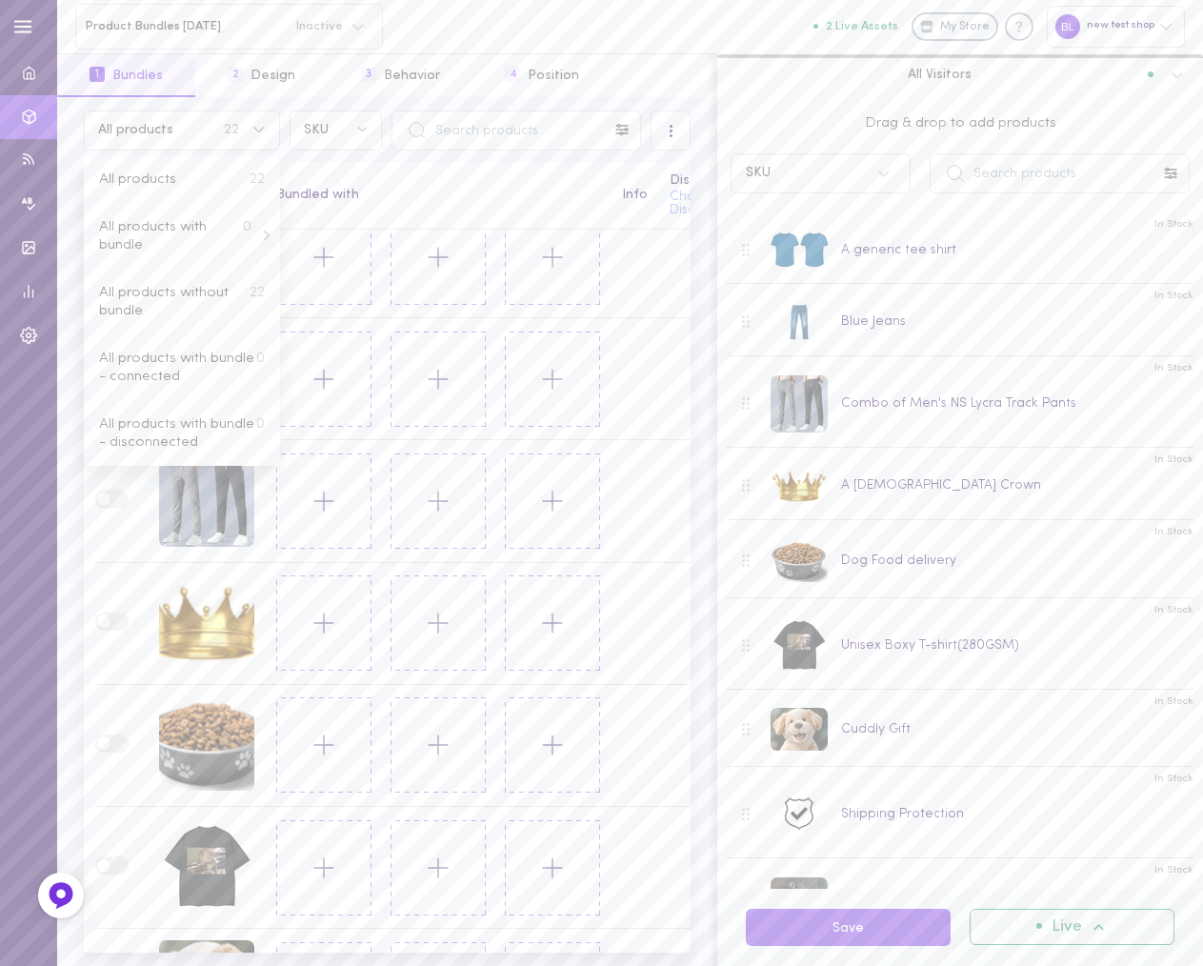
click at [499, 186] on th "Bundled with" at bounding box center [438, 196] width 346 height 68
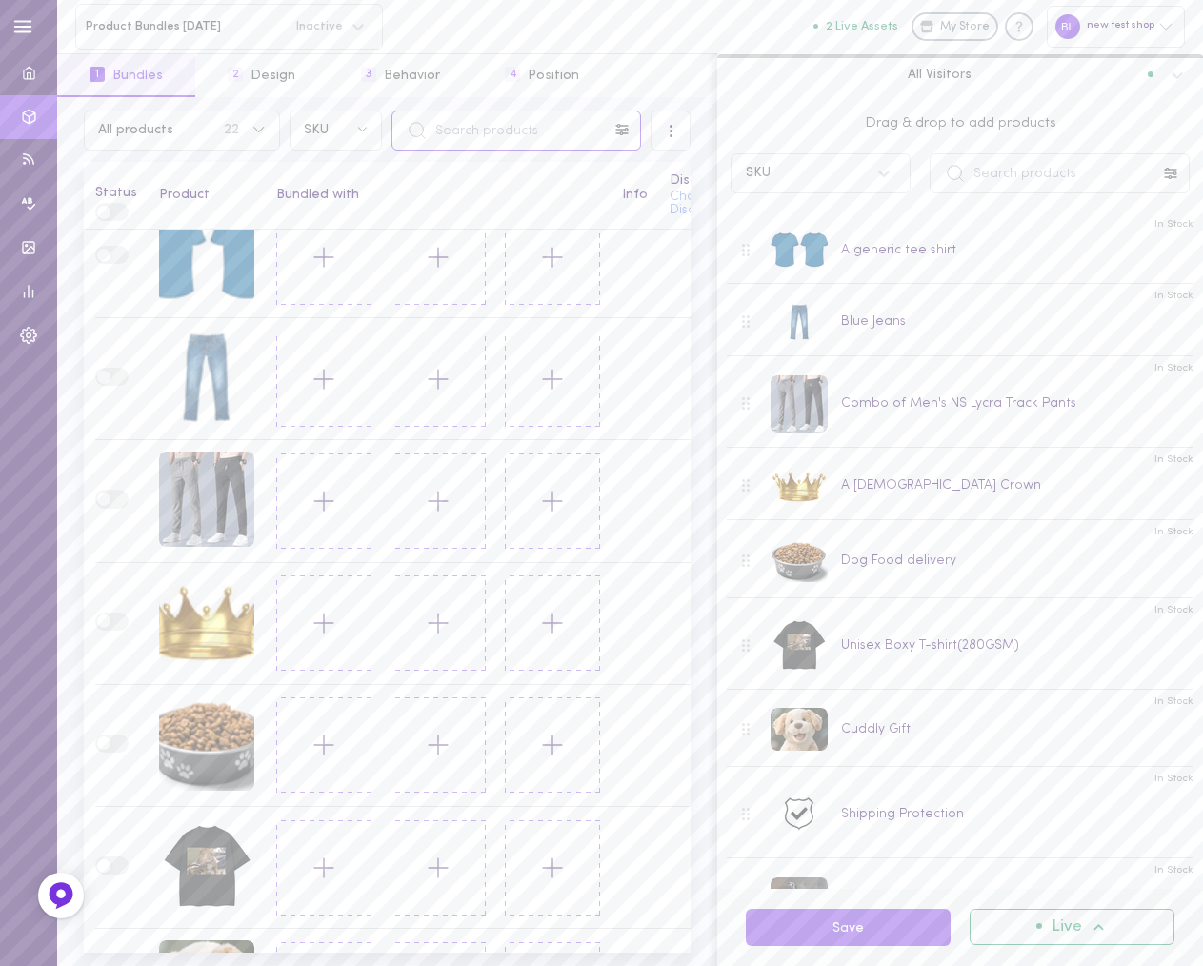
click at [493, 130] on input "text" at bounding box center [515, 130] width 249 height 40
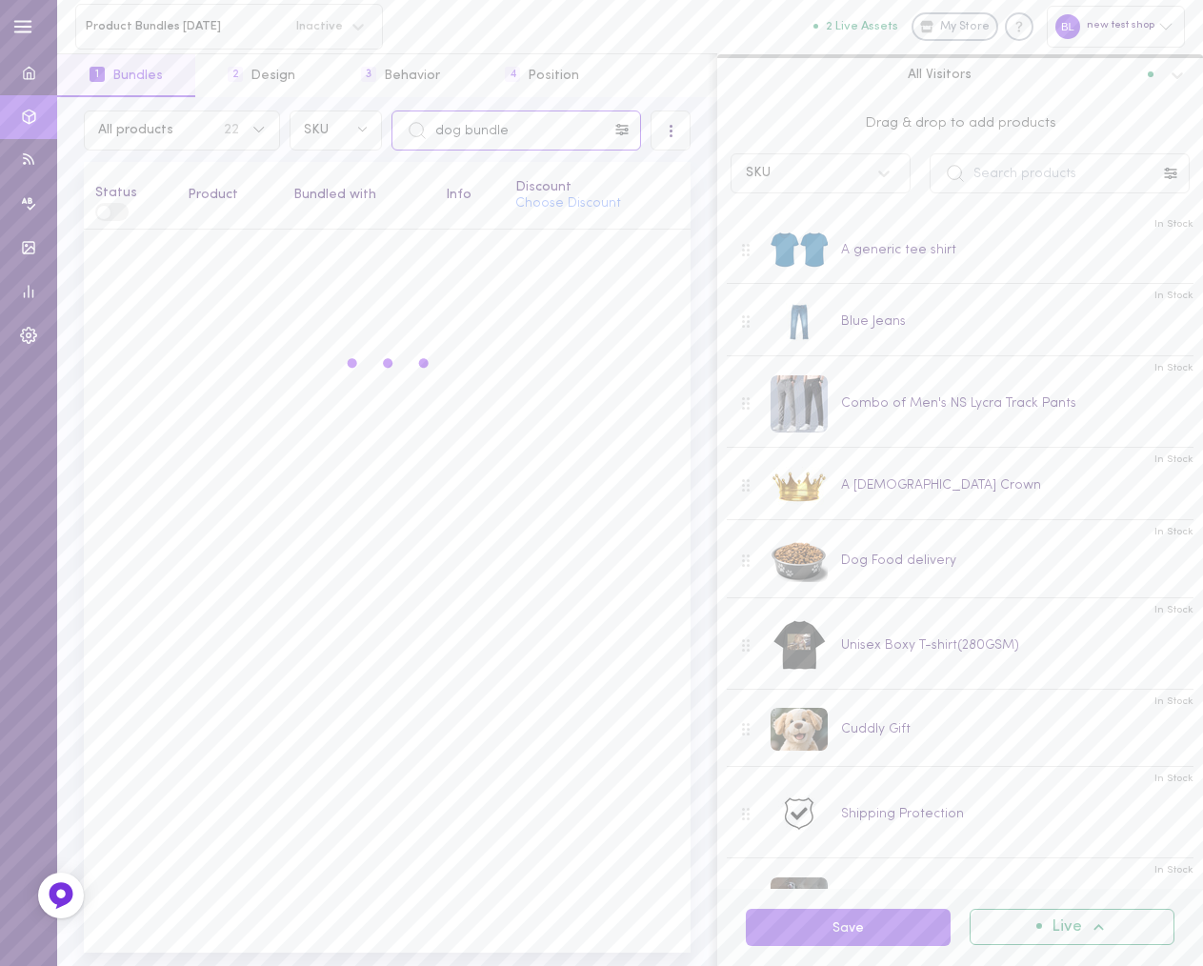
scroll to position [0, 0]
click at [526, 129] on input "dog bundle" at bounding box center [515, 130] width 249 height 40
drag, startPoint x: 521, startPoint y: 129, endPoint x: 369, endPoint y: 129, distance: 152.4
click at [369, 129] on div "All products 22 SKU dog bundle" at bounding box center [387, 130] width 616 height 40
type input "bundle"
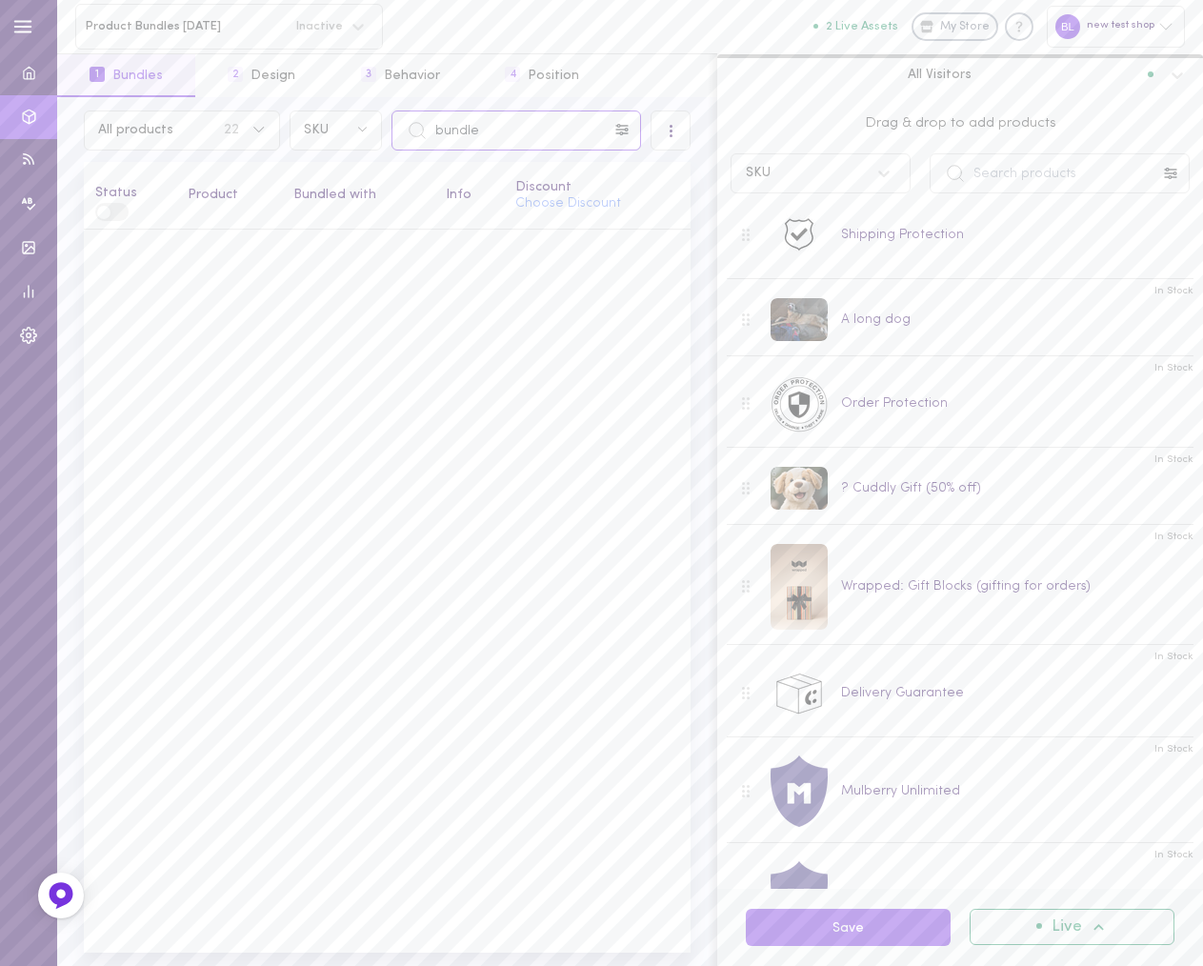
scroll to position [1134, 0]
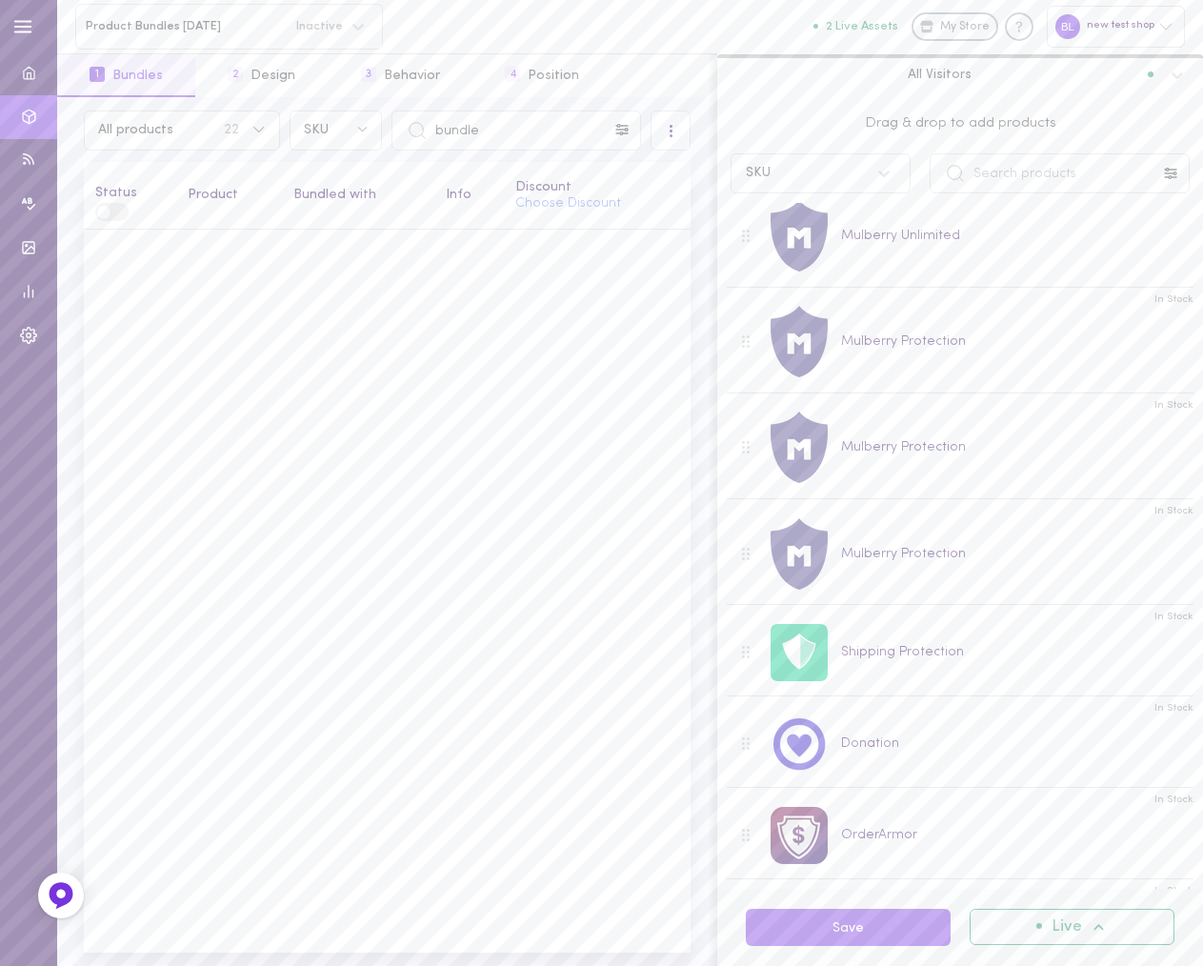
click at [372, 428] on div "Status Product Bundled with Info Discount Choose Discount" at bounding box center [387, 557] width 607 height 790
click at [259, 78] on button "2 Design" at bounding box center [261, 75] width 132 height 43
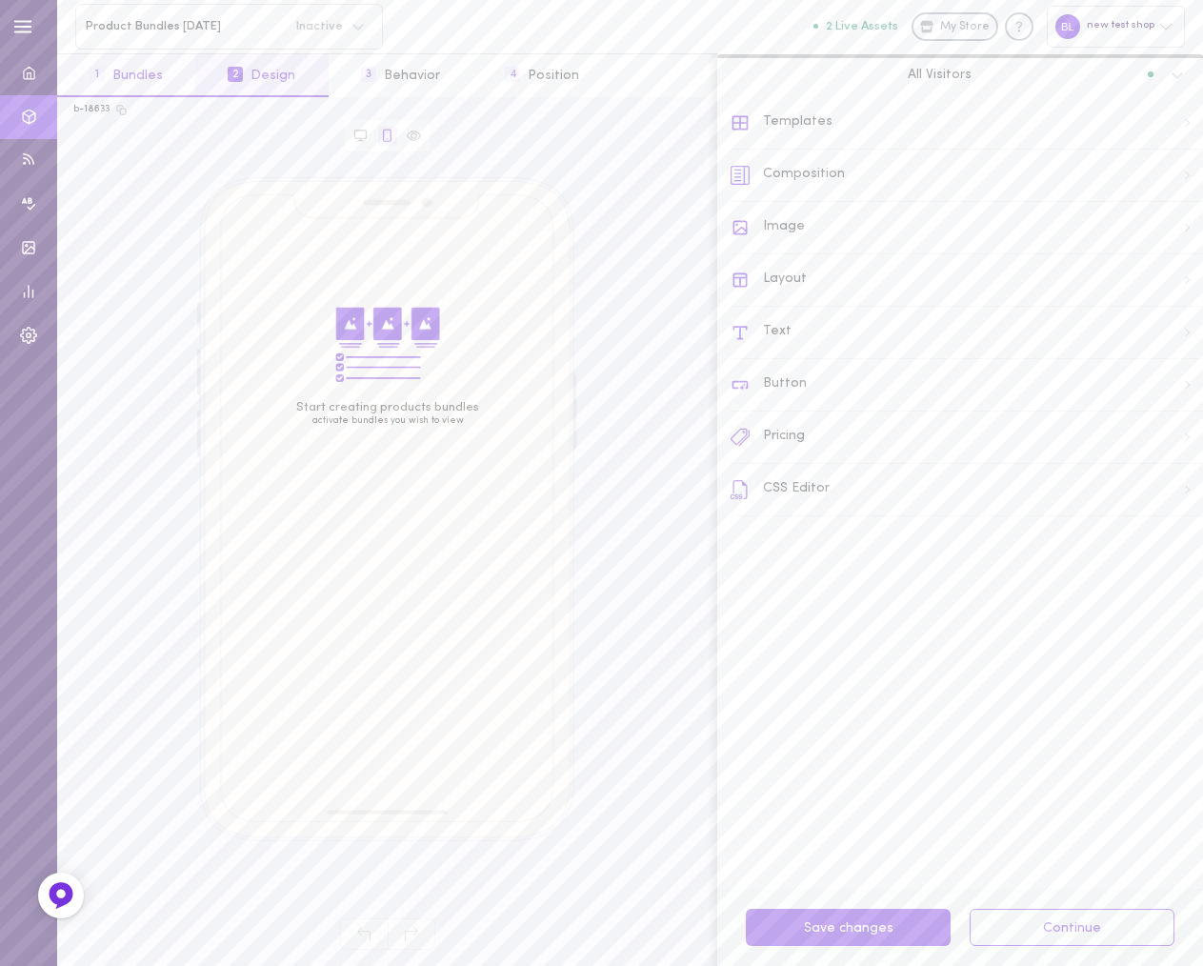
click at [121, 83] on button "1 Bundles" at bounding box center [126, 75] width 138 height 43
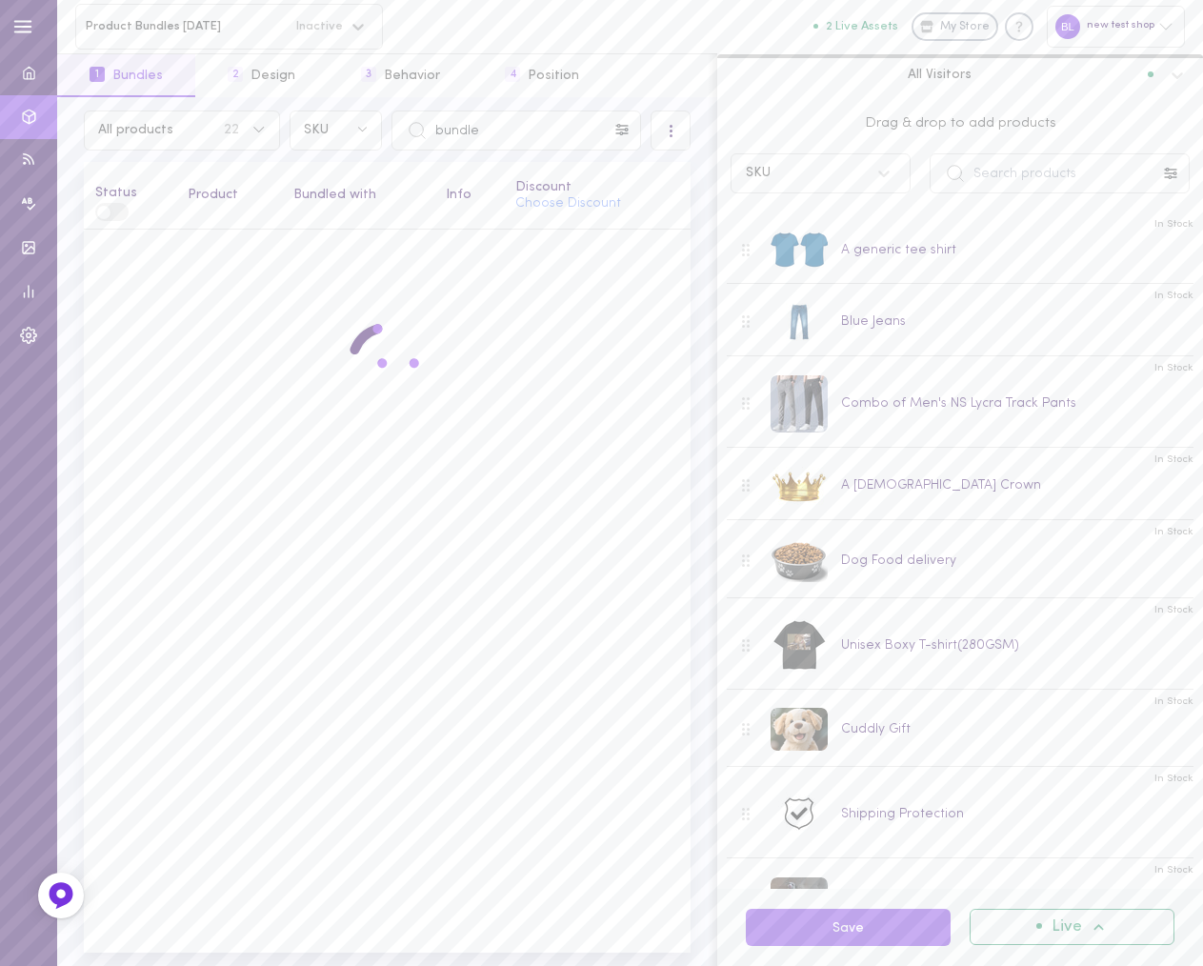
click at [345, 21] on div at bounding box center [361, 27] width 41 height 34
click at [861, 24] on button "2 Live Assets" at bounding box center [855, 26] width 85 height 12
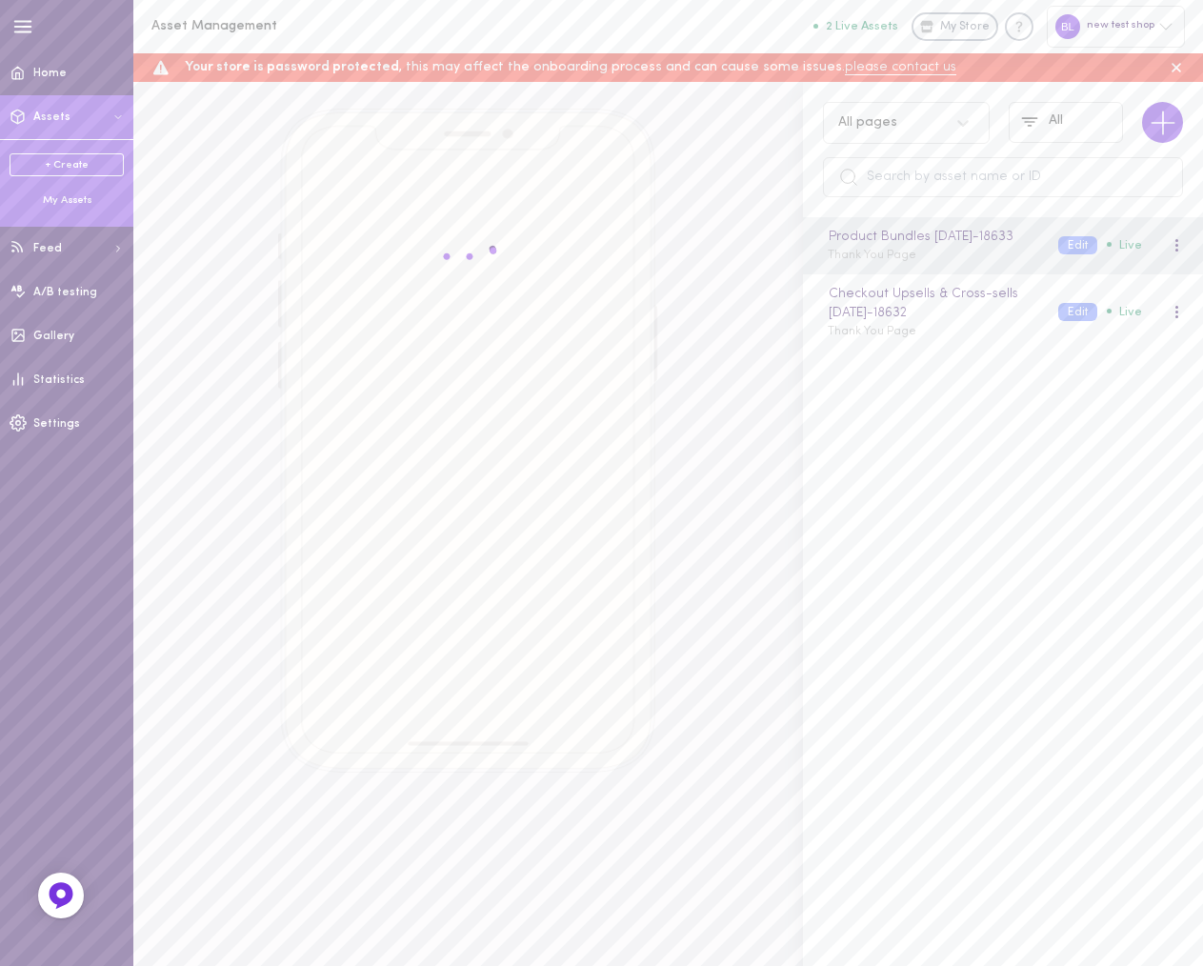
click at [62, 198] on div "My Assets" at bounding box center [67, 200] width 114 height 15
click at [736, 324] on div "Start creating products bundles activate bundles you wish to view" at bounding box center [468, 441] width 616 height 664
click at [1058, 251] on button "Edit" at bounding box center [1077, 245] width 39 height 18
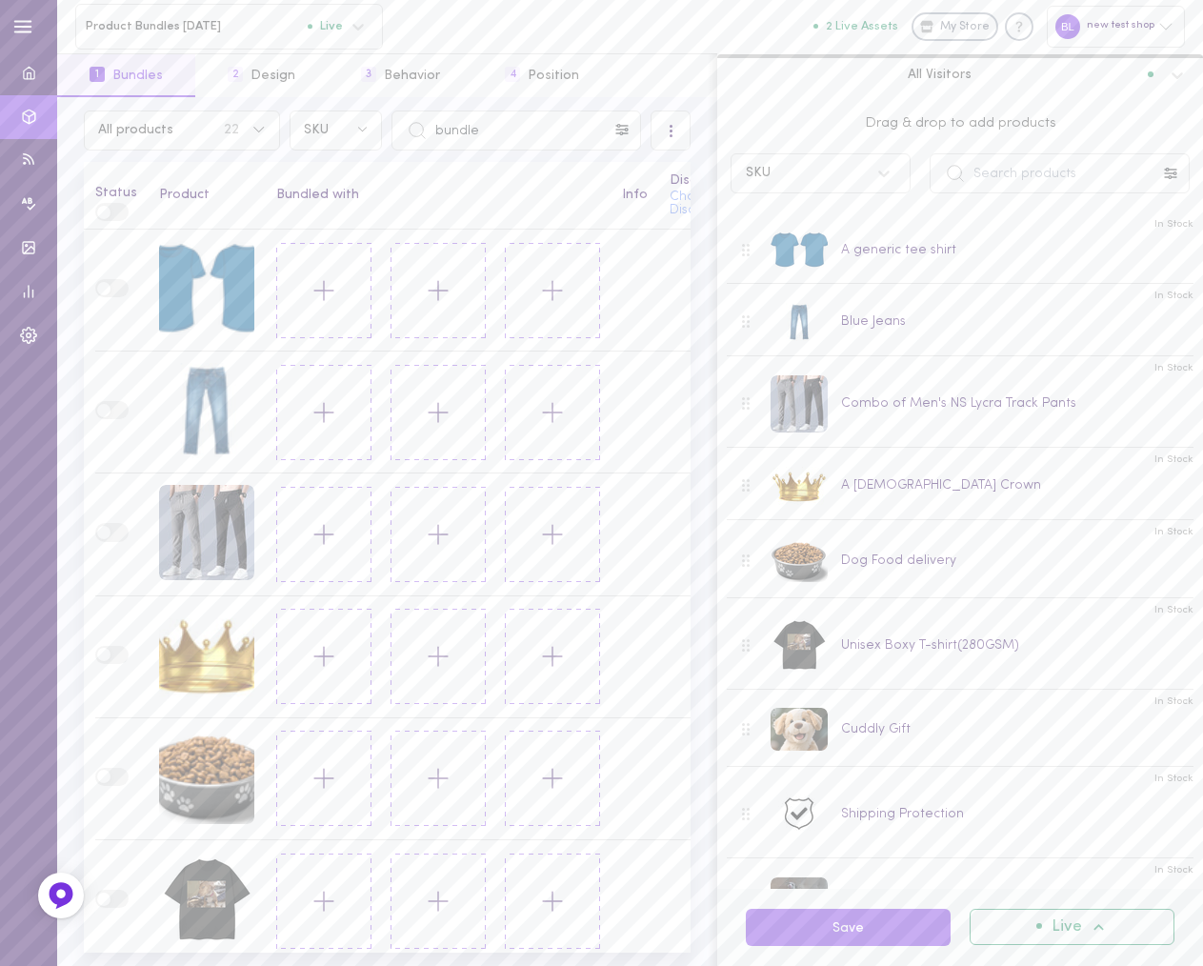
click at [108, 214] on span at bounding box center [103, 212] width 13 height 13
click at [110, 290] on label at bounding box center [111, 288] width 33 height 18
click at [254, 289] on div "A generic tee shirt" at bounding box center [206, 290] width 95 height 99
click at [317, 267] on button at bounding box center [323, 290] width 95 height 95
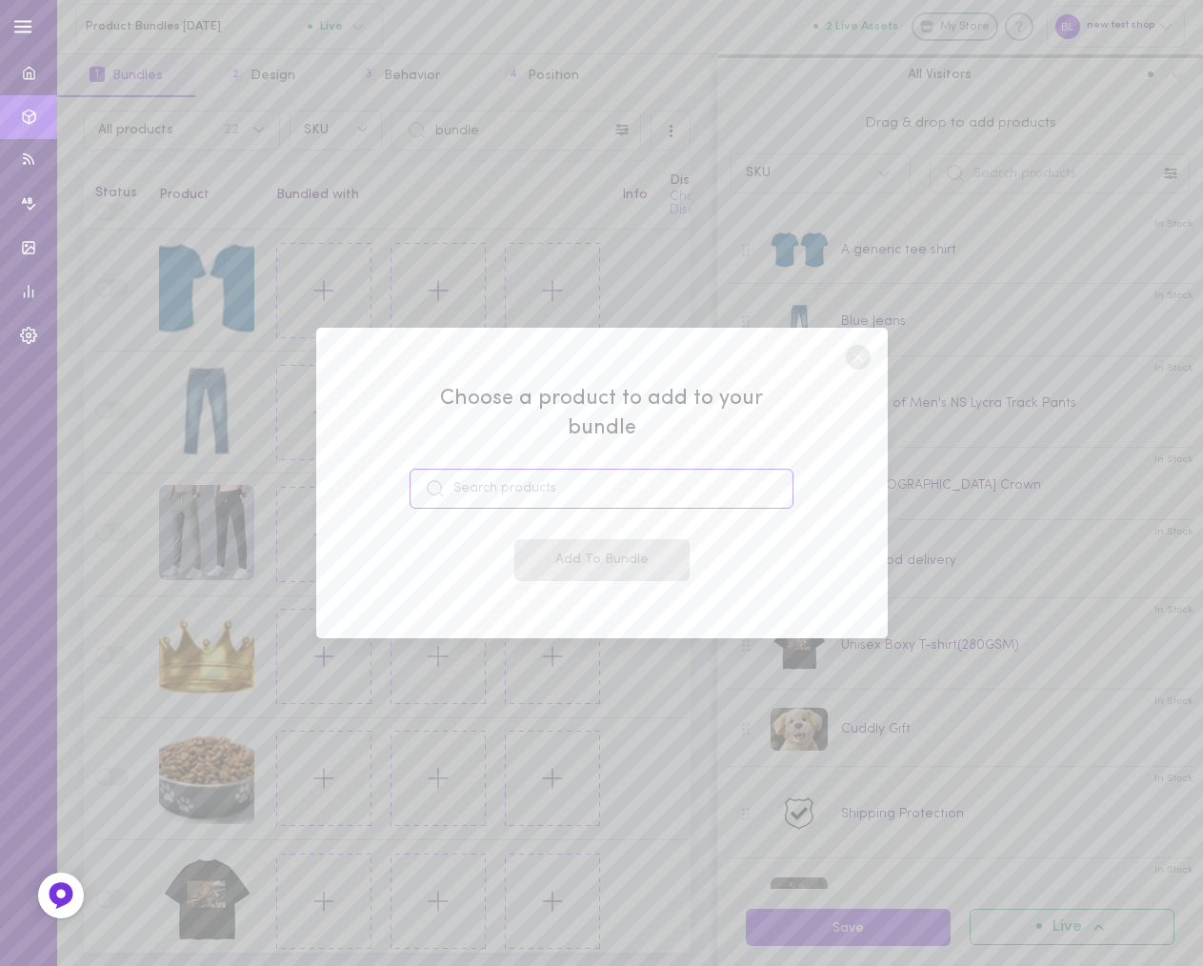
click at [608, 477] on input at bounding box center [601, 488] width 384 height 40
click at [856, 369] on circle at bounding box center [858, 357] width 25 height 25
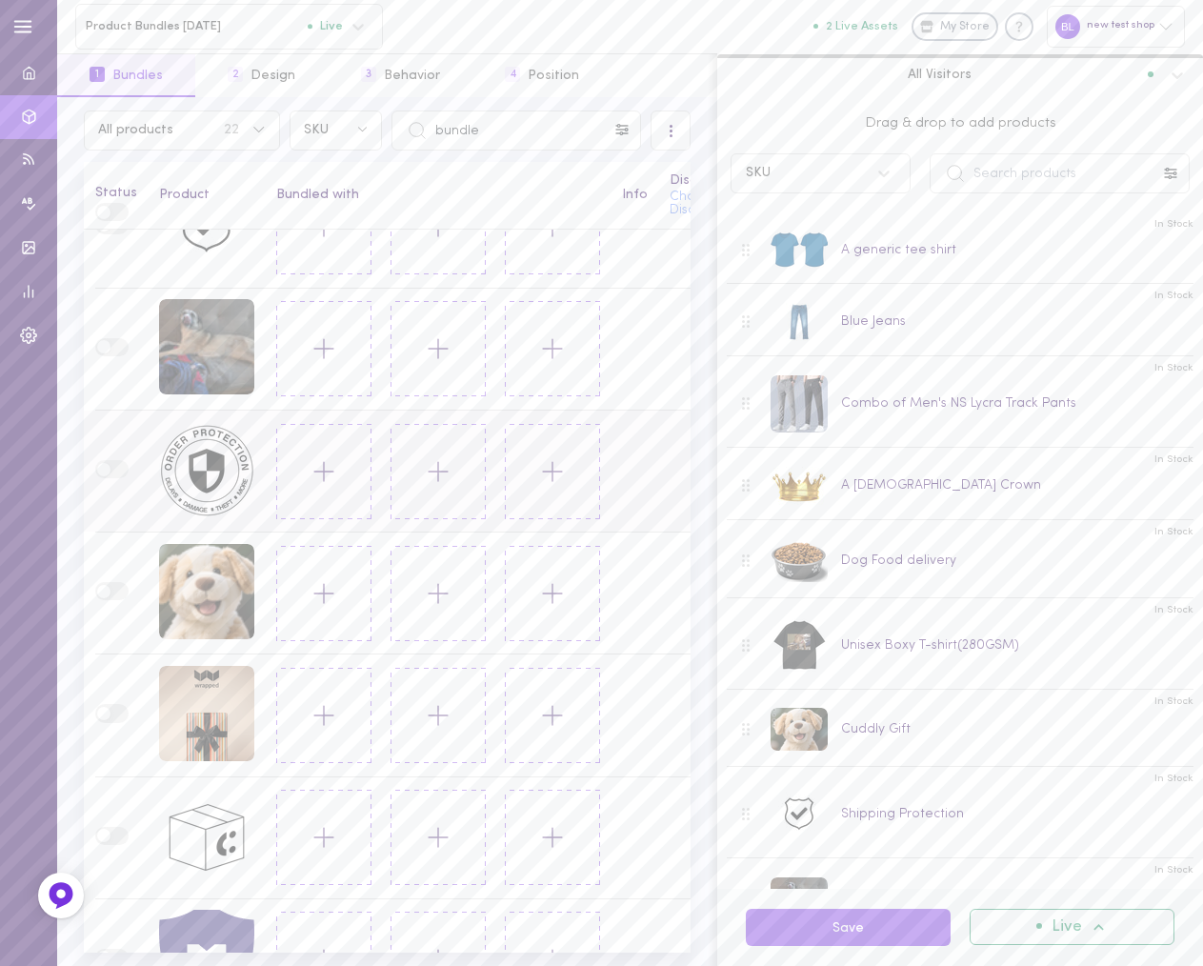
scroll to position [928, 0]
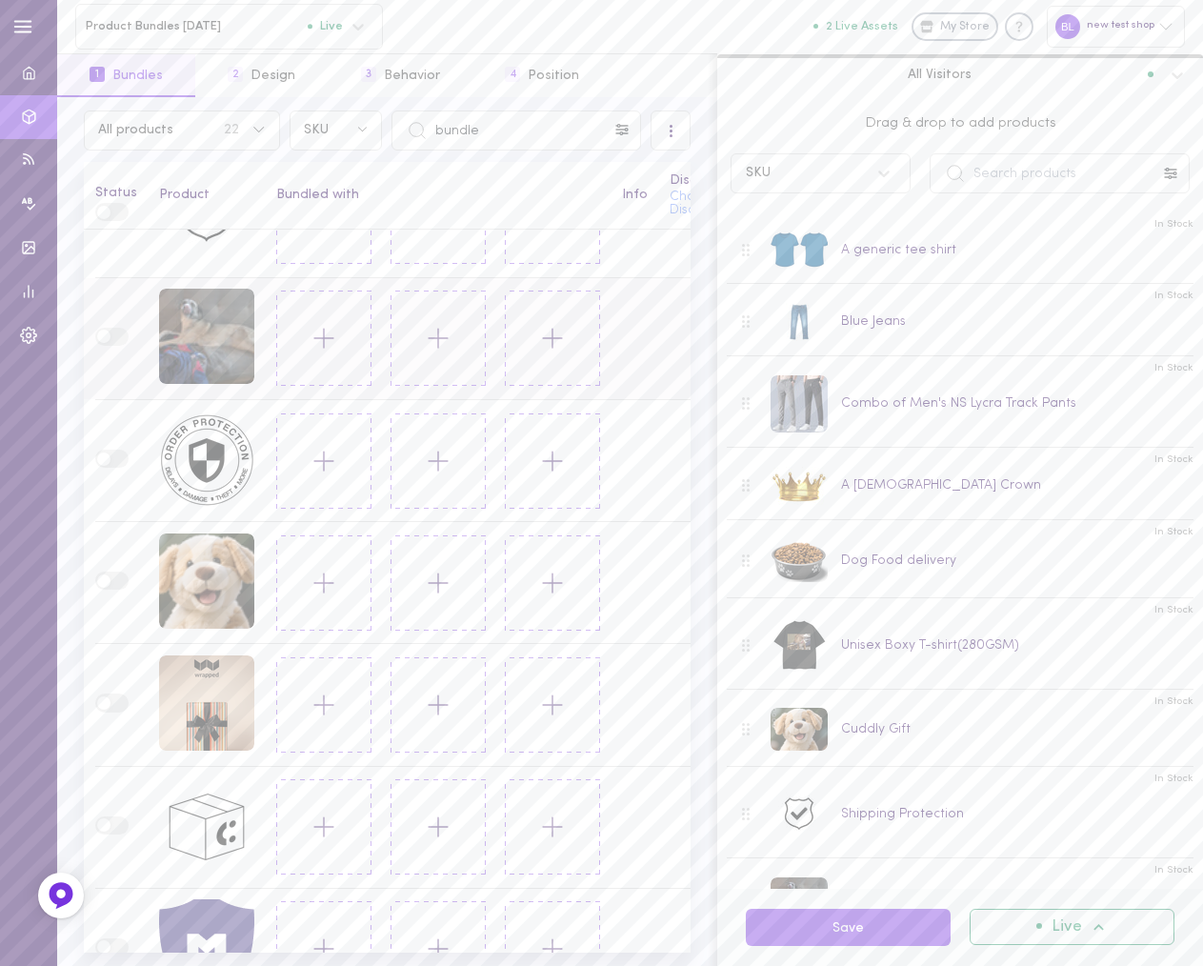
click at [316, 331] on icon at bounding box center [324, 338] width 32 height 32
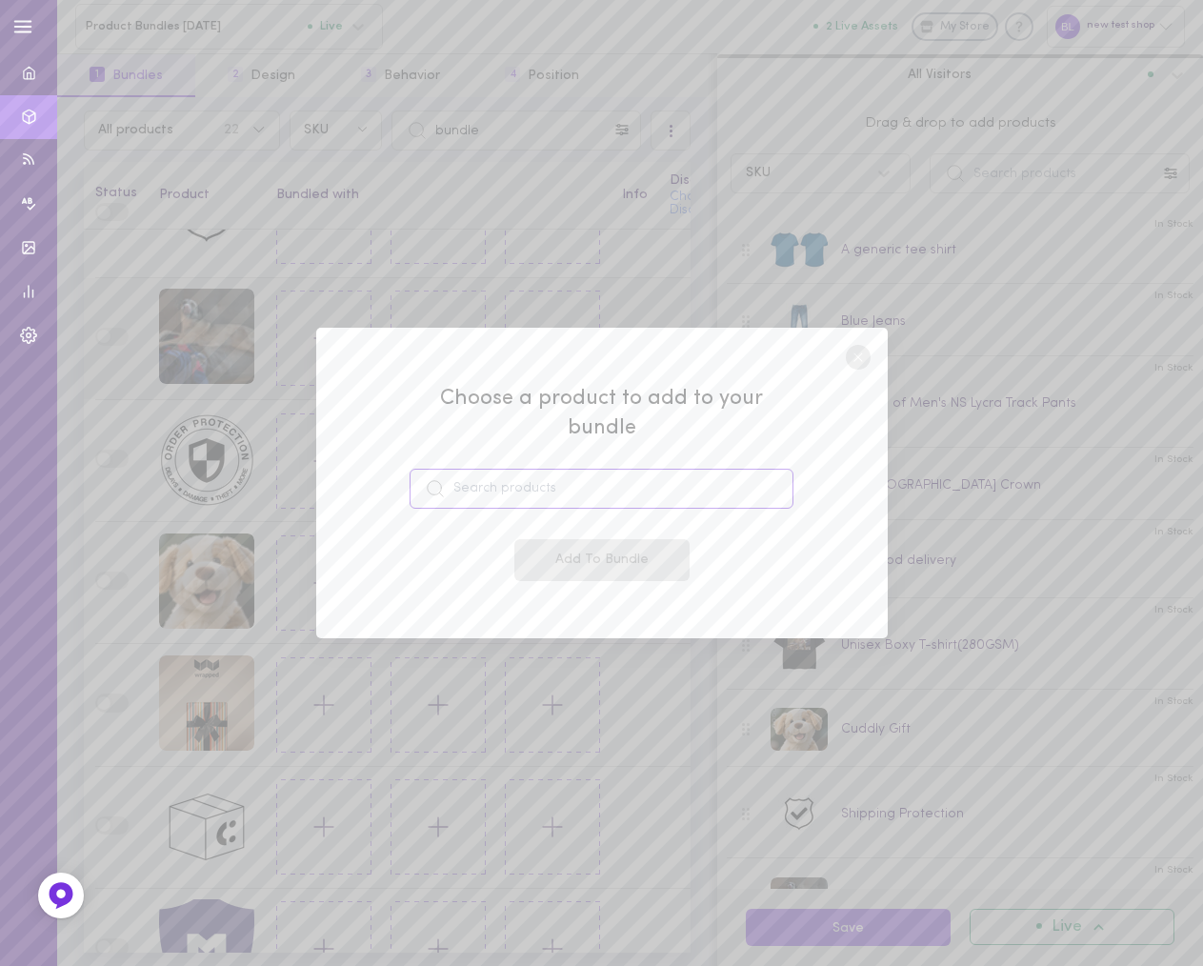
click at [548, 480] on input at bounding box center [601, 488] width 384 height 40
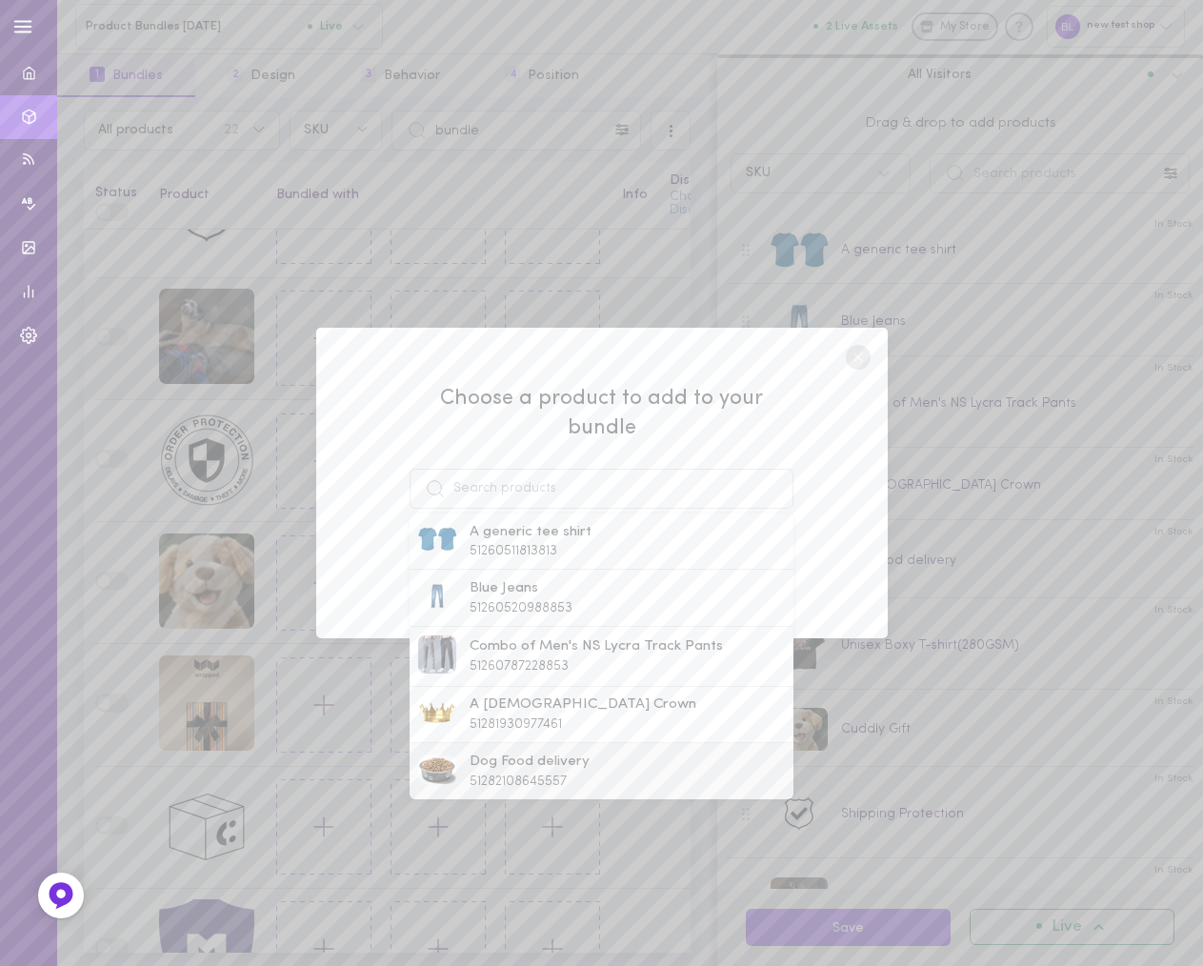
click at [532, 774] on span "51282108645557" at bounding box center [517, 781] width 97 height 14
type input "Dog Food delivery"
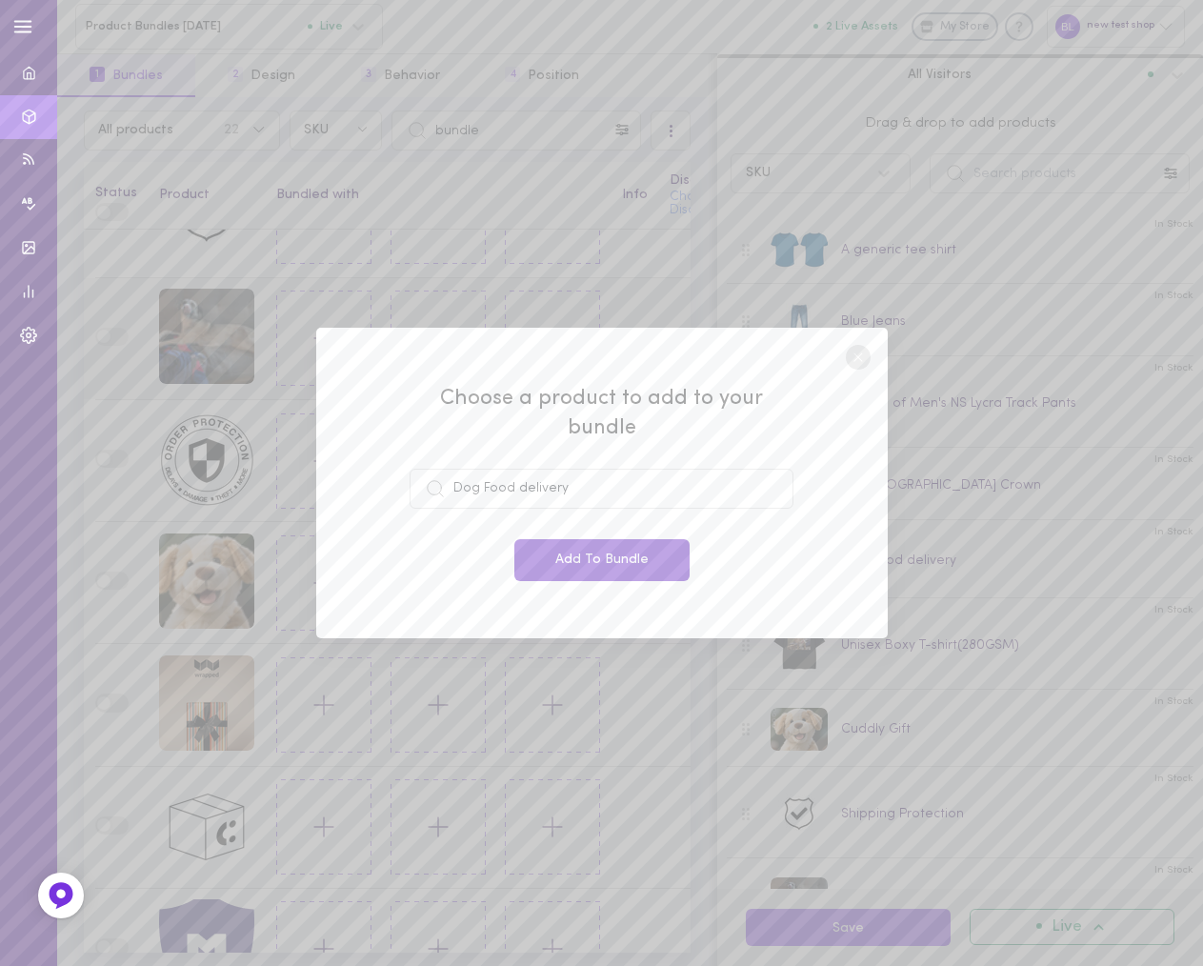
click at [594, 544] on button "Add To Bundle" at bounding box center [601, 560] width 175 height 42
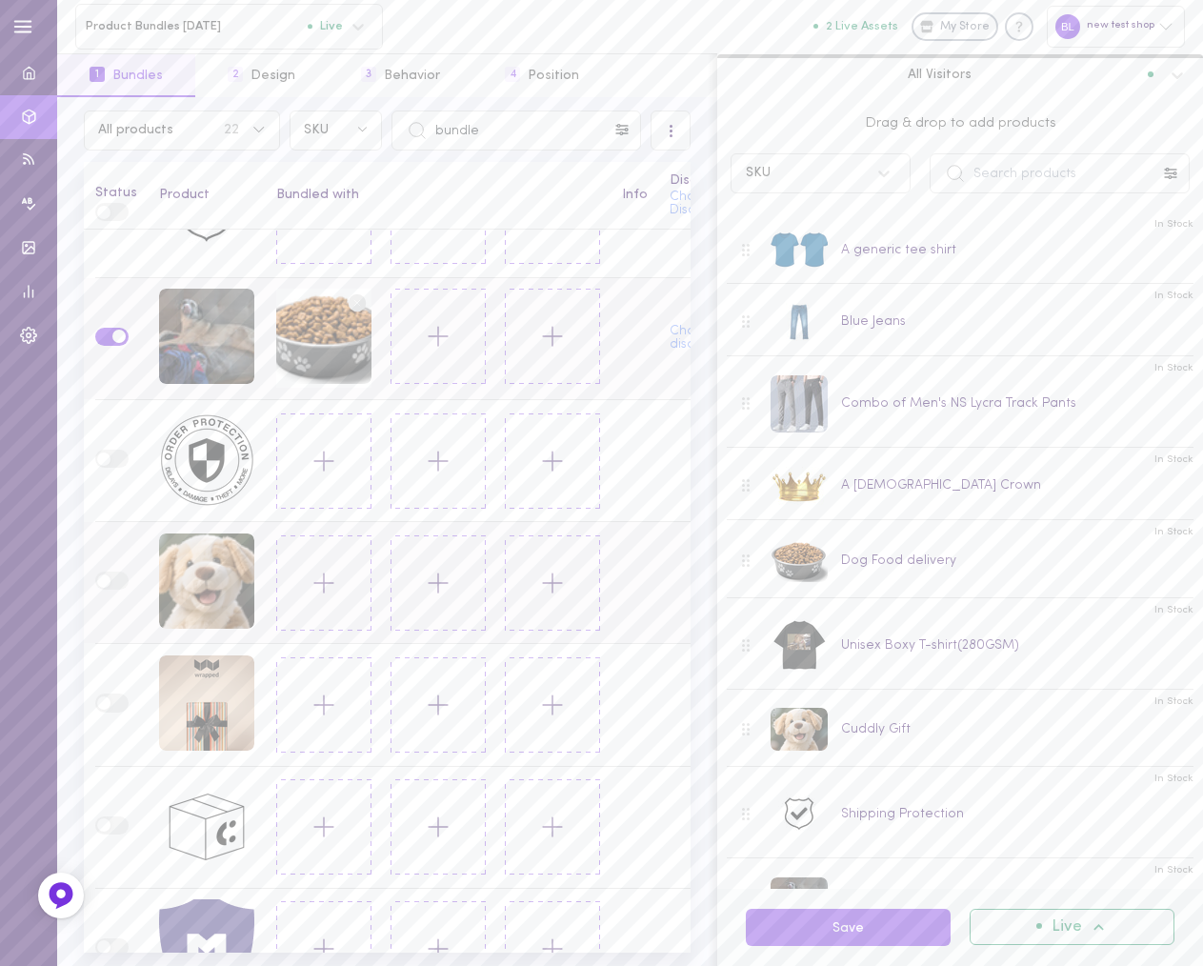
scroll to position [534, 0]
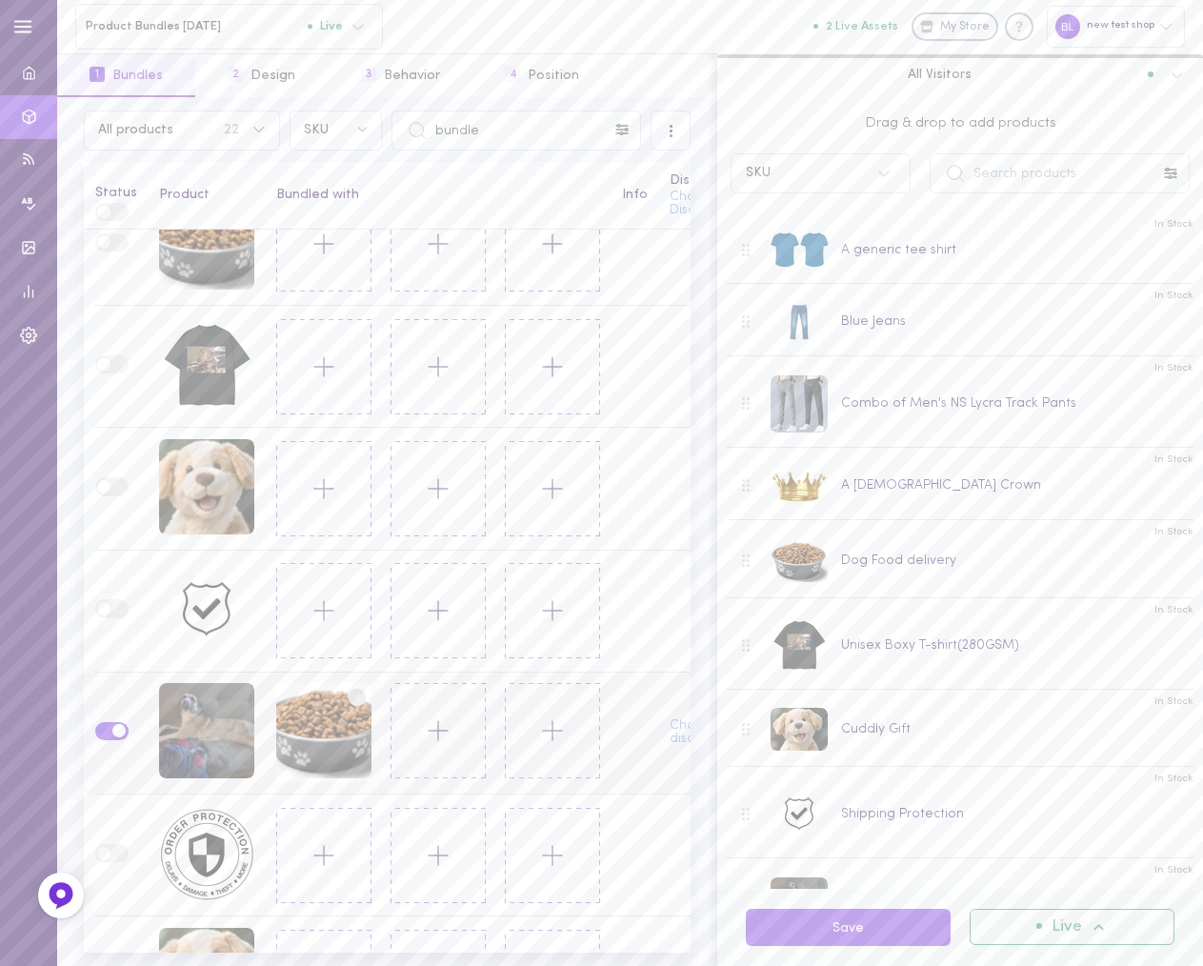
click at [438, 725] on line at bounding box center [438, 730] width 0 height 19
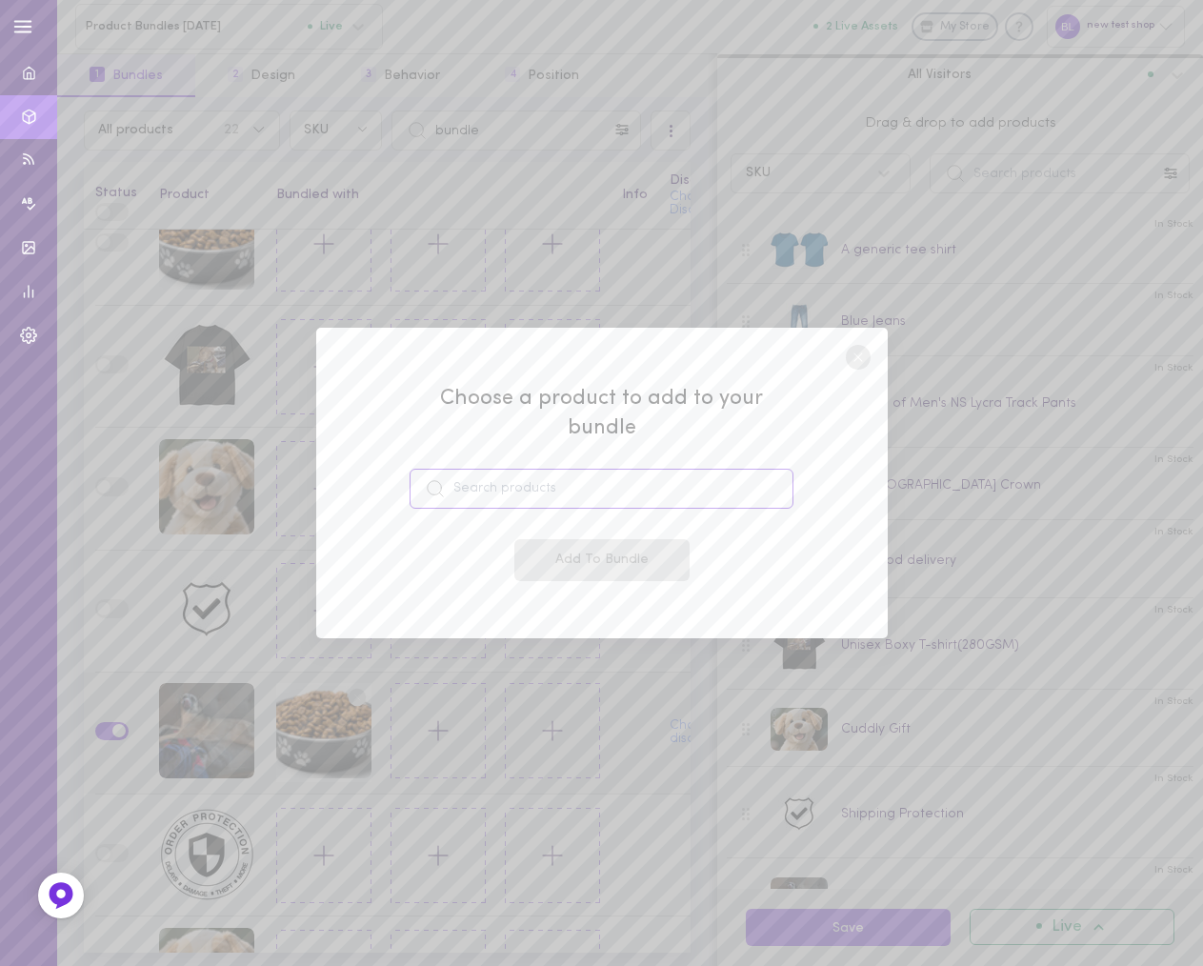
click at [540, 473] on input at bounding box center [601, 488] width 384 height 40
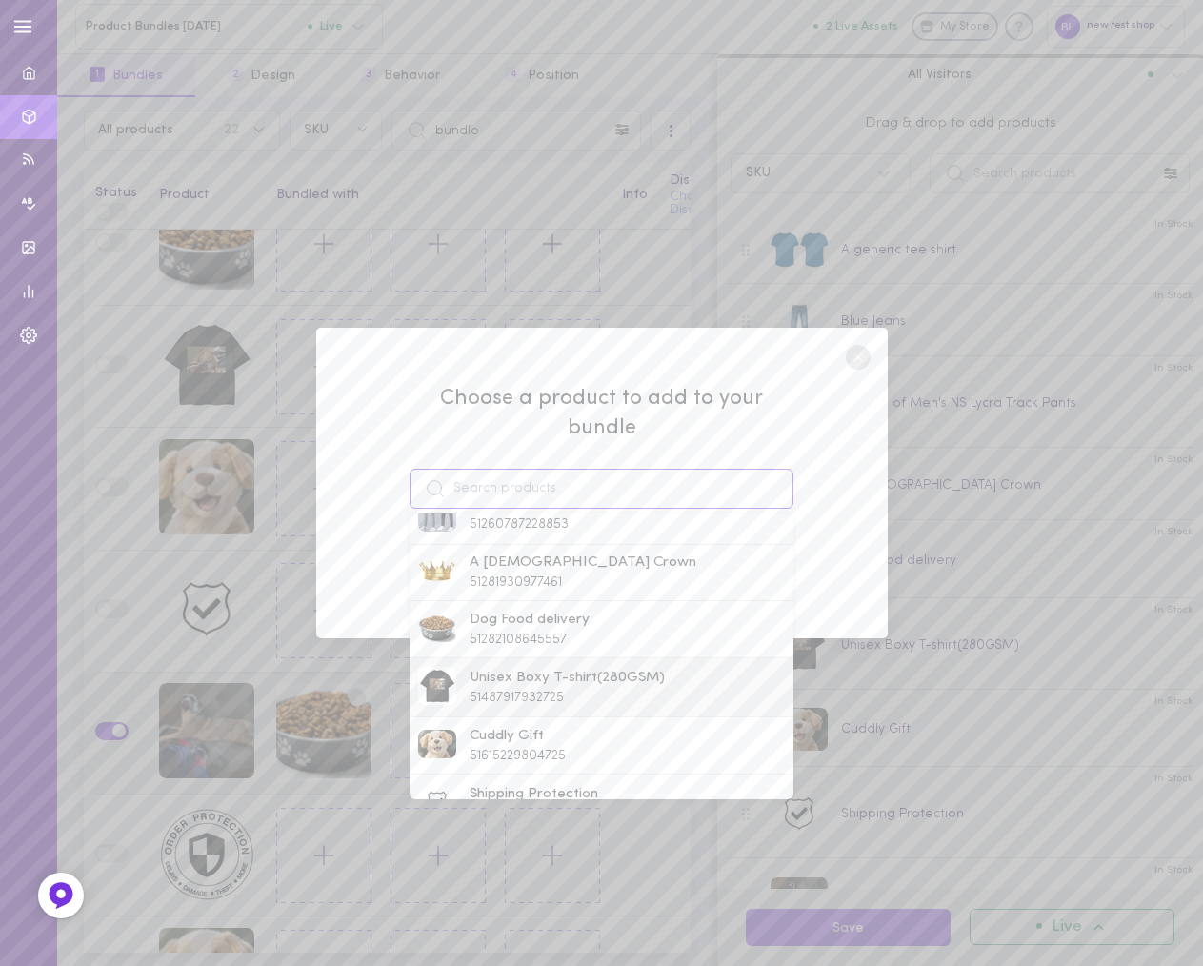
scroll to position [143, 0]
click at [514, 725] on span "Cuddly Gift" at bounding box center [517, 735] width 96 height 21
type input "Cuddly Gift"
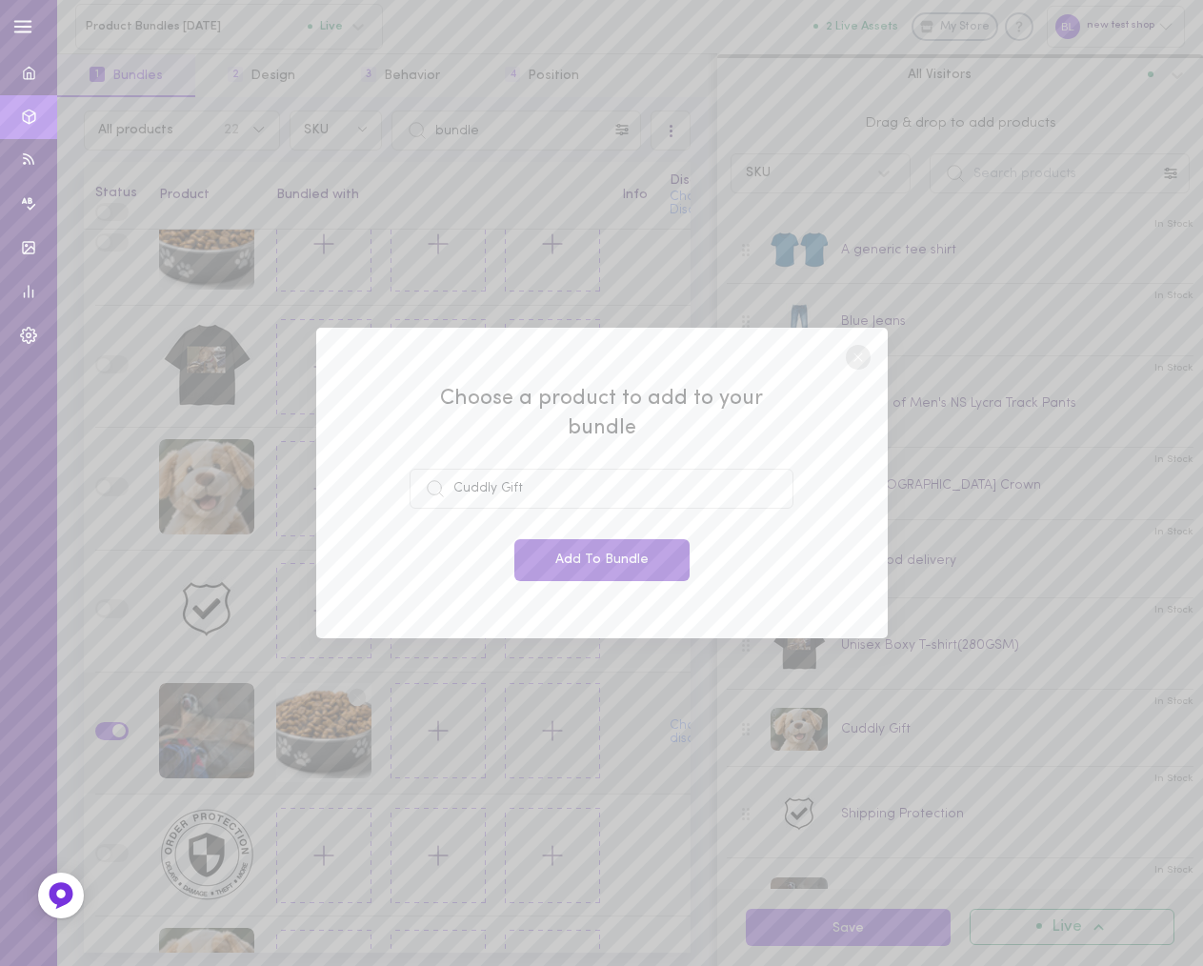
click at [607, 544] on button "Add To Bundle" at bounding box center [601, 560] width 175 height 42
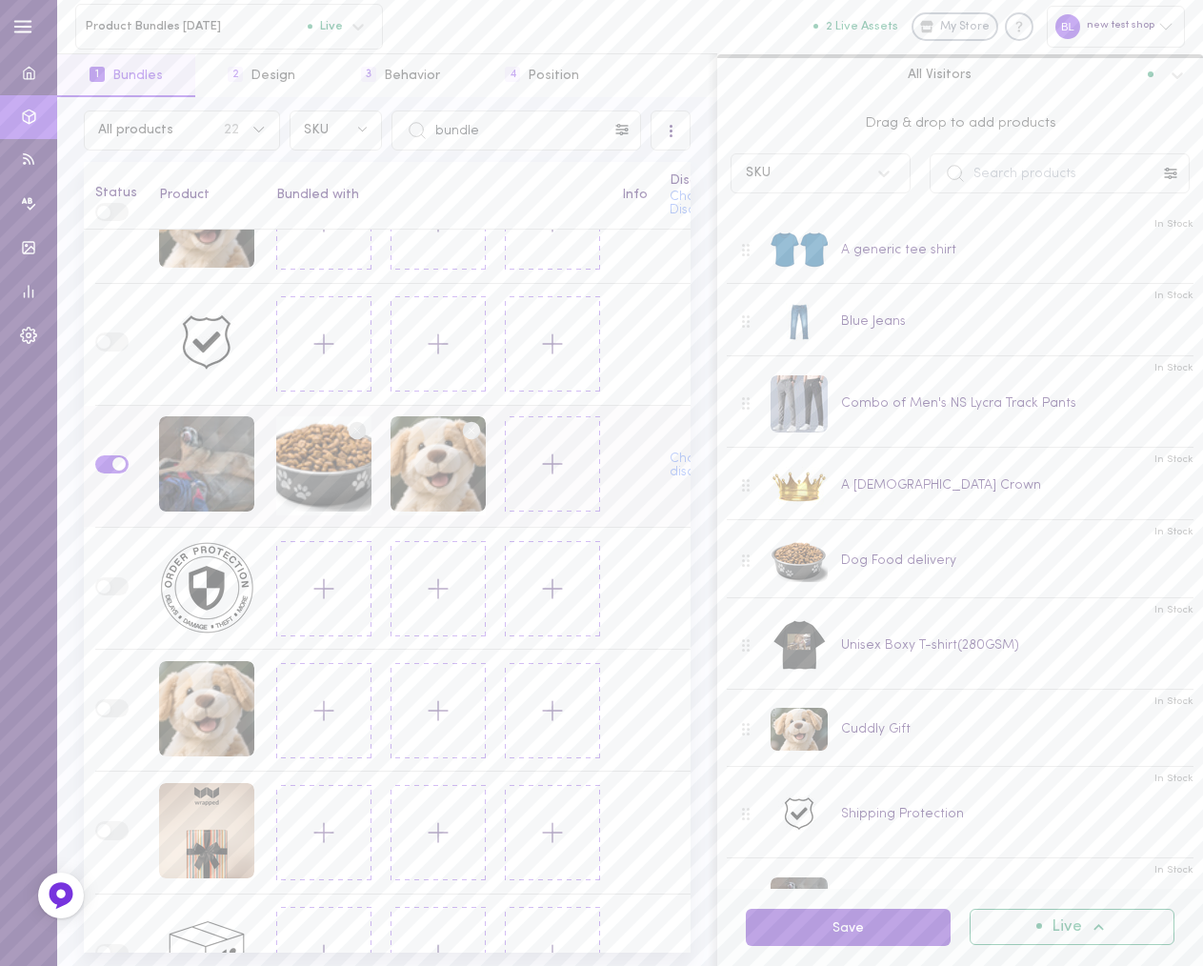
scroll to position [813, 0]
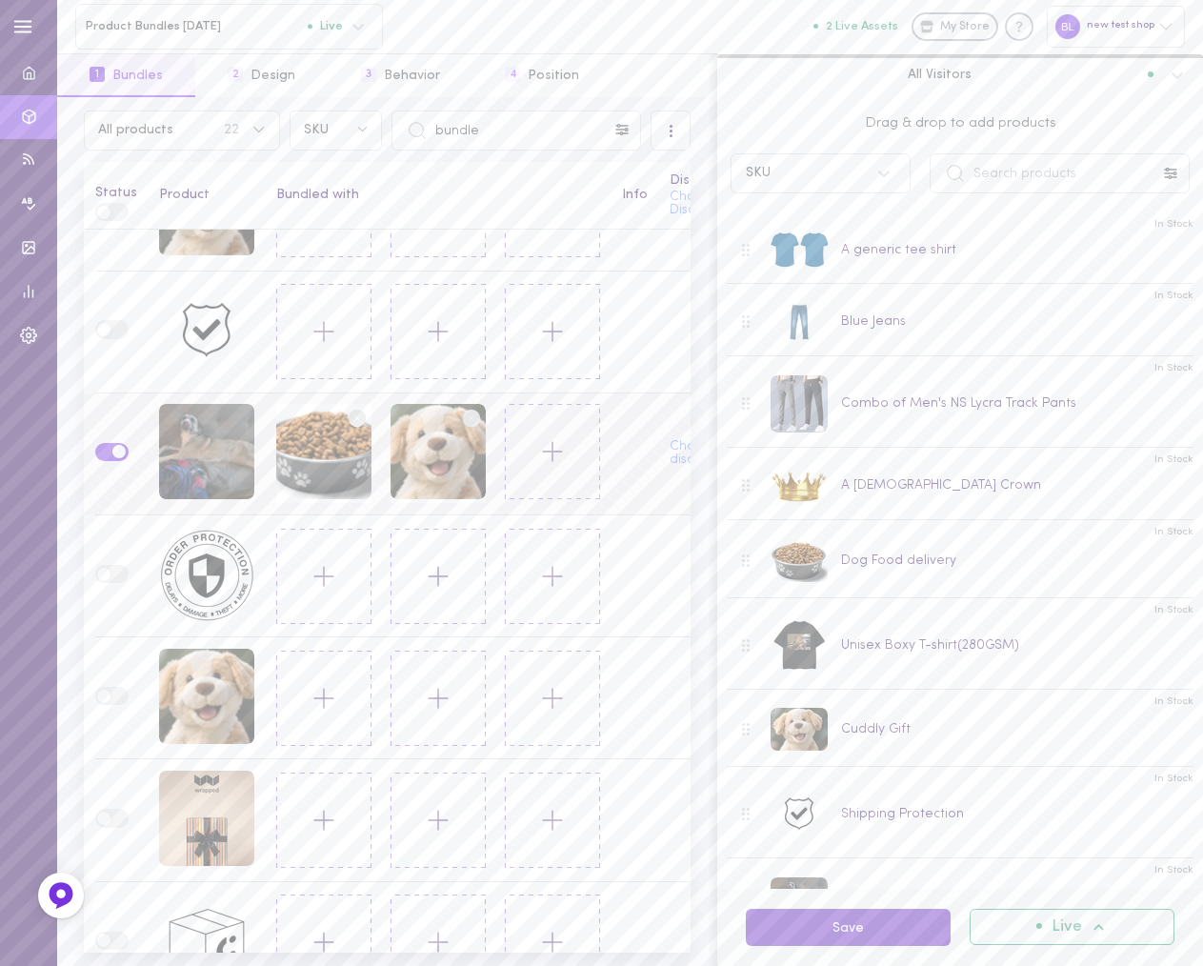
click at [849, 926] on button "Save" at bounding box center [848, 926] width 205 height 37
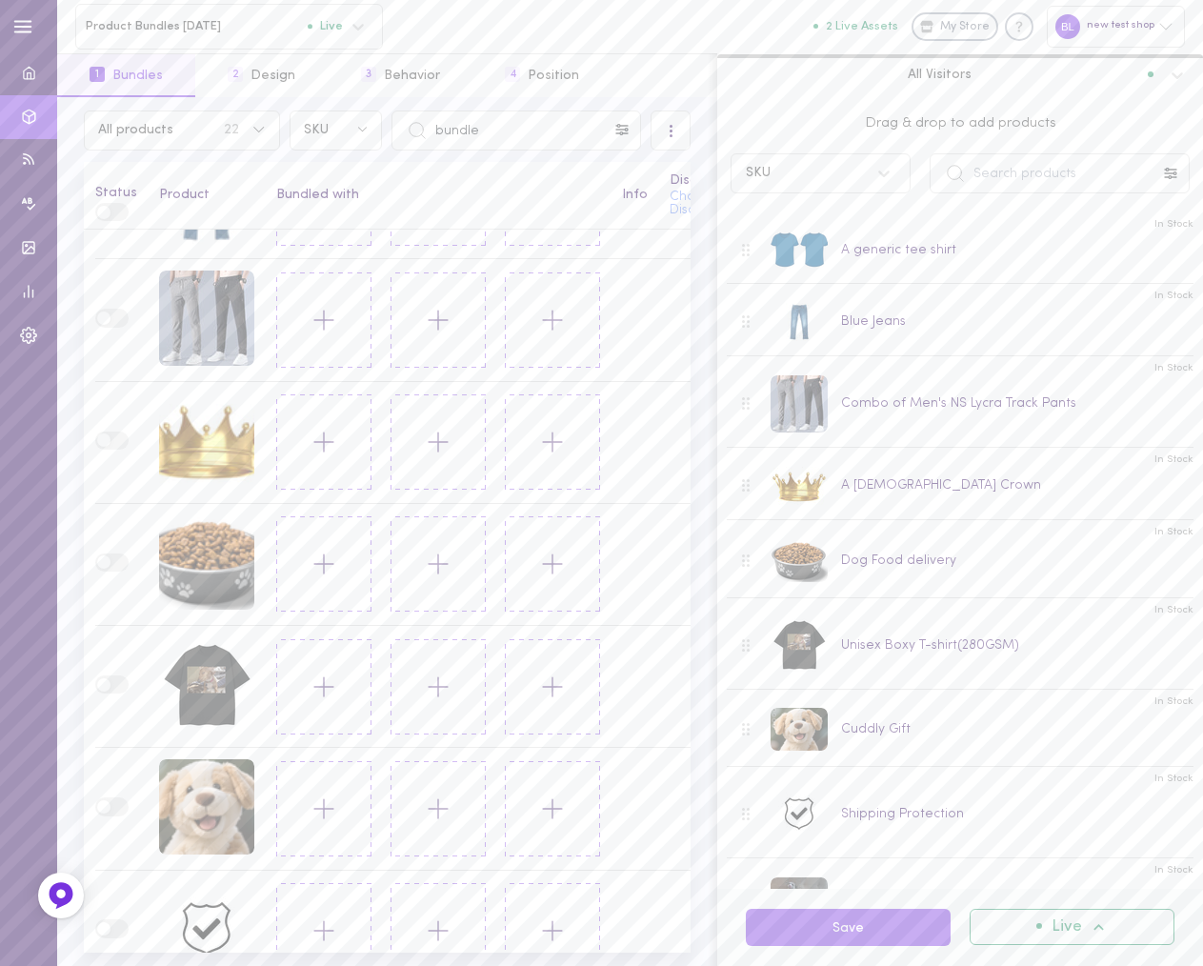
scroll to position [0, 0]
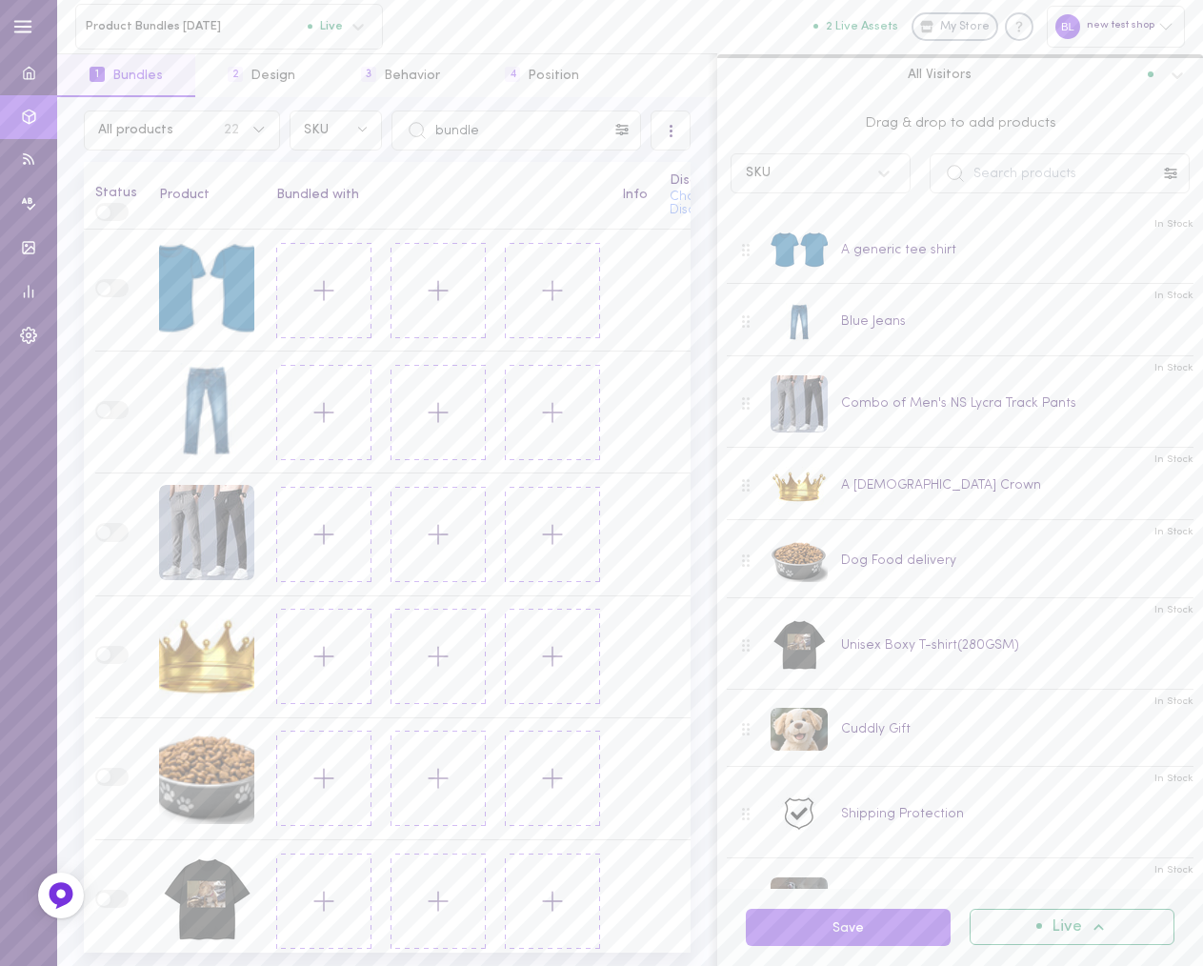
click at [106, 210] on span at bounding box center [103, 212] width 13 height 13
click at [105, 210] on span at bounding box center [103, 212] width 13 height 13
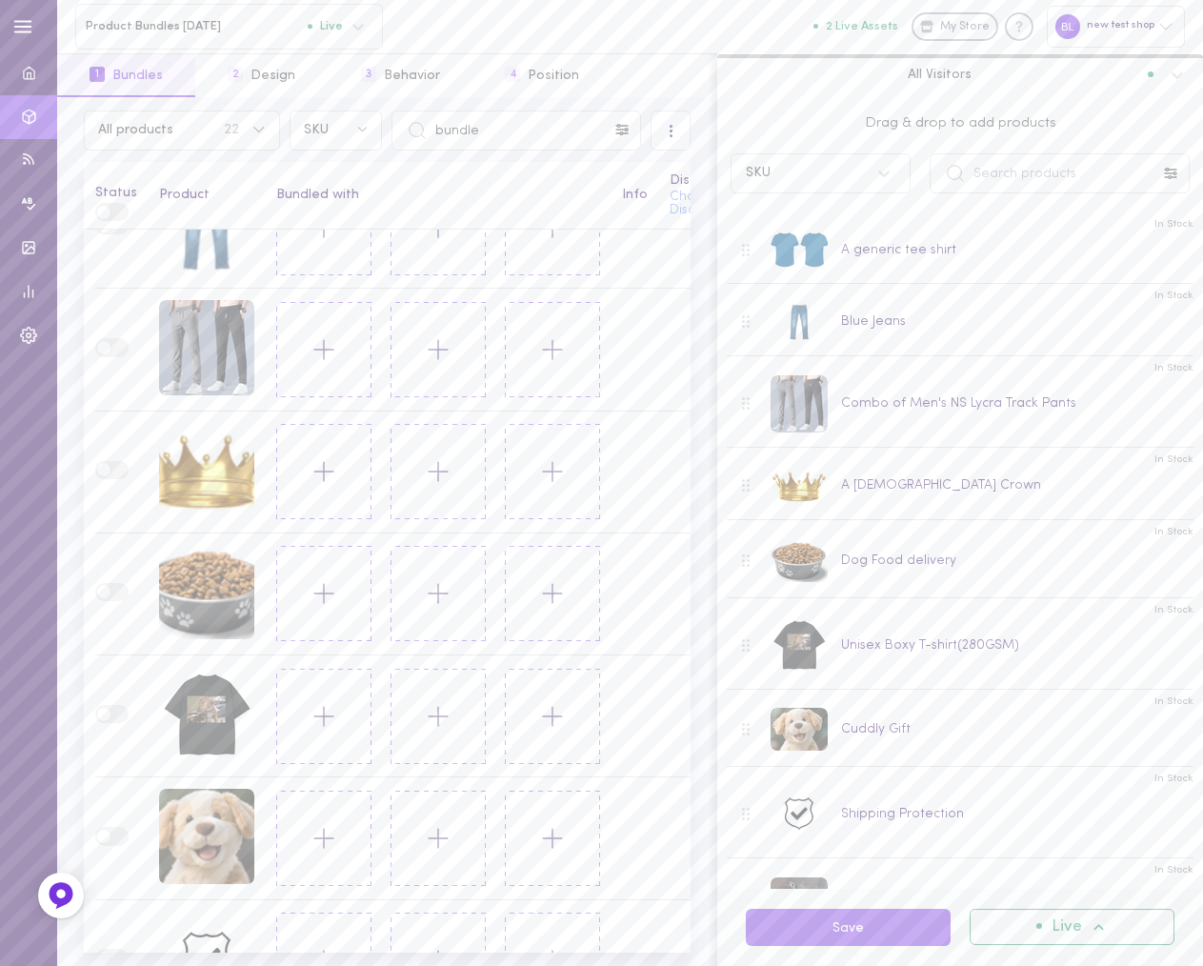
scroll to position [971, 0]
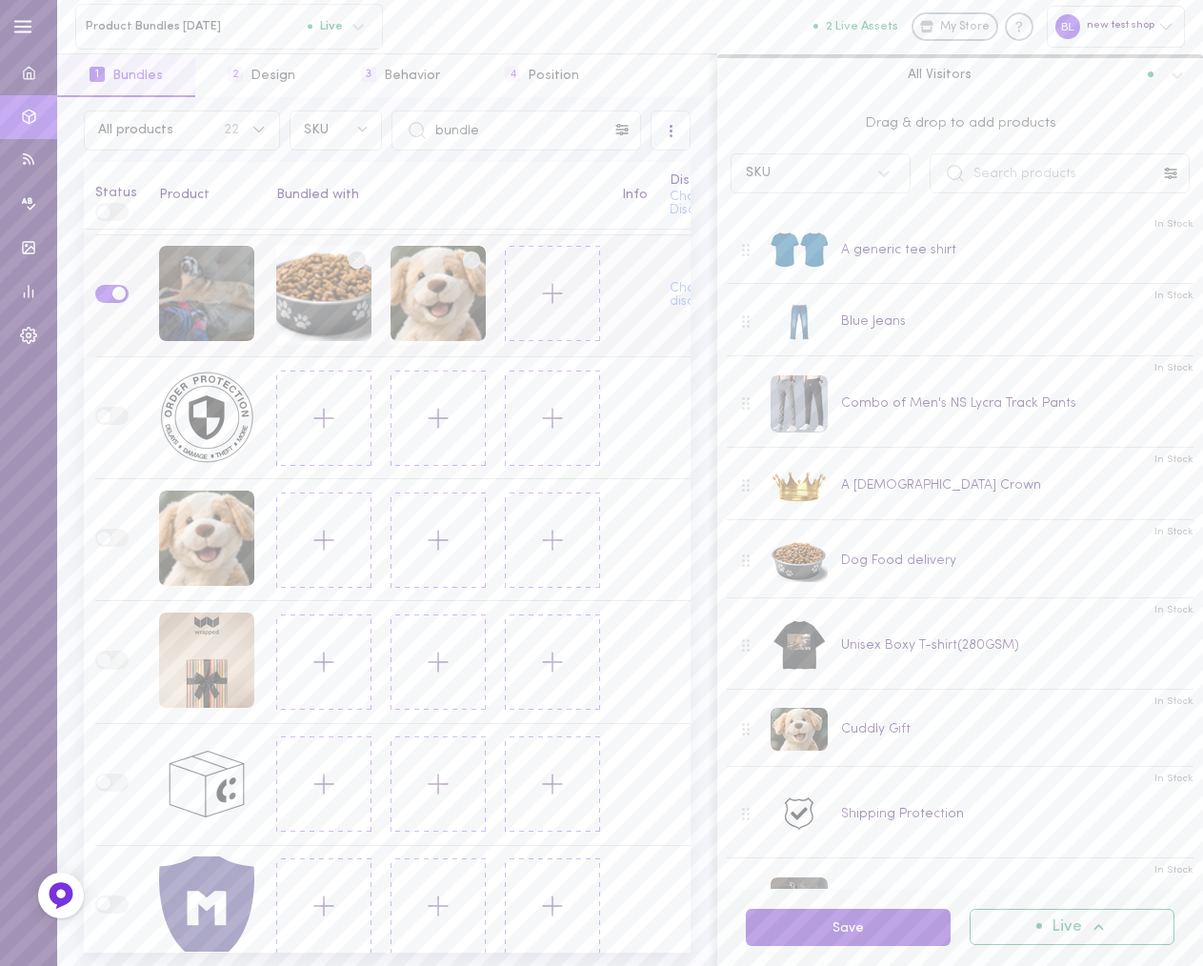
click at [875, 933] on button "Save" at bounding box center [848, 926] width 205 height 37
